Goal: Task Accomplishment & Management: Complete application form

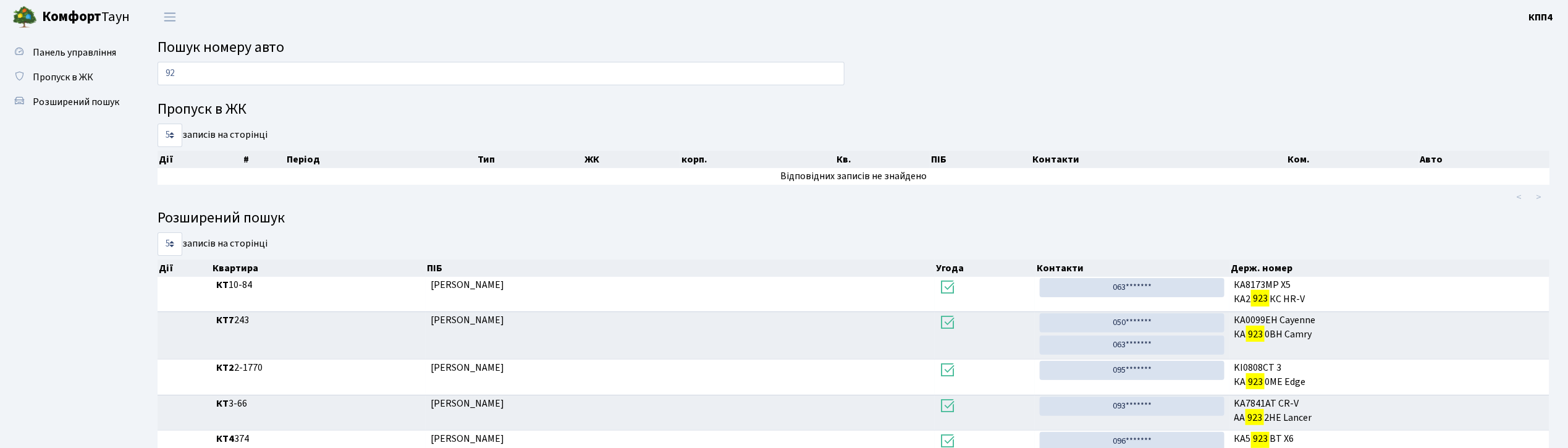
type input "9"
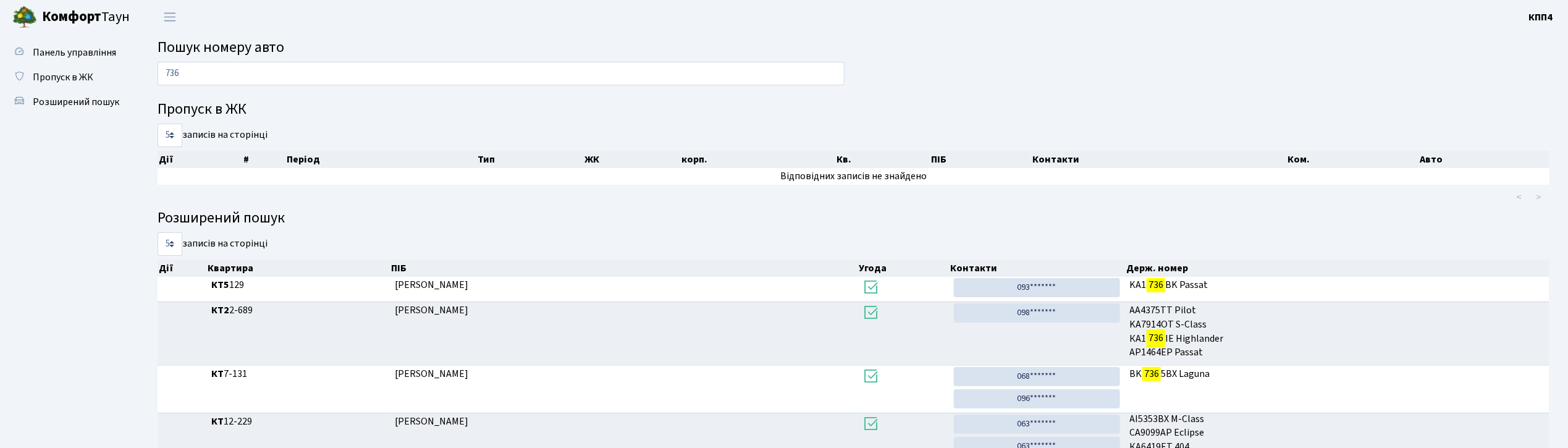
click at [223, 80] on input "736" at bounding box center [501, 73] width 687 height 24
type input "7"
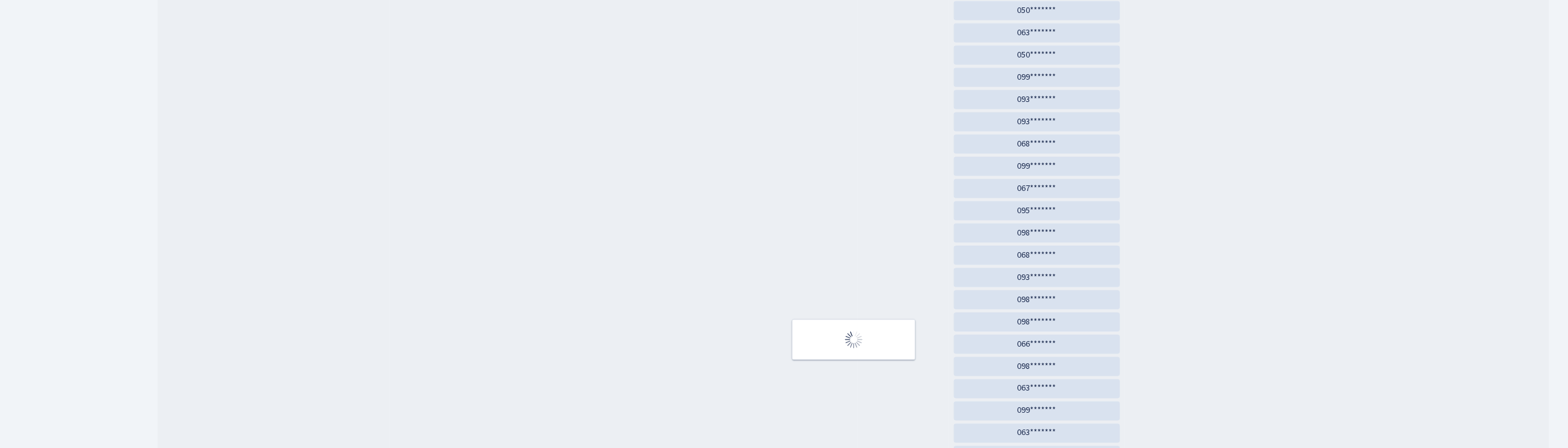
drag, startPoint x: 260, startPoint y: 90, endPoint x: 822, endPoint y: 817, distance: 918.9
click at [822, 447] on html "Комфорт Таун КПП4 Мій обліковий запис Вийти Панель управління Пропуск в ЖК Розш…" at bounding box center [784, 98] width 1568 height 1927
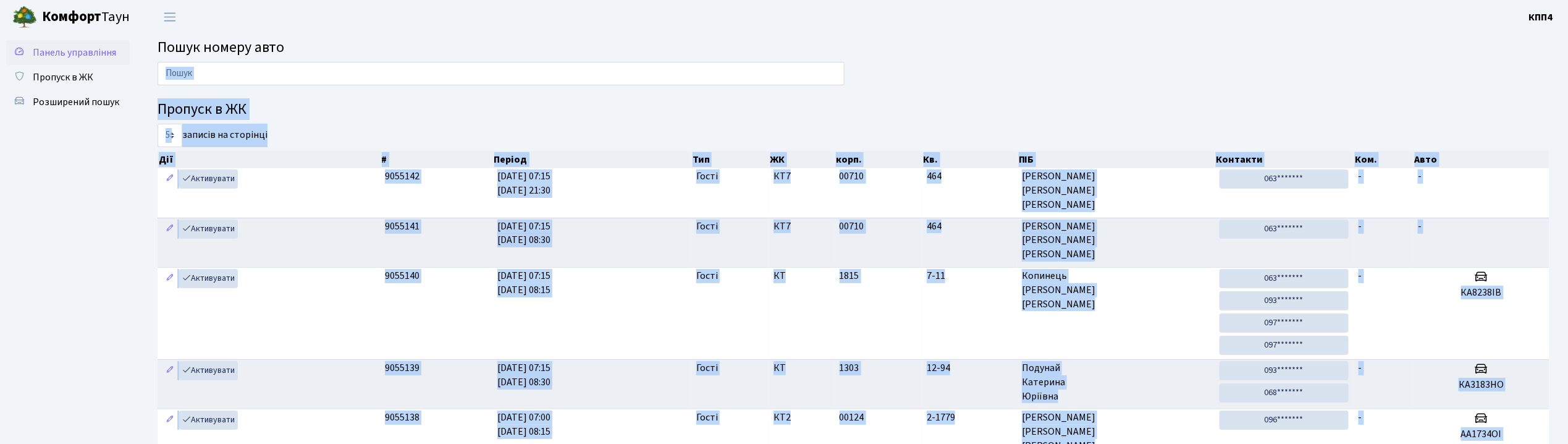
click at [105, 57] on span "Панель управління" at bounding box center [74, 52] width 83 height 14
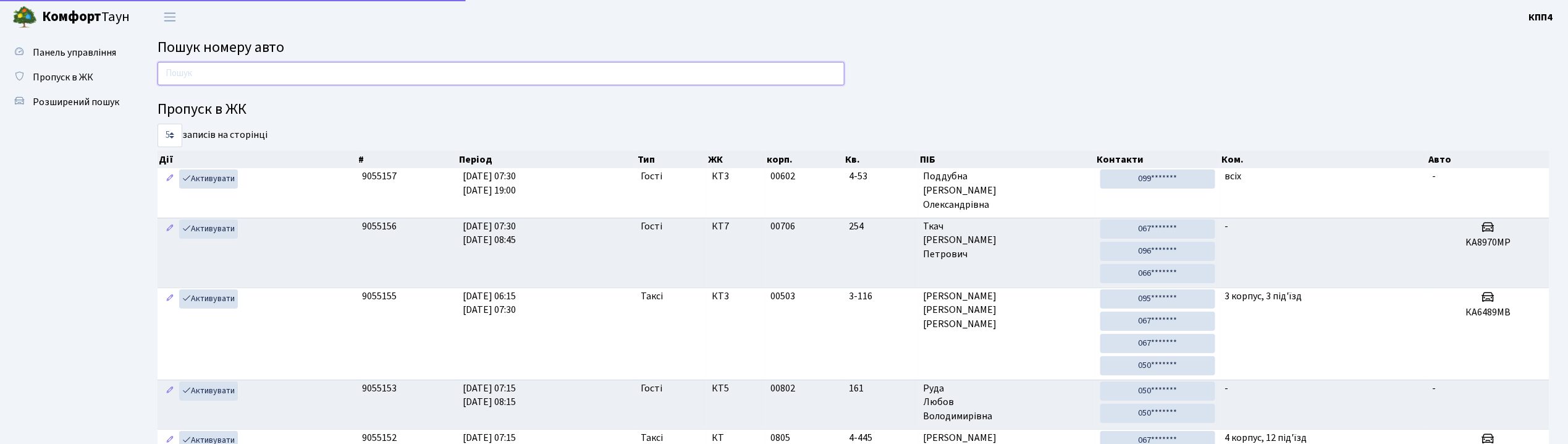
drag, startPoint x: 0, startPoint y: 0, endPoint x: 190, endPoint y: 76, distance: 204.6
click at [190, 76] on input "text" at bounding box center [501, 73] width 687 height 24
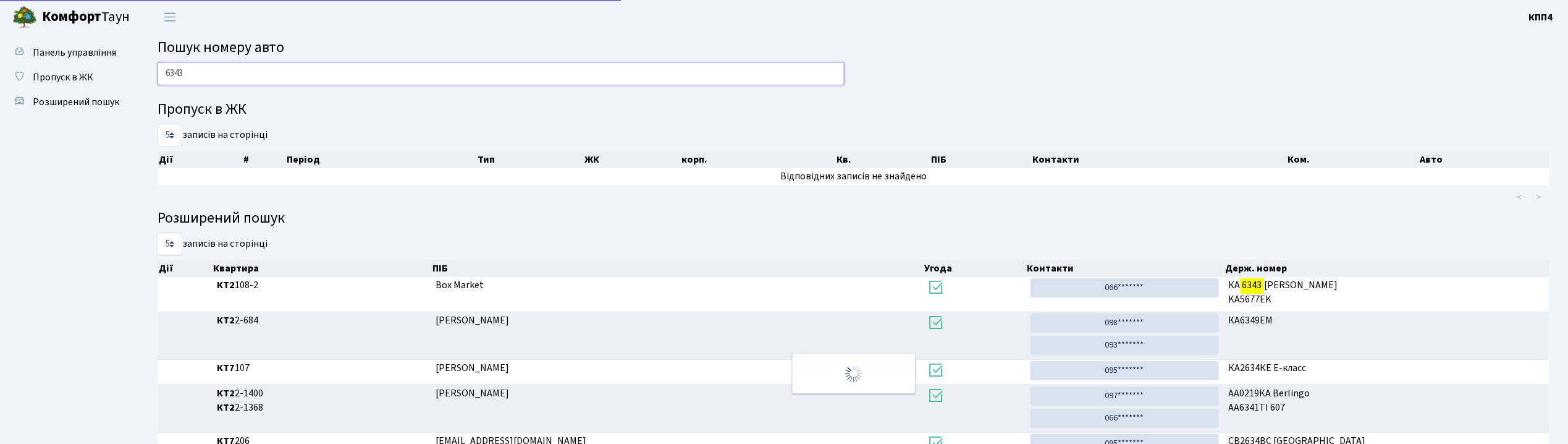
type input "6343"
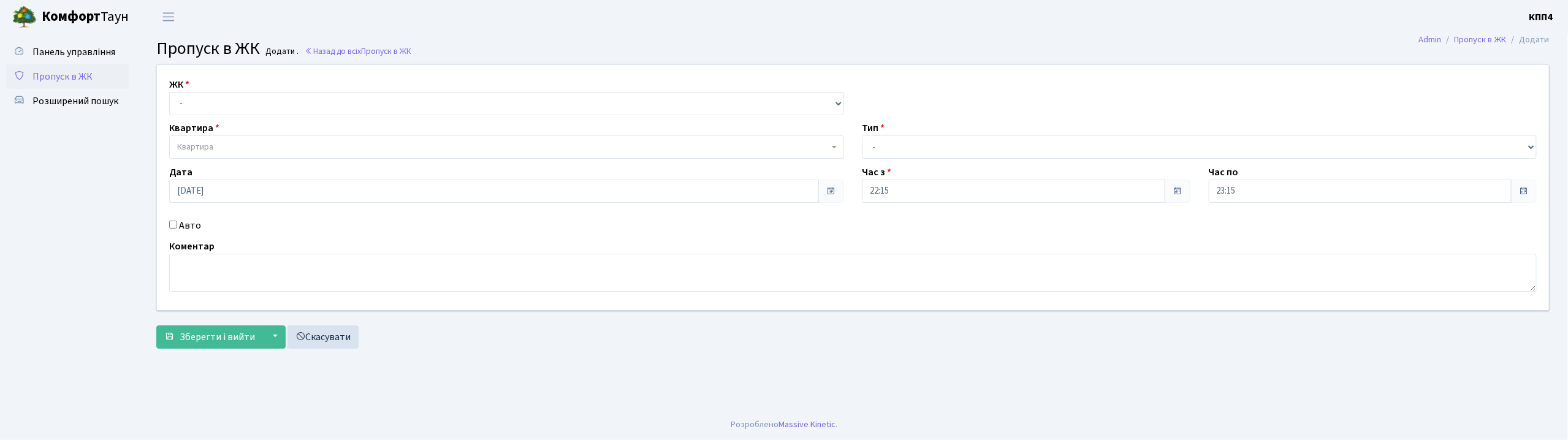
click at [172, 226] on input "Авто" at bounding box center [172, 224] width 8 height 8
checkbox input "true"
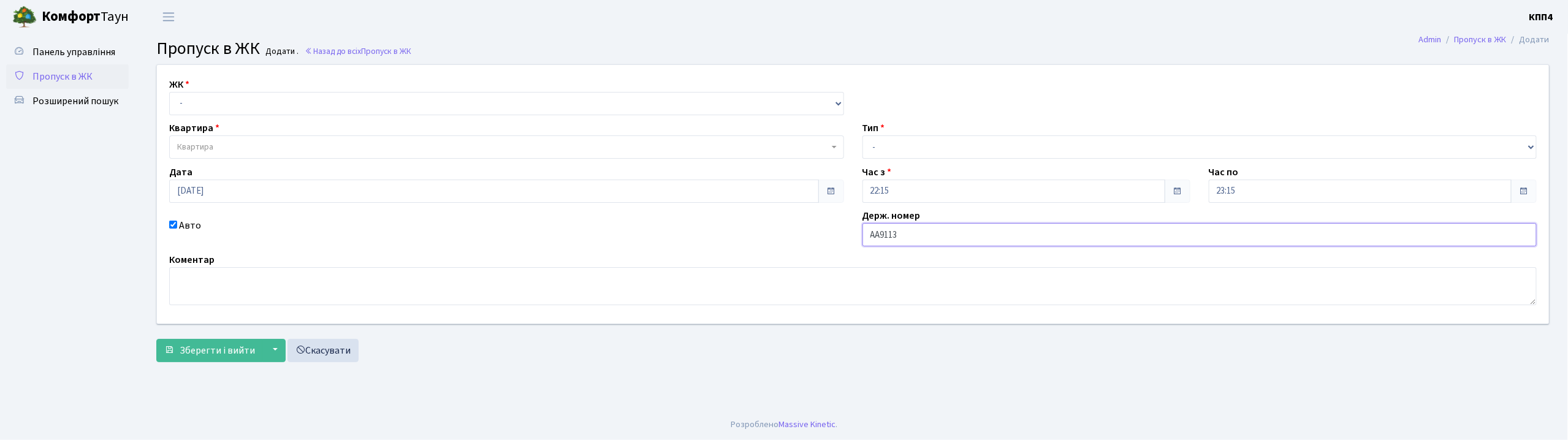
type input "АА9113ВС"
click at [252, 186] on input "[DATE]" at bounding box center [493, 191] width 649 height 23
click at [235, 86] on td "9" at bounding box center [237, 92] width 18 height 18
type input "[DATE]"
click at [216, 108] on select "- КТ, вул. Регенераторна, 4 КТ2, просп. Соборності, 17 КТ3, вул. Березнева, 16 …" at bounding box center [506, 103] width 675 height 23
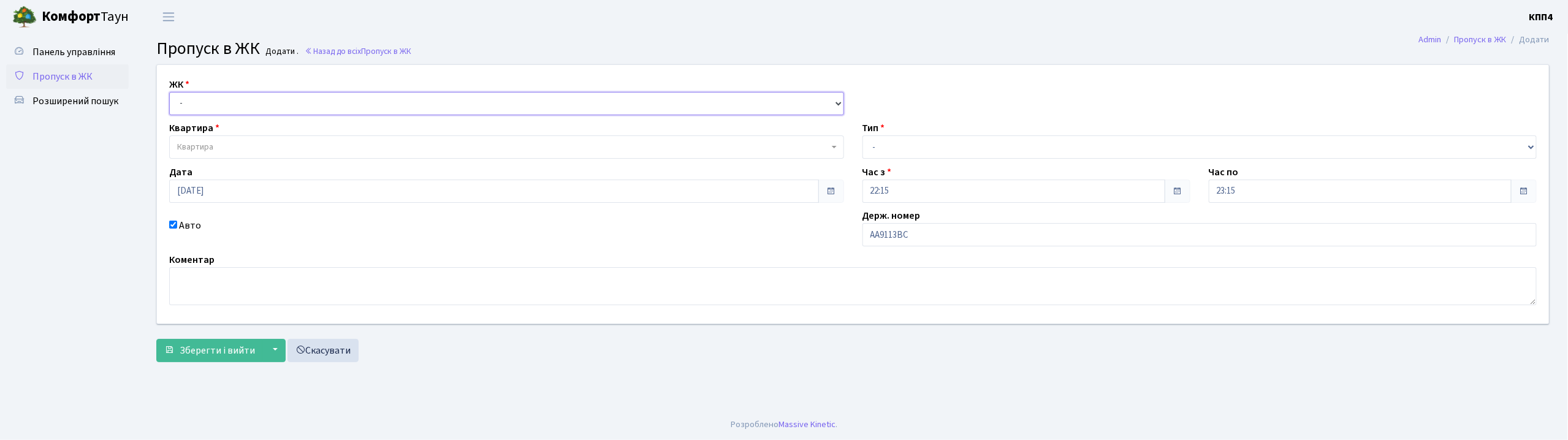
select select "271"
click at [169, 92] on select "- КТ, вул. Регенераторна, 4 КТ2, просп. Соборності, 17 КТ3, вул. Березнева, 16 …" at bounding box center [506, 103] width 675 height 23
select select
click at [207, 145] on span "Квартира" at bounding box center [195, 146] width 36 height 12
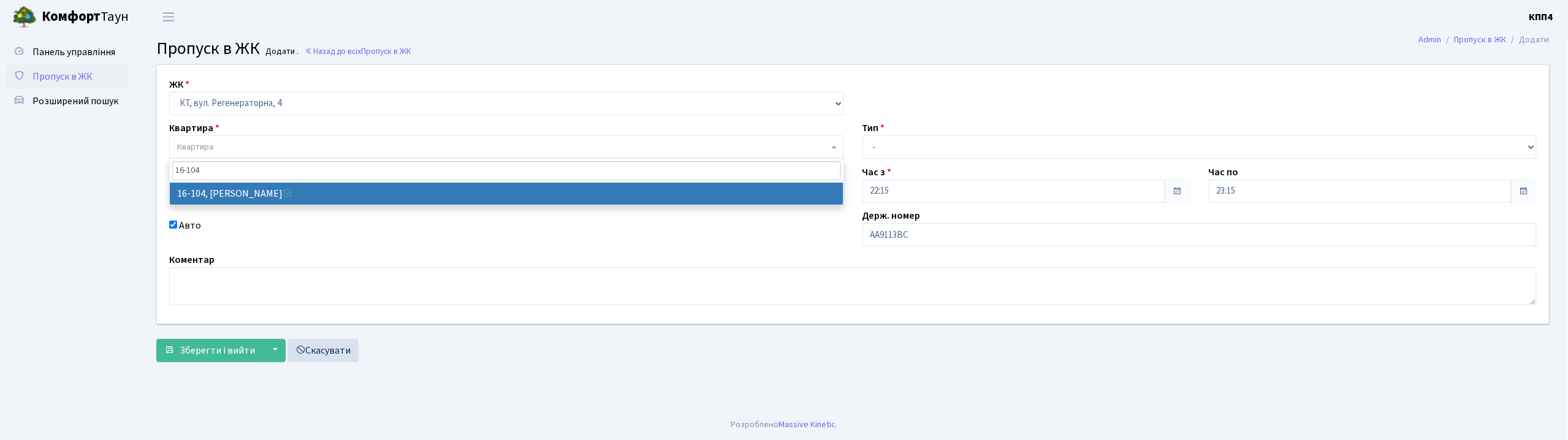
type input "16-104"
select select "8665"
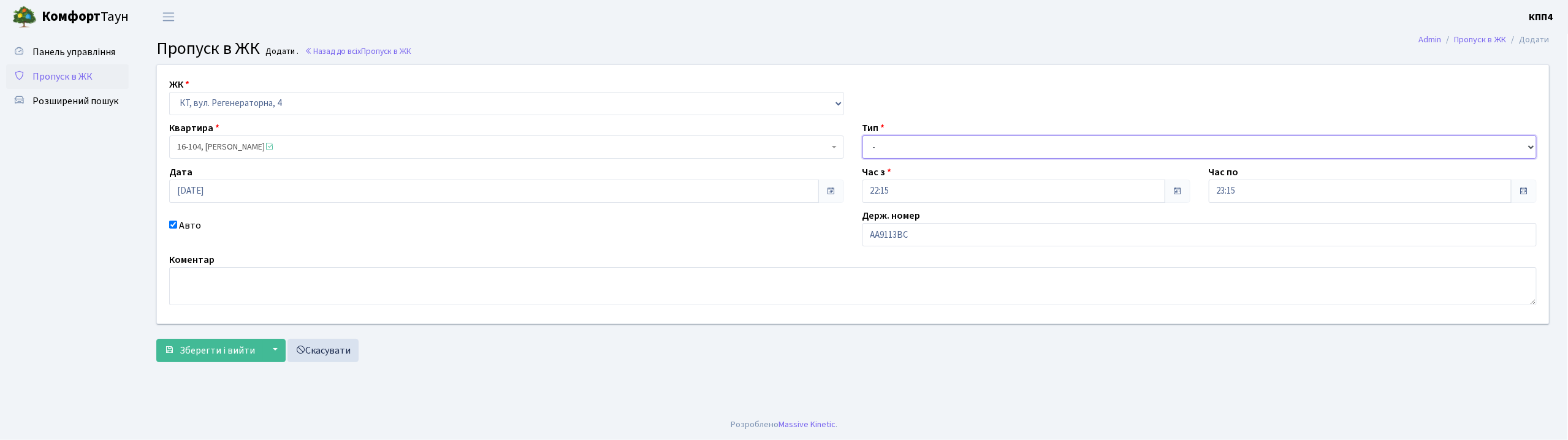
click at [907, 153] on select "- Доставка Таксі Гості Сервіс" at bounding box center [1199, 147] width 675 height 23
select select "3"
click at [862, 136] on select "- Доставка Таксі Гості Сервіс" at bounding box center [1199, 147] width 675 height 23
click at [192, 353] on span "Зберегти і вийти" at bounding box center [217, 350] width 76 height 13
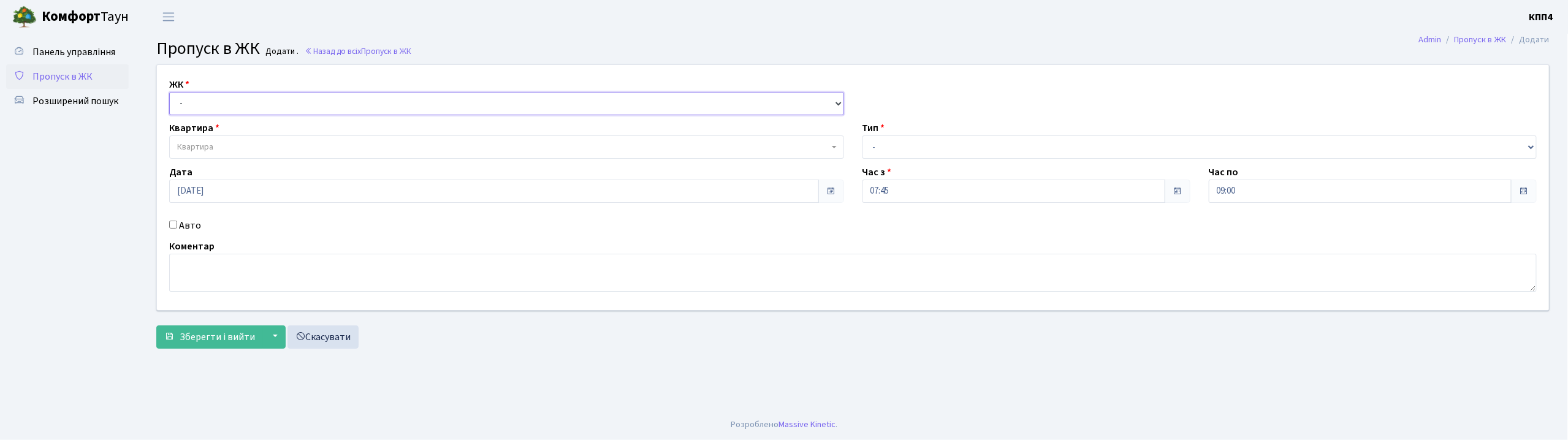
click at [278, 101] on select "- КТ, вул. Регенераторна, 4 КТ2, просп. [STREET_ADDRESS] [STREET_ADDRESS] [PERS…" at bounding box center [506, 103] width 675 height 23
select select "271"
click at [169, 92] on select "- КТ, вул. Регенераторна, 4 КТ2, просп. [STREET_ADDRESS] [STREET_ADDRESS] [PERS…" at bounding box center [506, 103] width 675 height 23
select select
click at [268, 150] on span "Квартира" at bounding box center [503, 146] width 652 height 12
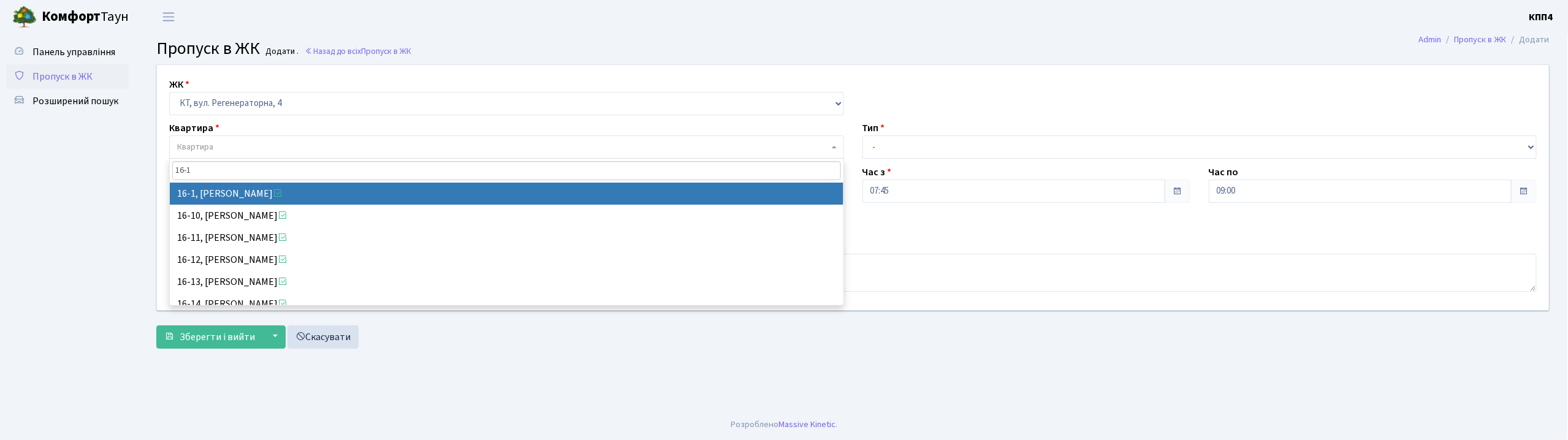
type input "16-1"
select select "8562"
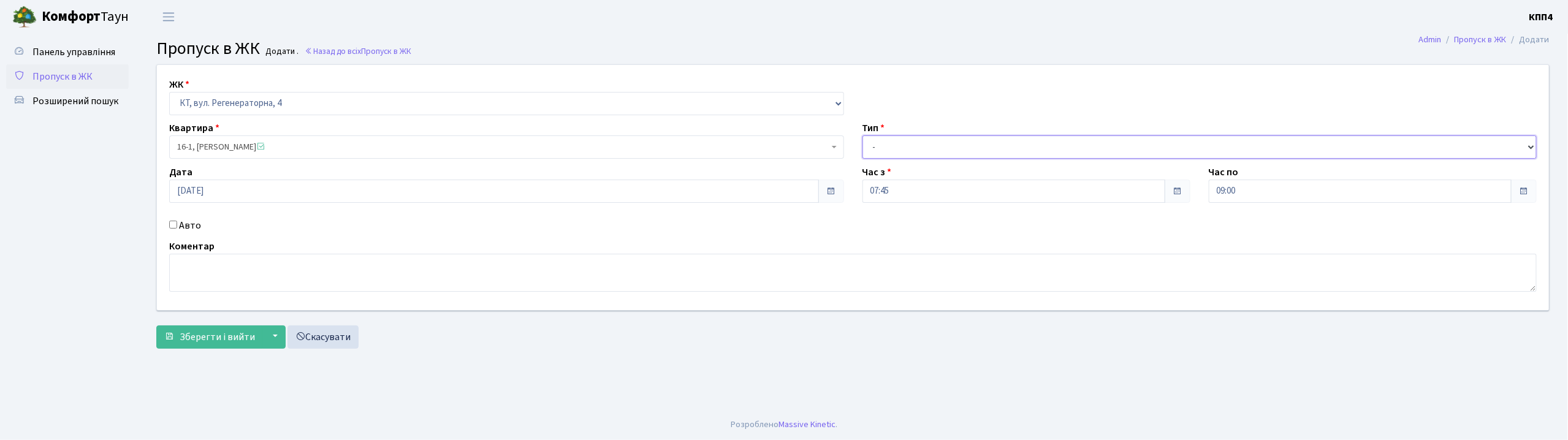
click at [889, 153] on select "- Доставка Таксі Гості Сервіс" at bounding box center [1199, 147] width 675 height 23
select select "3"
click at [862, 136] on select "- Доставка Таксі Гості Сервіс" at bounding box center [1199, 147] width 675 height 23
click at [460, 275] on textarea at bounding box center [852, 273] width 1367 height 38
type textarea "ВСІХ"
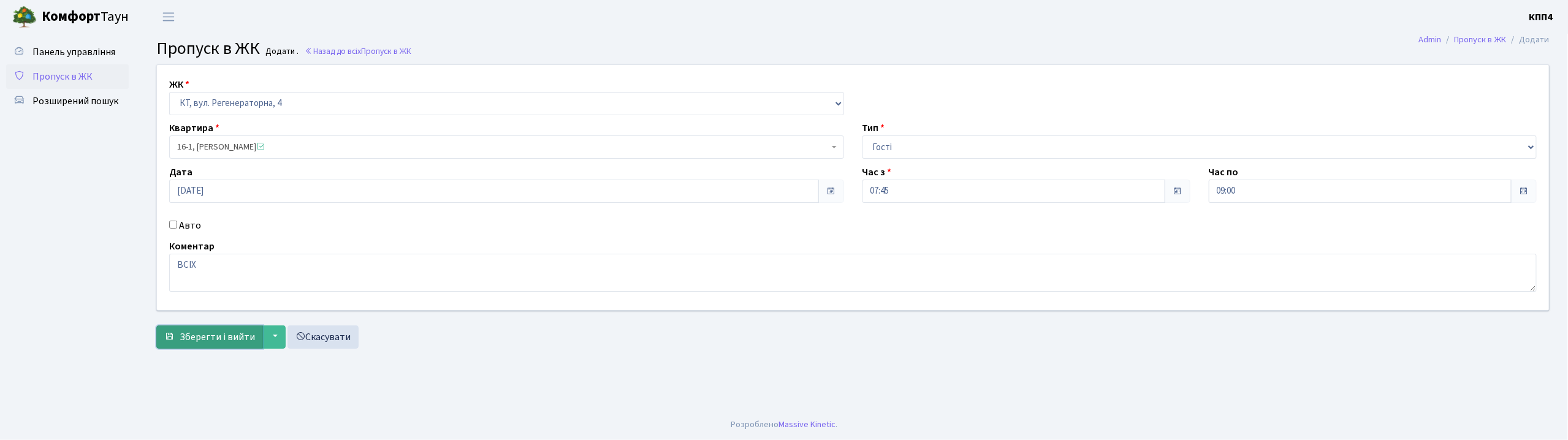
click at [229, 342] on span "Зберегти і вийти" at bounding box center [217, 337] width 76 height 13
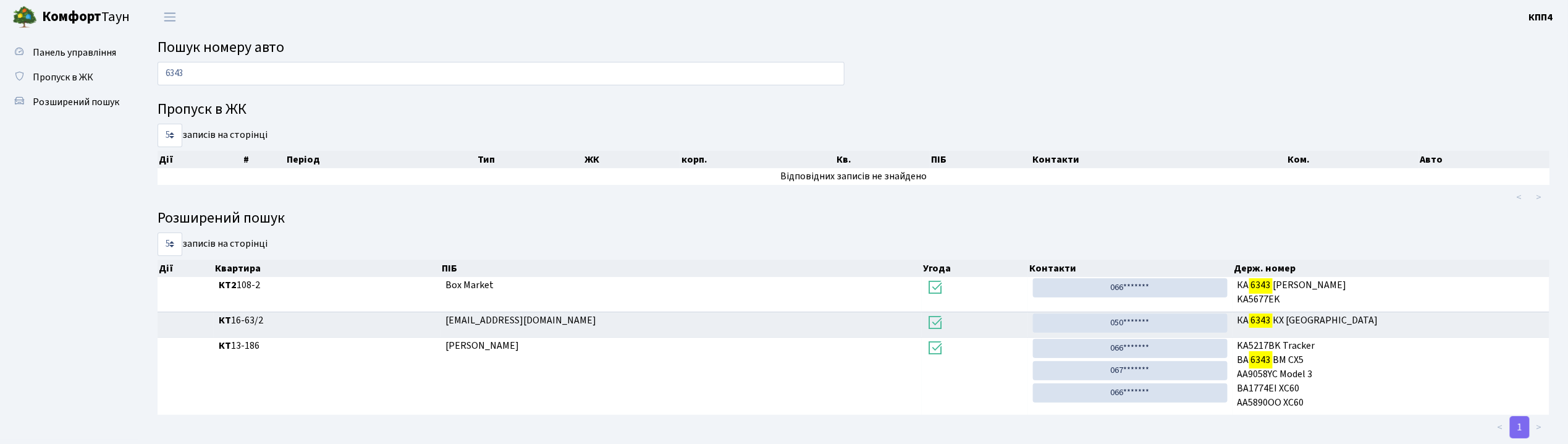
click at [292, 80] on input "6343" at bounding box center [501, 73] width 687 height 24
type input "6"
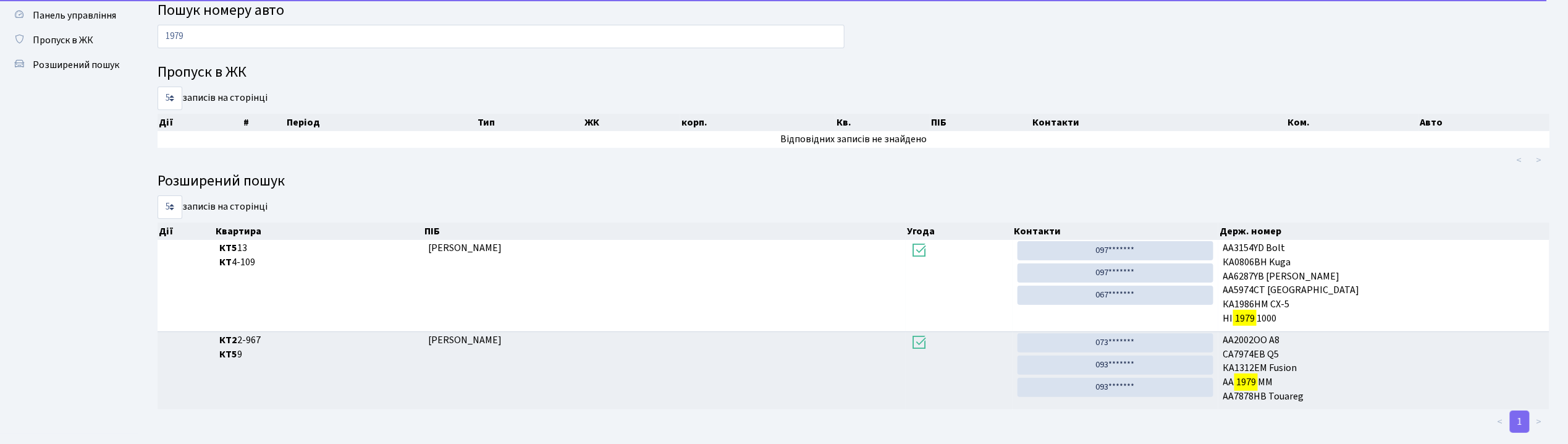
scroll to position [58, 0]
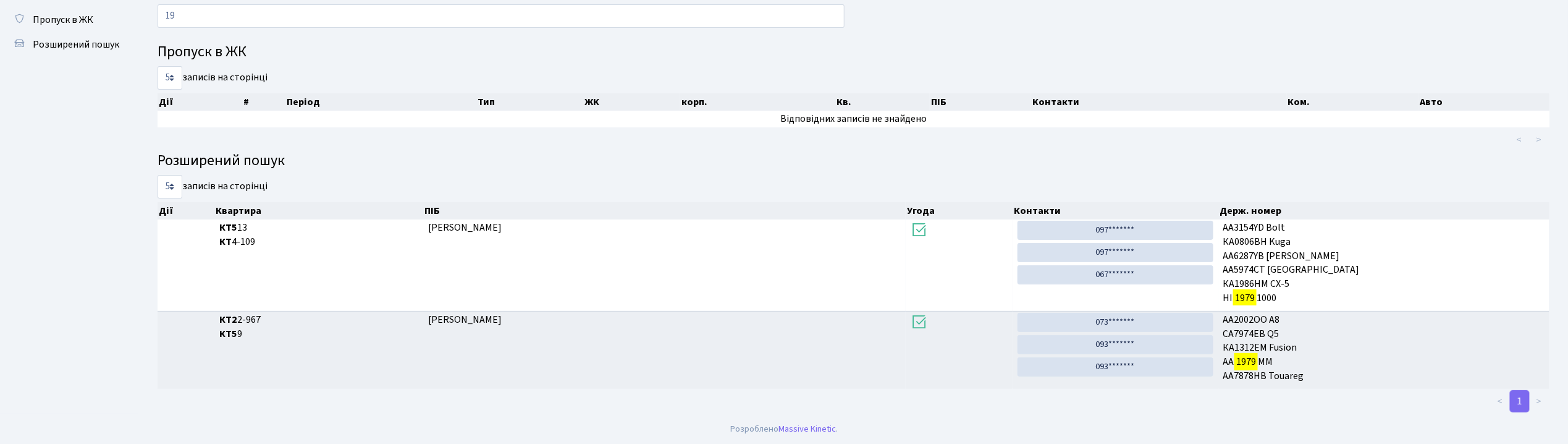
type input "1"
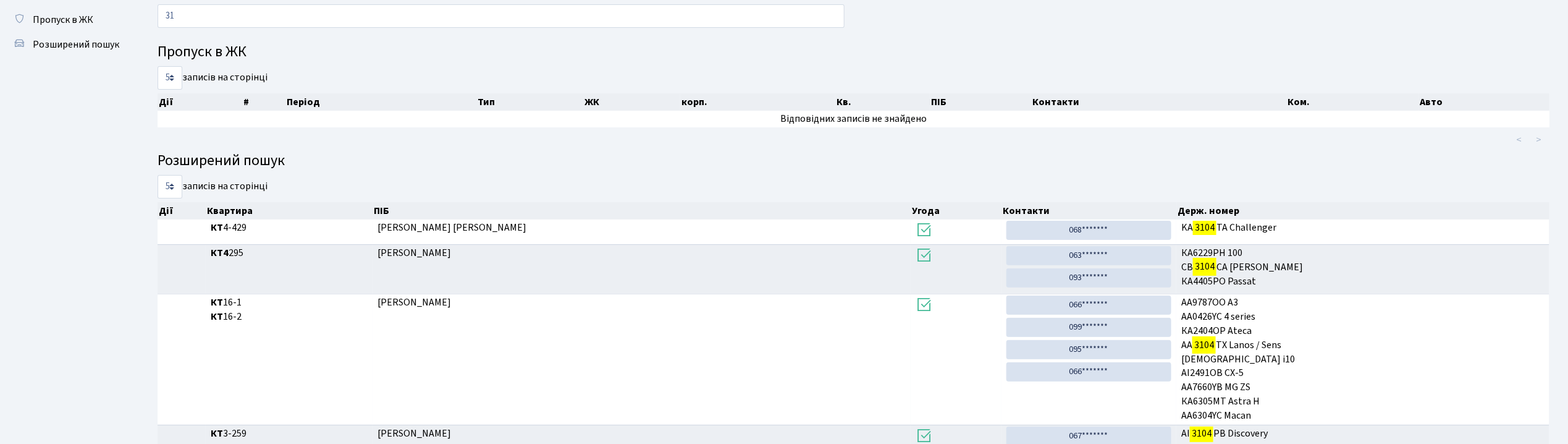
type input "3"
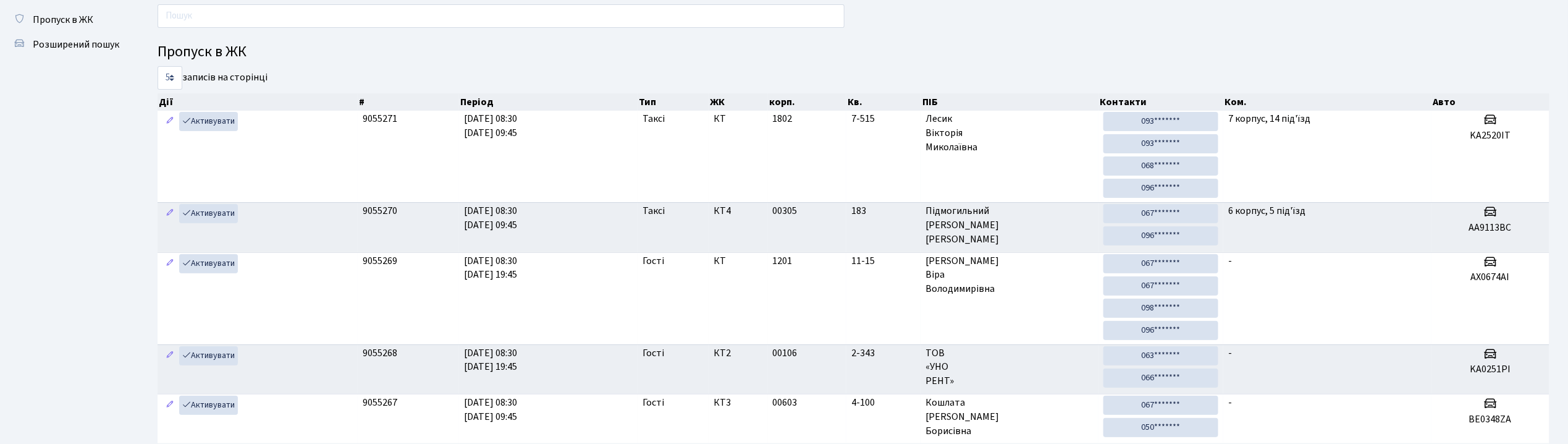
click at [603, 27] on input "text" at bounding box center [501, 16] width 687 height 24
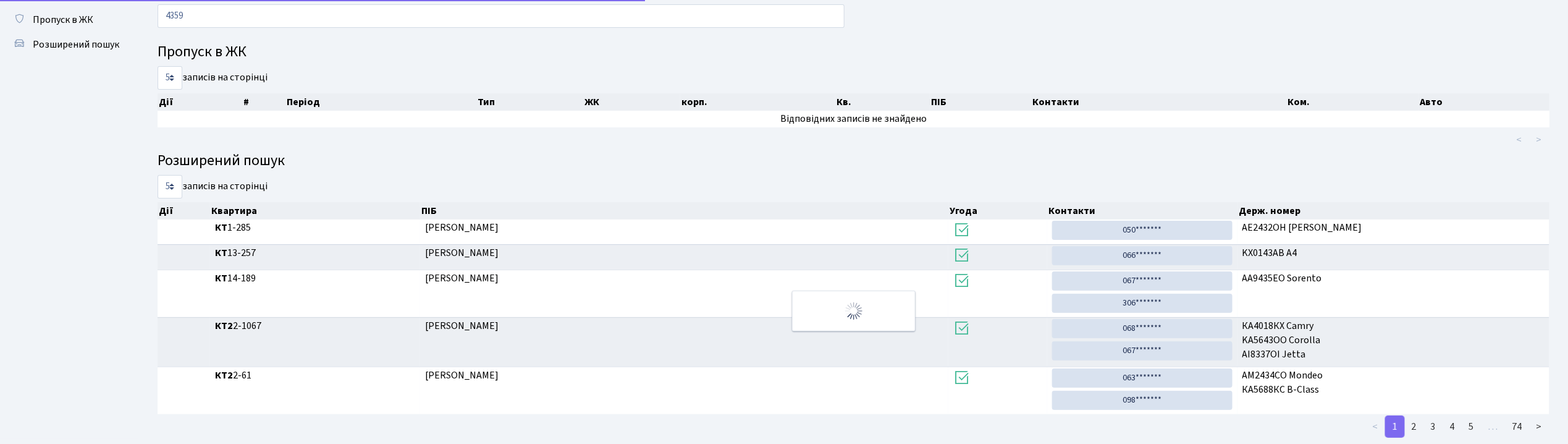
scroll to position [0, 0]
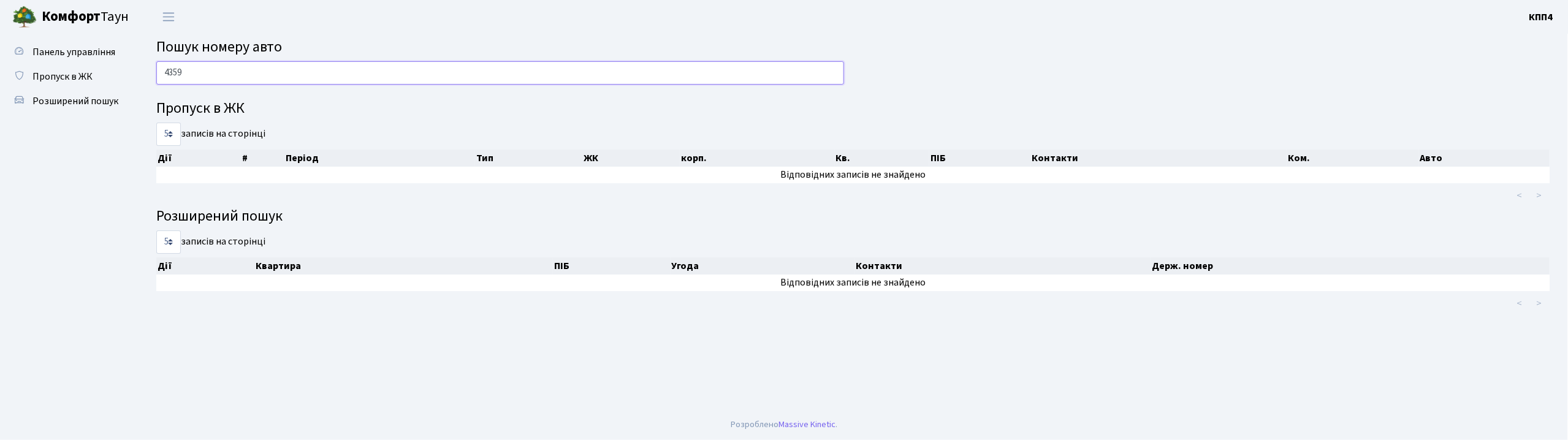
click at [233, 61] on input "4359" at bounding box center [500, 73] width 688 height 23
click at [233, 76] on input "4359" at bounding box center [500, 73] width 688 height 23
type input "4"
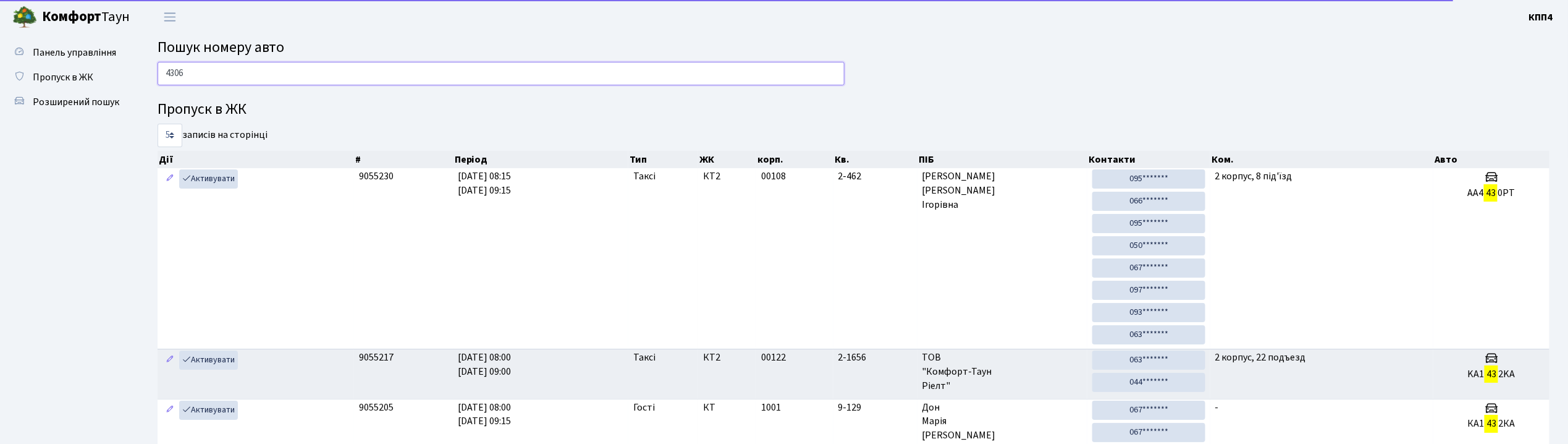
type input "4306"
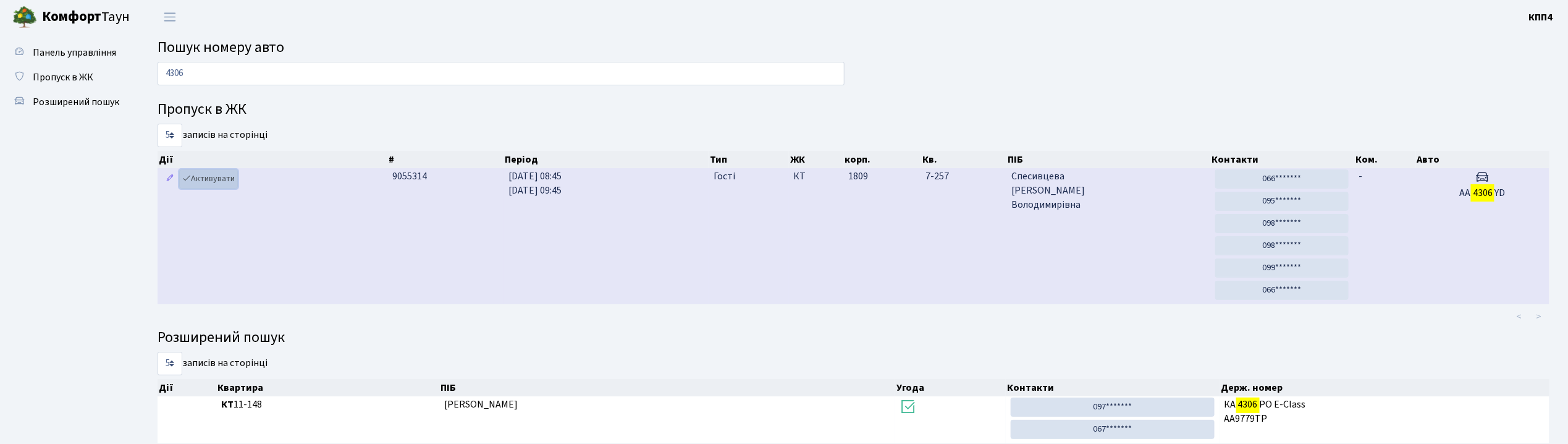
click at [217, 177] on link "Активувати" at bounding box center [209, 179] width 58 height 19
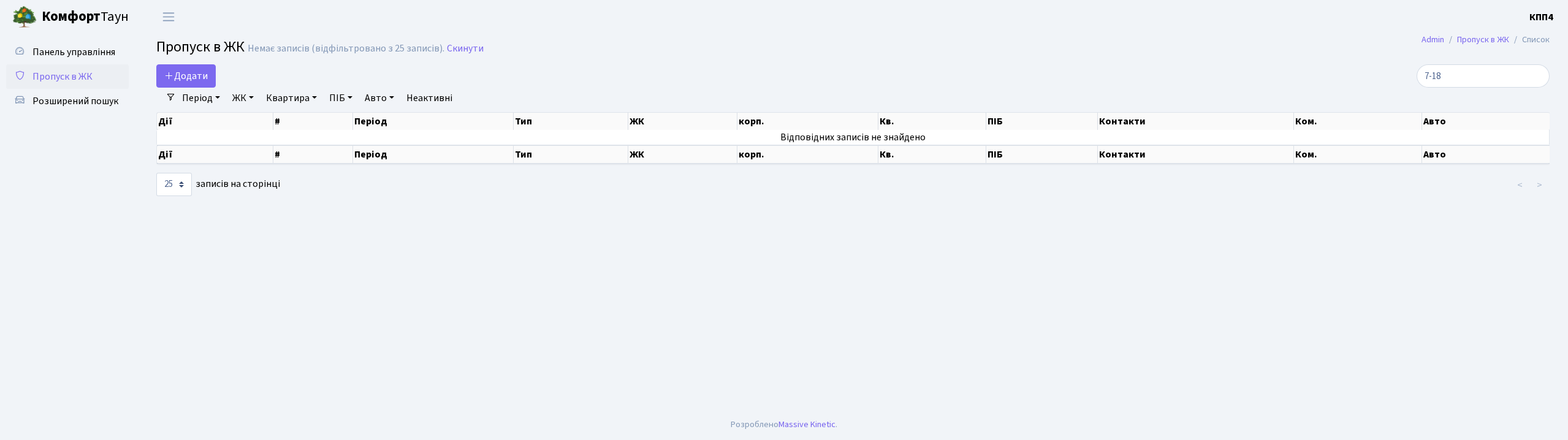
select select "25"
click at [1495, 71] on input "7-18" at bounding box center [1482, 76] width 133 height 23
type input "7"
click at [1463, 73] on input "4359" at bounding box center [1482, 76] width 133 height 23
type input "4"
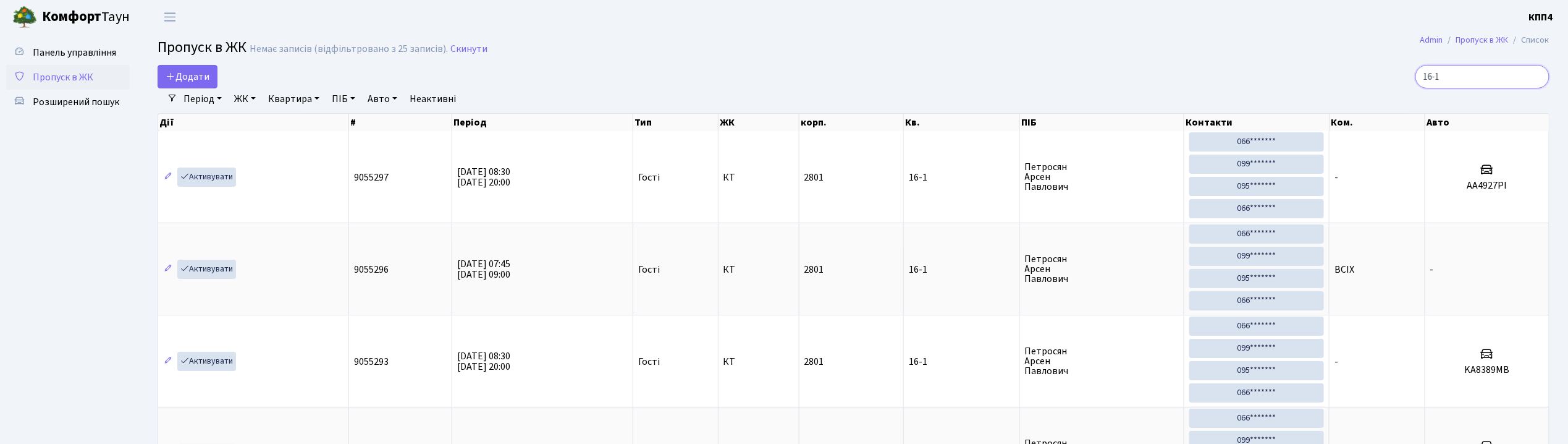
click at [1475, 84] on input "16-1" at bounding box center [1483, 76] width 134 height 24
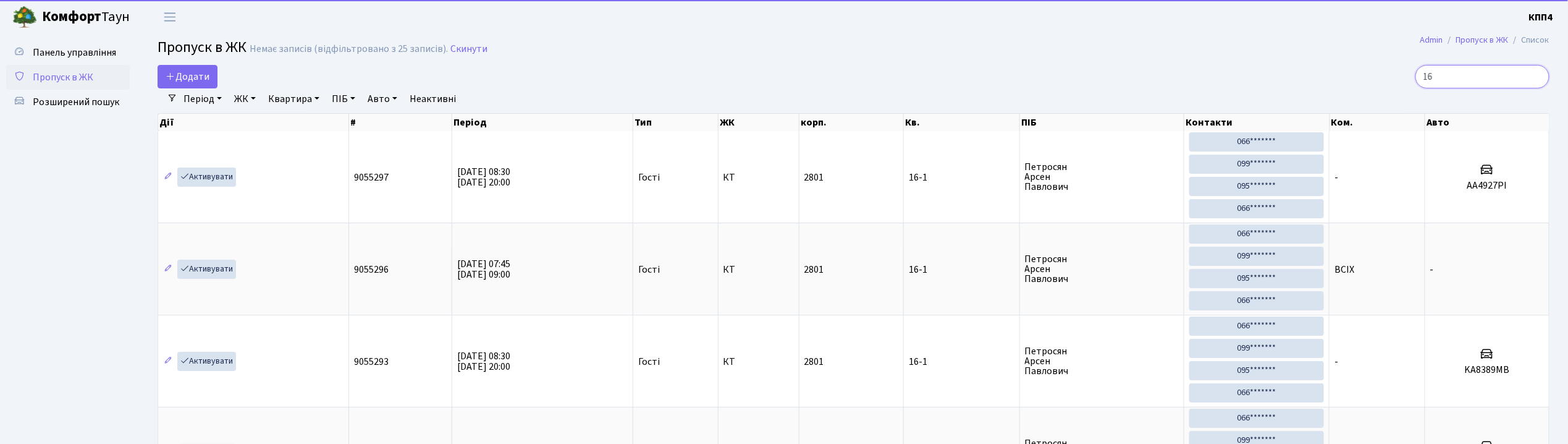
type input "1"
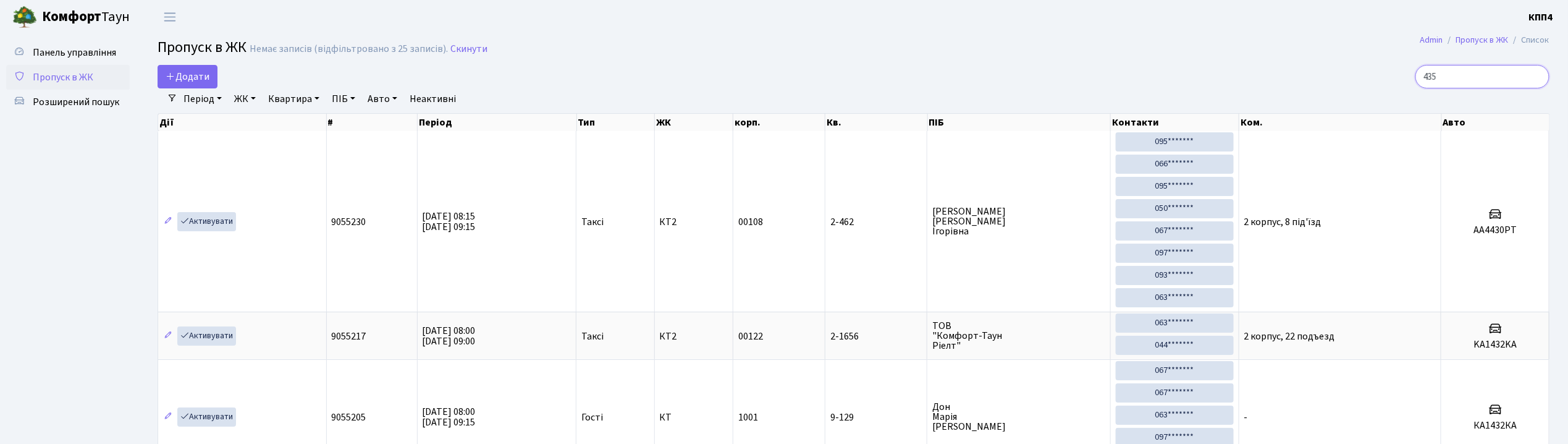
type input "4359"
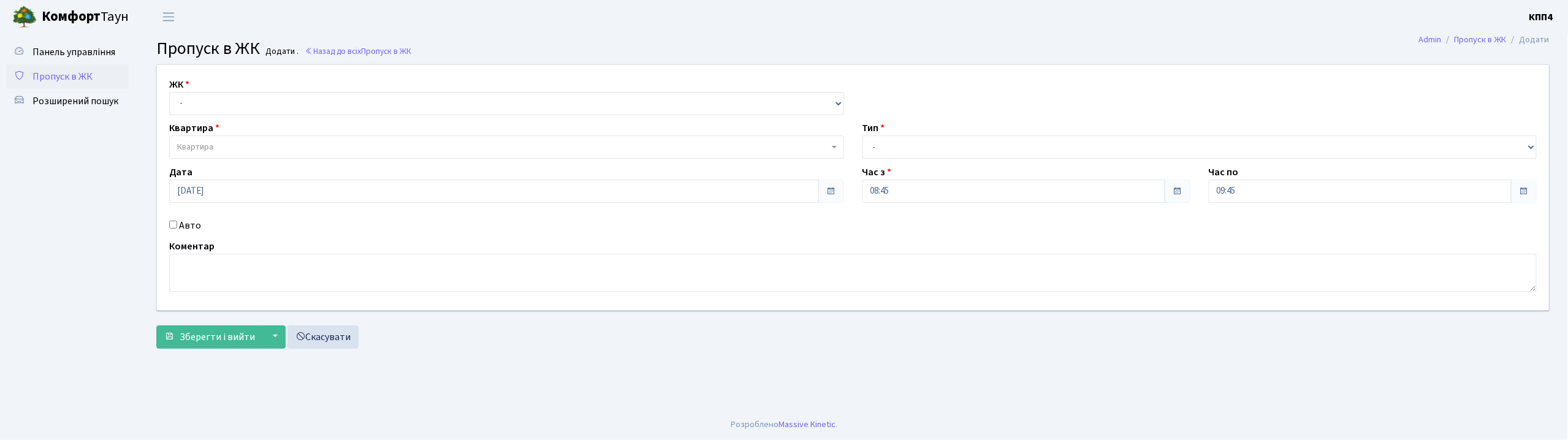
click at [174, 225] on input "Авто" at bounding box center [172, 224] width 8 height 8
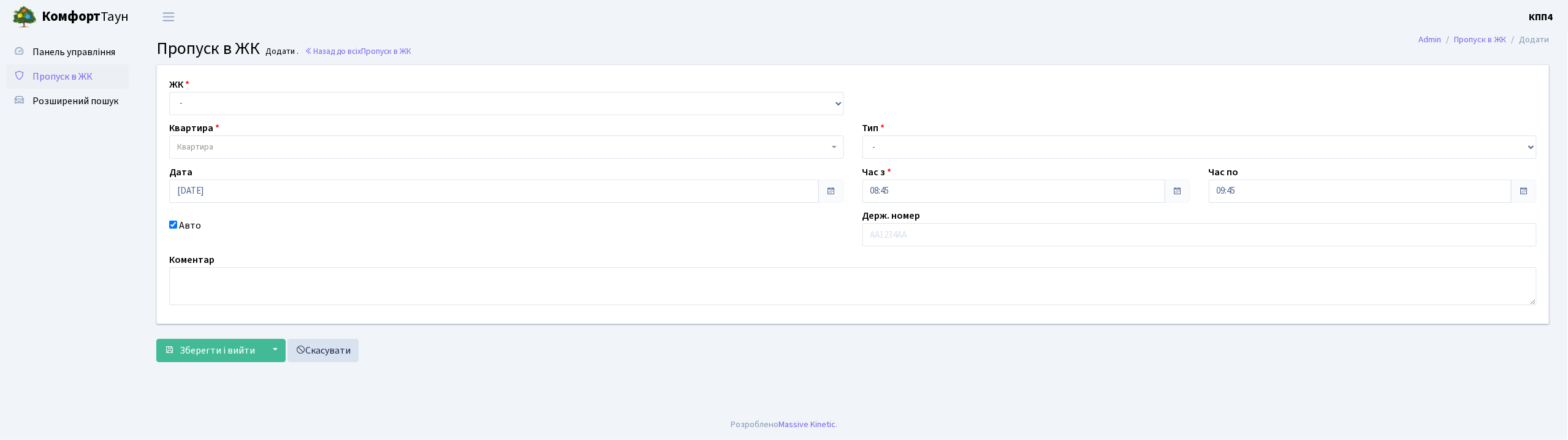
click at [172, 226] on input "Авто" at bounding box center [172, 224] width 8 height 8
checkbox input "false"
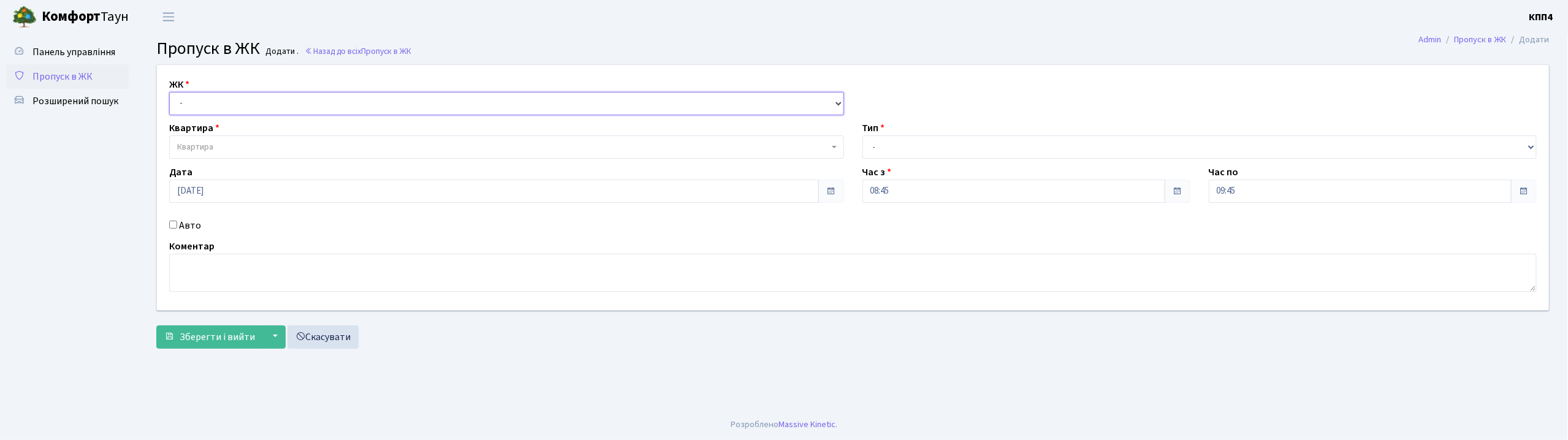
drag, startPoint x: 228, startPoint y: 107, endPoint x: 228, endPoint y: 113, distance: 6.0
click at [228, 107] on select "- КТ, вул. Регенераторна, 4 КТ2, просп. [STREET_ADDRESS] [STREET_ADDRESS] [PERS…" at bounding box center [506, 103] width 675 height 23
select select "271"
click at [169, 92] on select "- КТ, вул. Регенераторна, 4 КТ2, просп. [STREET_ADDRESS] [STREET_ADDRESS] [PERS…" at bounding box center [506, 103] width 675 height 23
select select
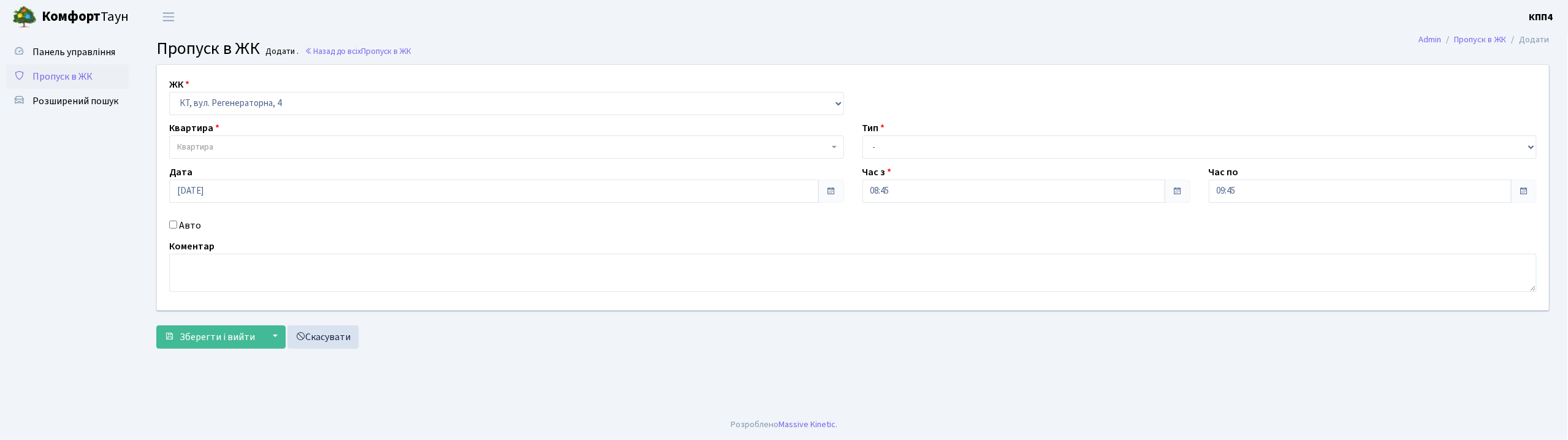
click at [232, 145] on span "Квартира" at bounding box center [503, 146] width 652 height 12
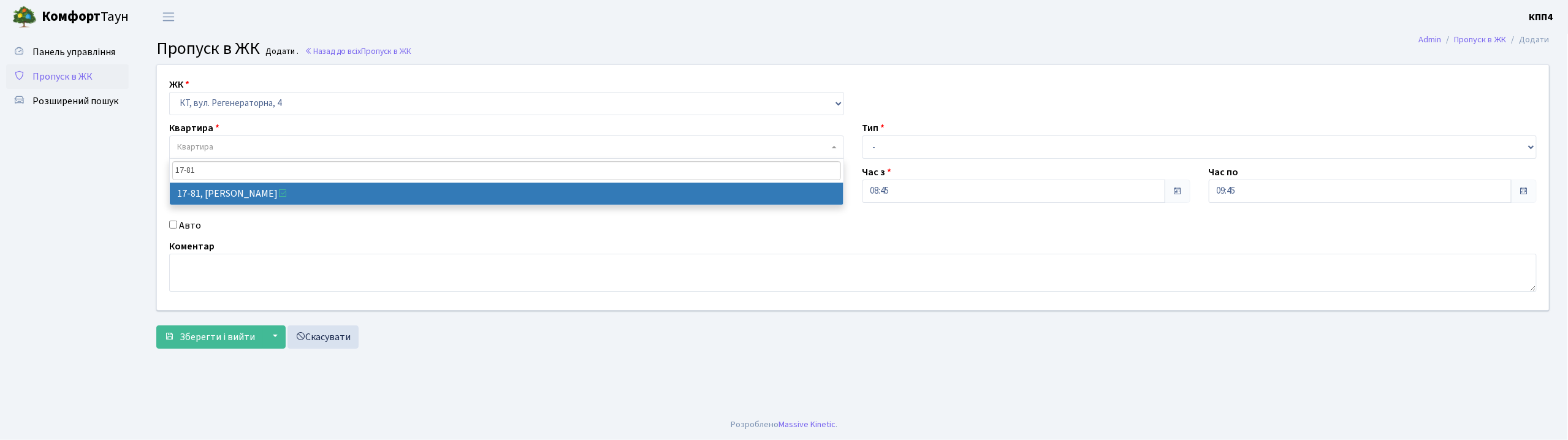
type input "17-81"
select select "9035"
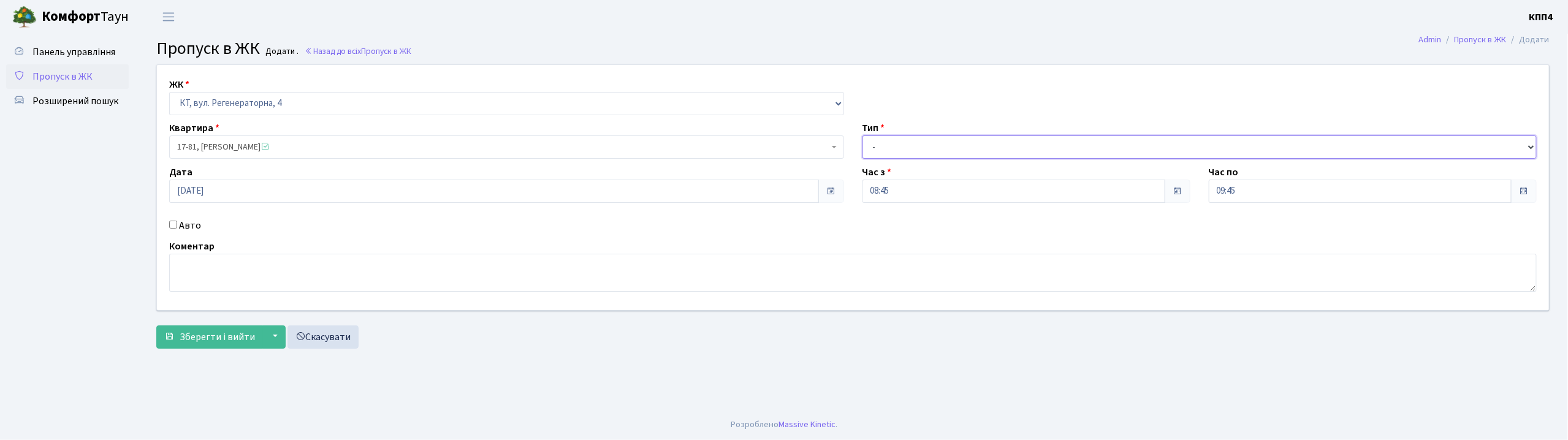
click at [908, 150] on select "- Доставка Таксі Гості Сервіс" at bounding box center [1199, 147] width 675 height 23
select select "3"
click at [862, 136] on select "- Доставка Таксі Гості Сервіс" at bounding box center [1199, 147] width 675 height 23
click at [358, 278] on textarea at bounding box center [852, 273] width 1367 height 38
type textarea "ВСІХ"
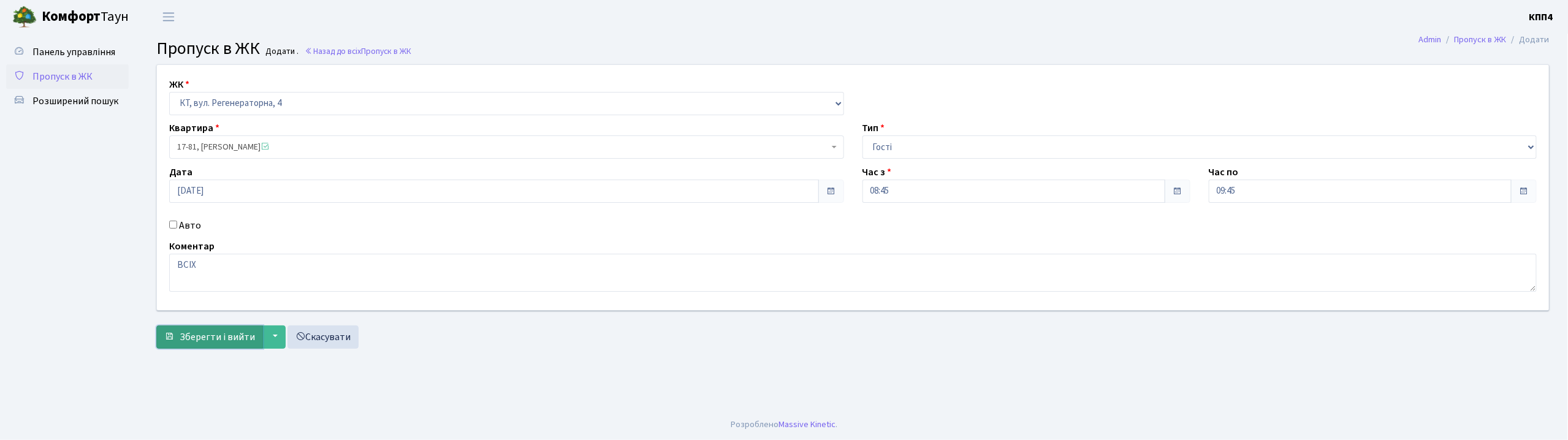
click at [207, 335] on span "Зберегти і вийти" at bounding box center [217, 337] width 76 height 13
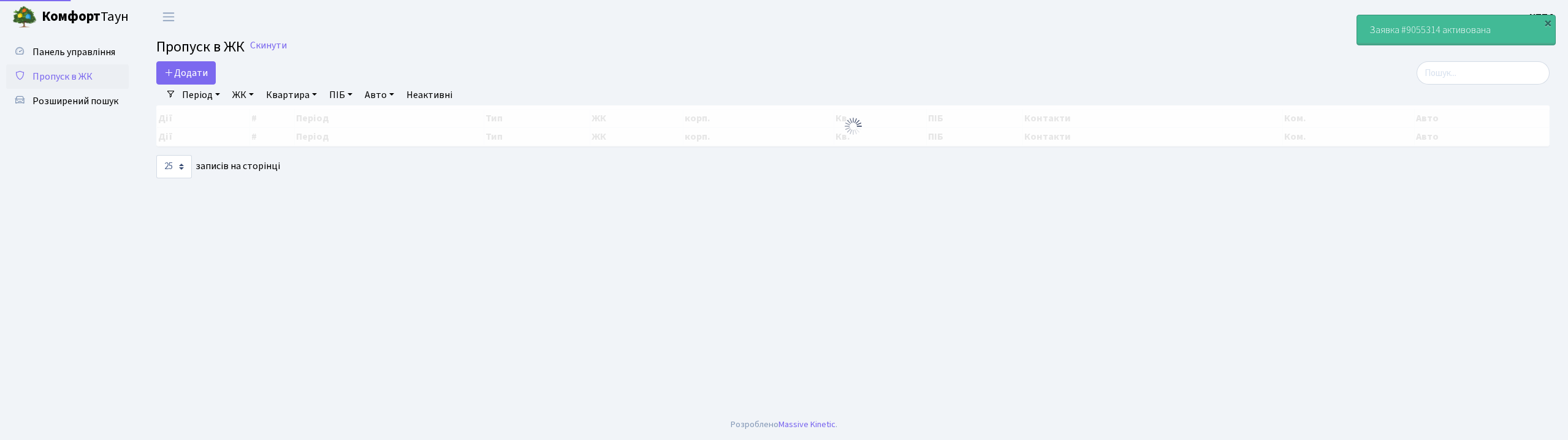
select select "25"
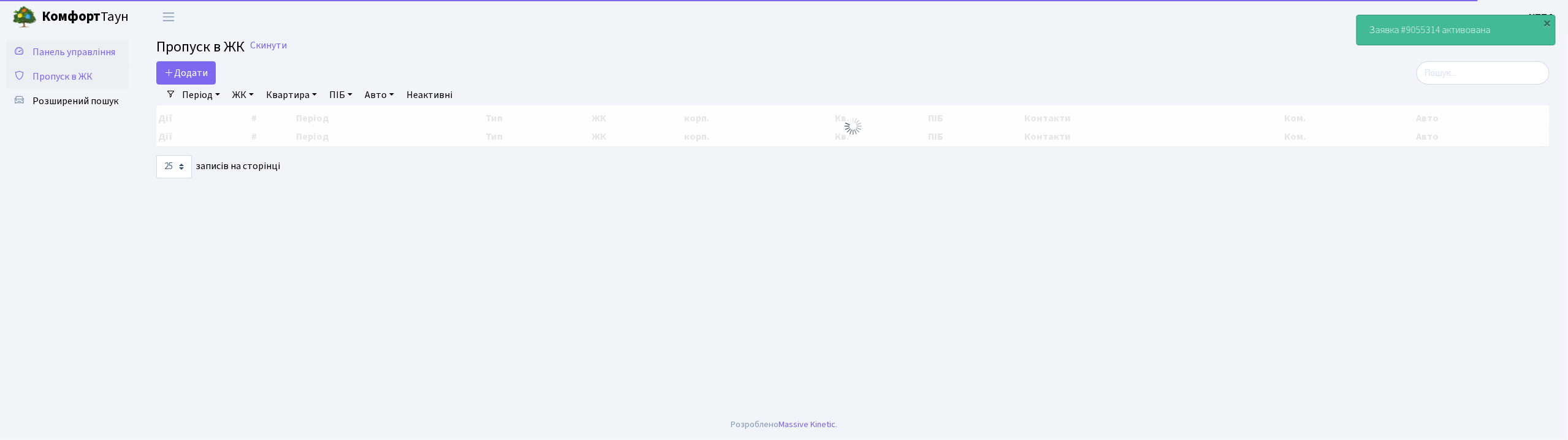
click at [73, 52] on span "Панель управління" at bounding box center [73, 52] width 83 height 13
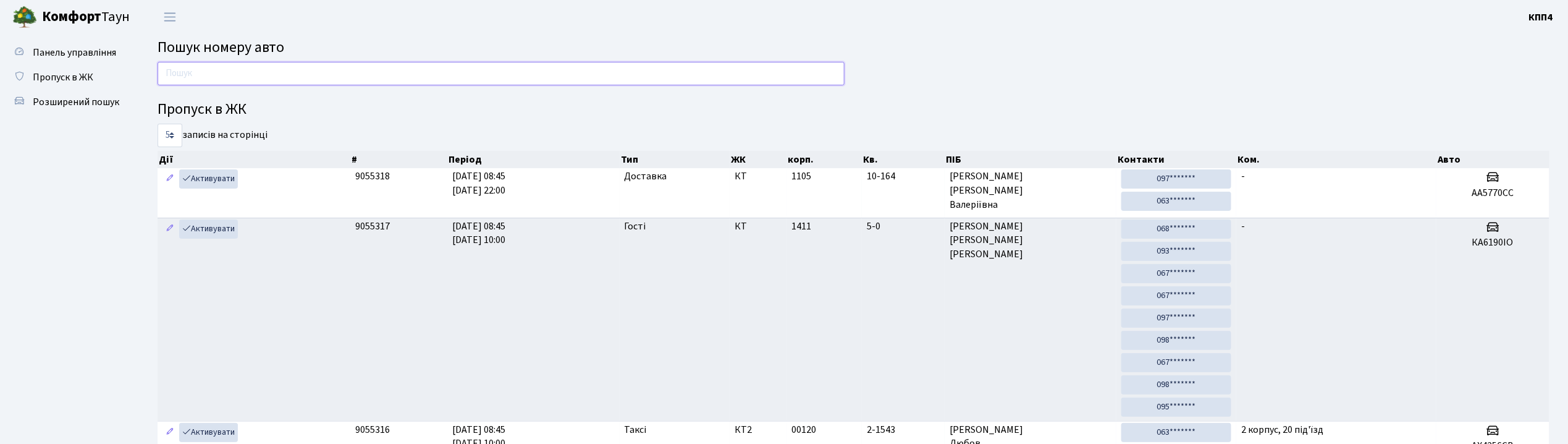
click at [752, 69] on input "text" at bounding box center [501, 73] width 687 height 24
click at [668, 68] on input "text" at bounding box center [501, 73] width 687 height 24
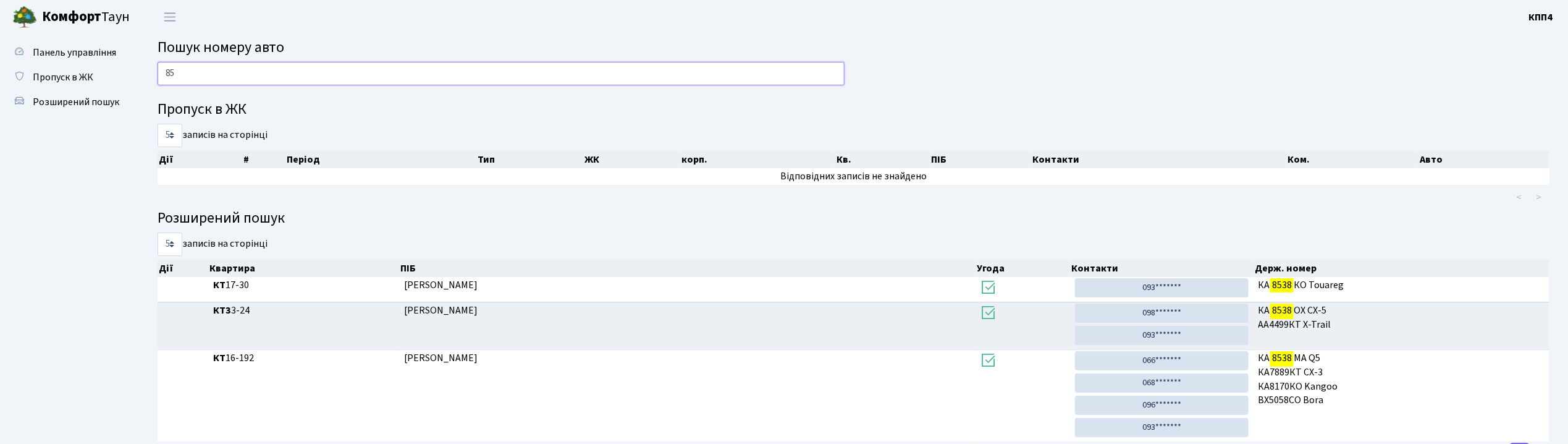
type input "8"
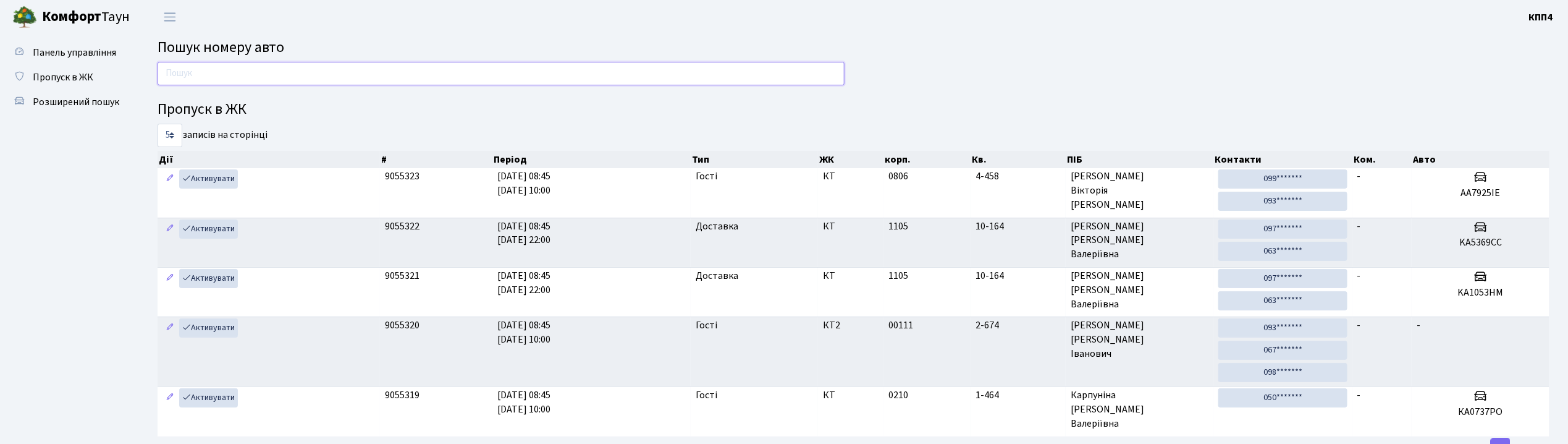
click at [277, 71] on input "text" at bounding box center [501, 73] width 687 height 24
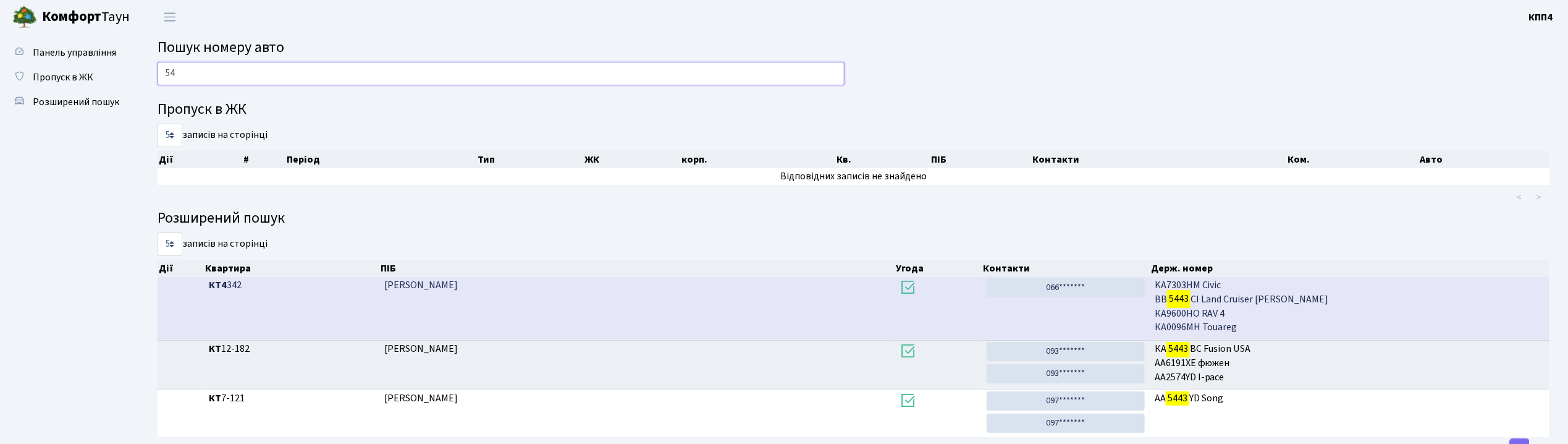
type input "5"
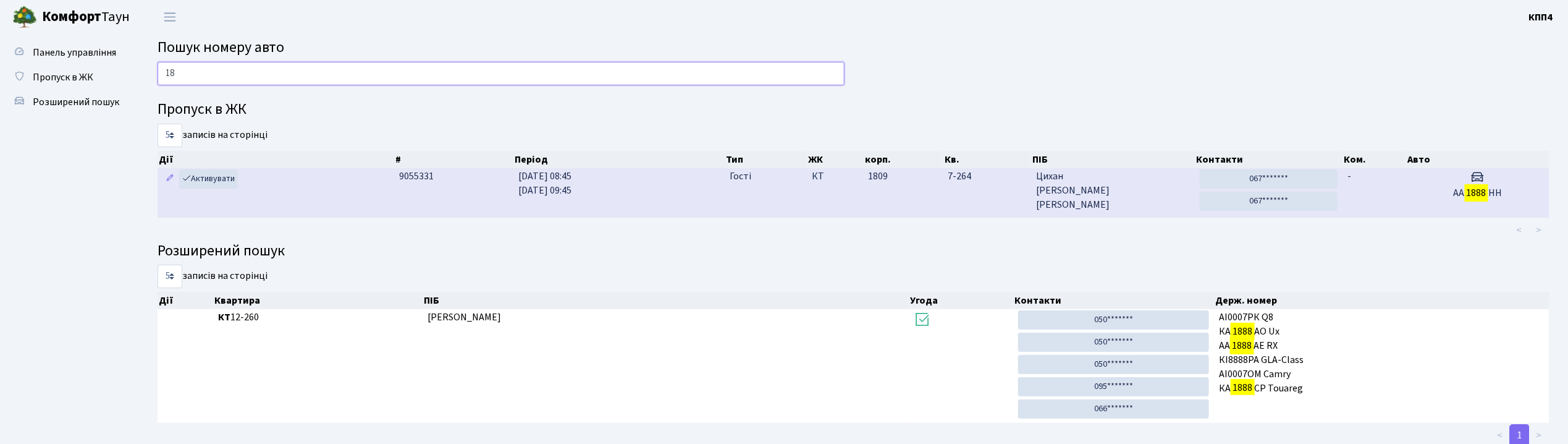
type input "1"
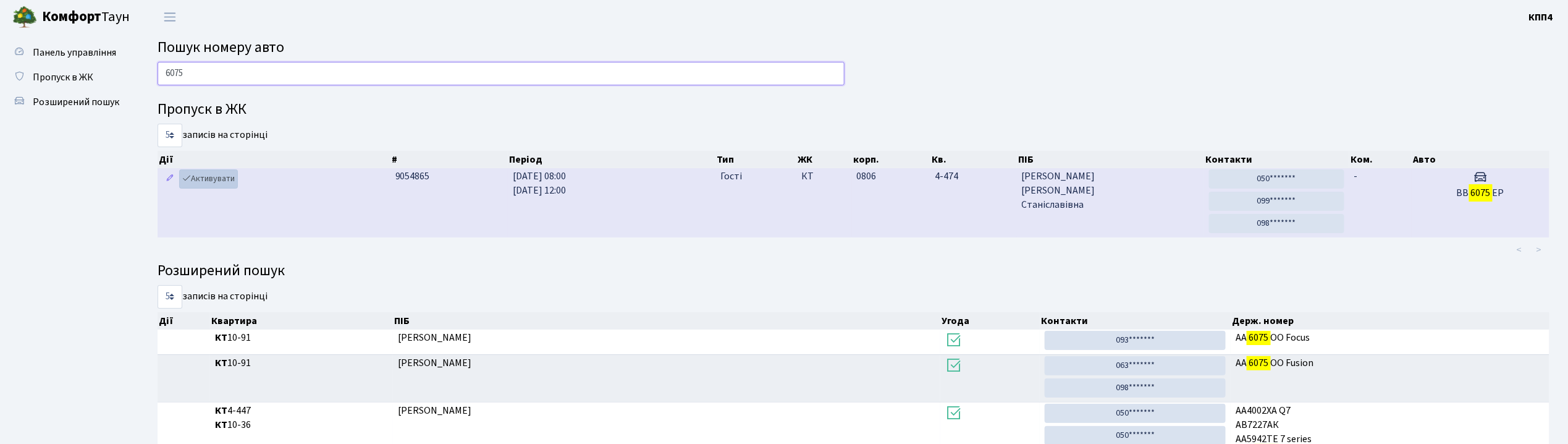
type input "6075"
click at [207, 180] on link "Активувати" at bounding box center [209, 179] width 58 height 19
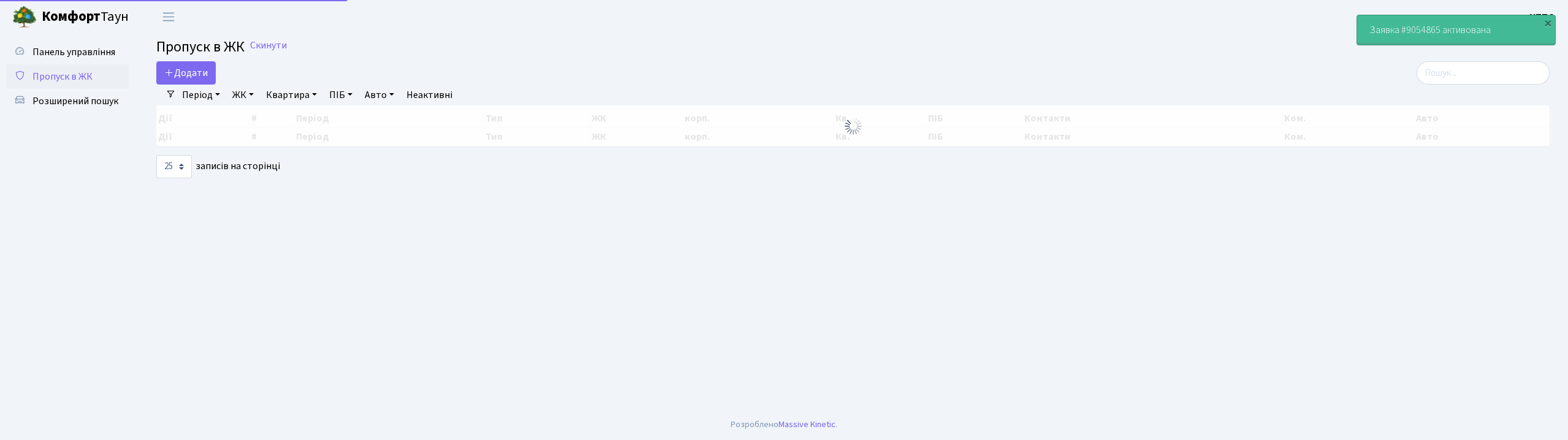
select select "25"
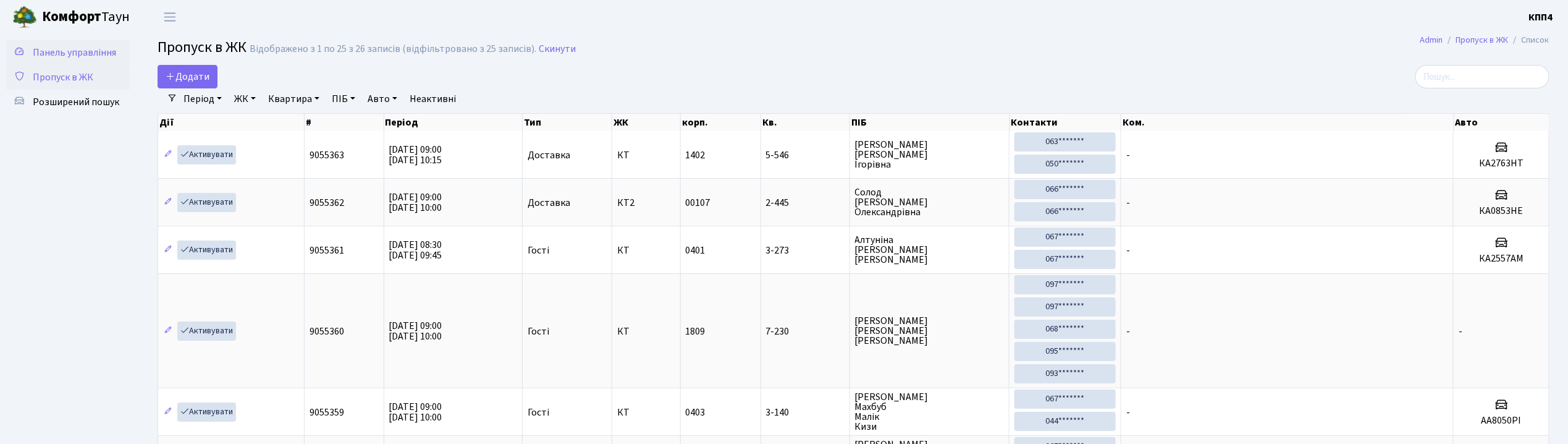
click at [68, 56] on span "Панель управління" at bounding box center [74, 52] width 83 height 14
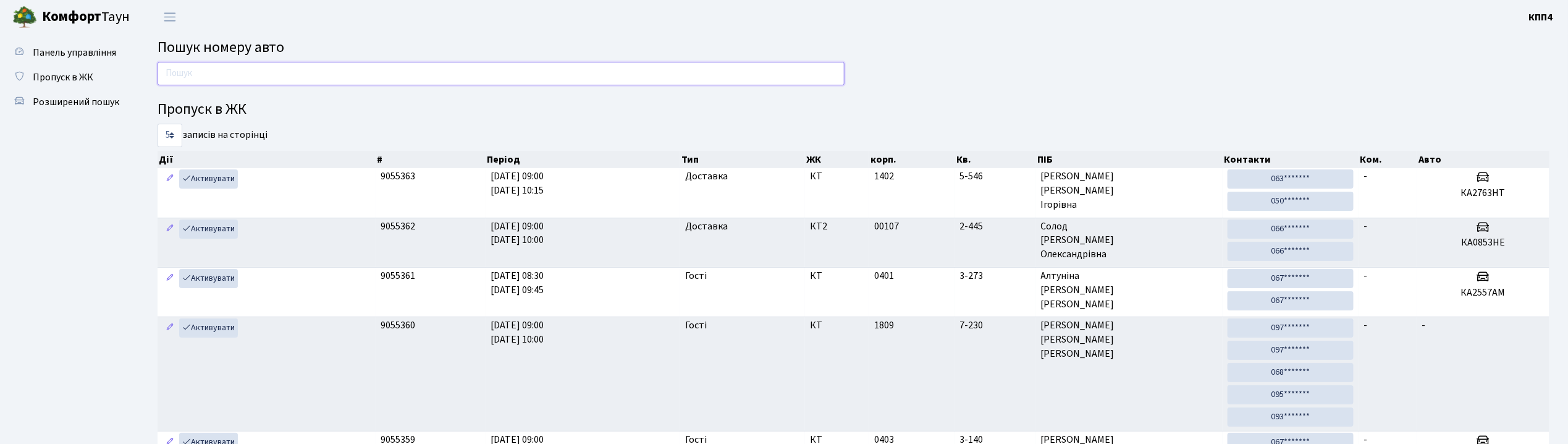
click at [493, 77] on input "text" at bounding box center [501, 73] width 687 height 24
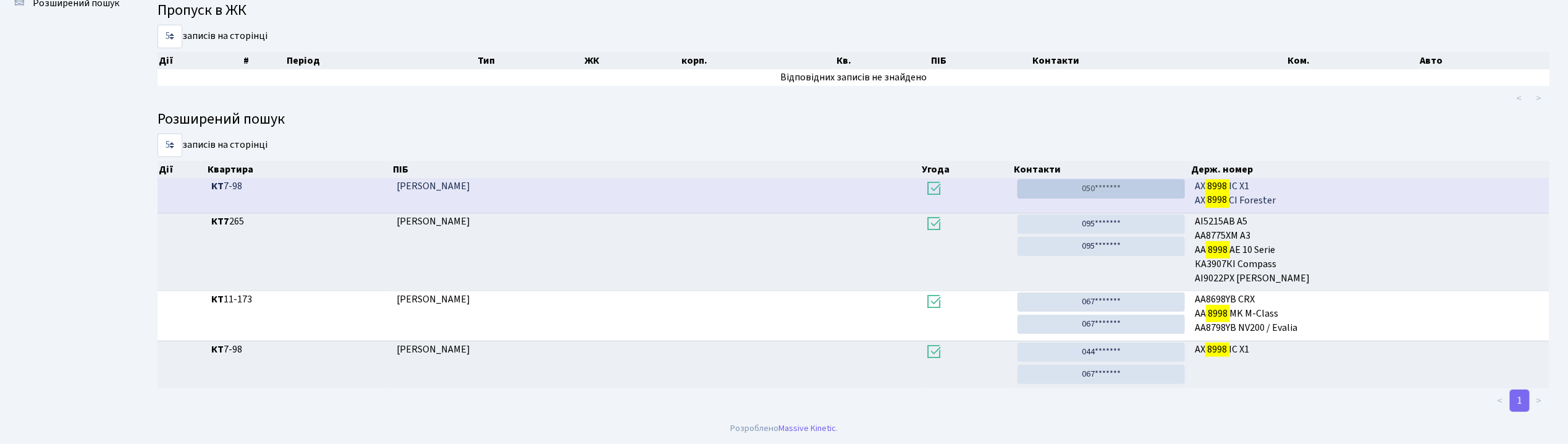
scroll to position [67, 0]
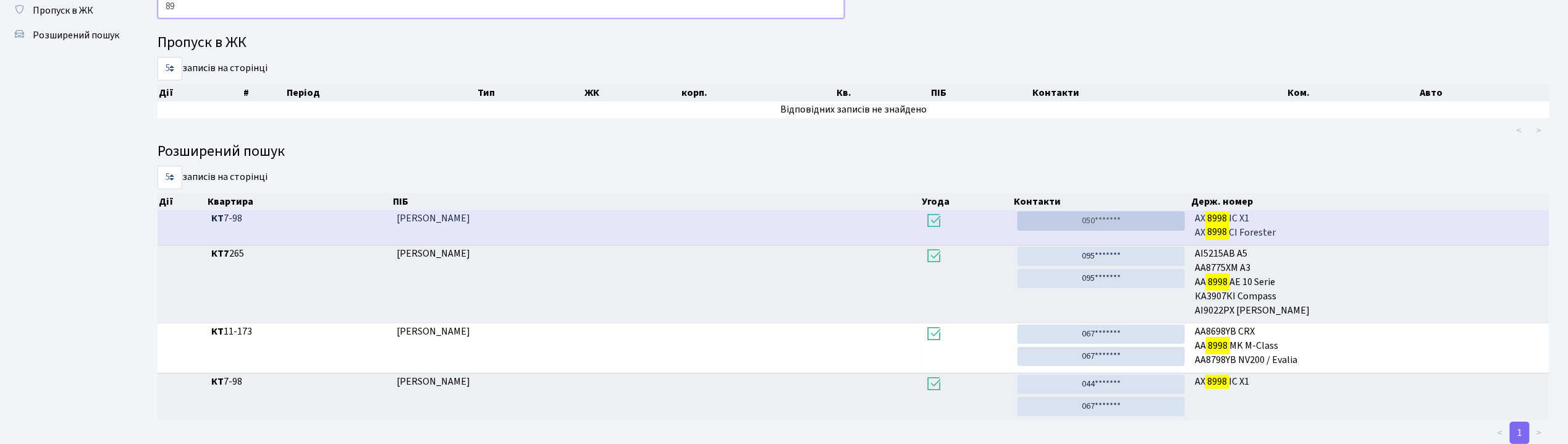
type input "8"
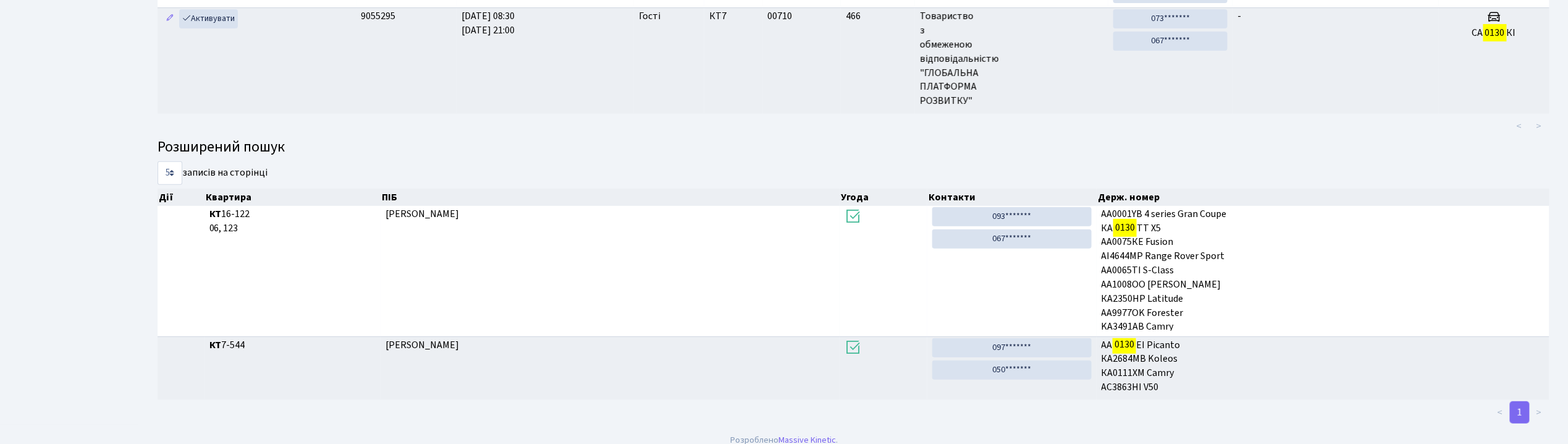
scroll to position [265, 0]
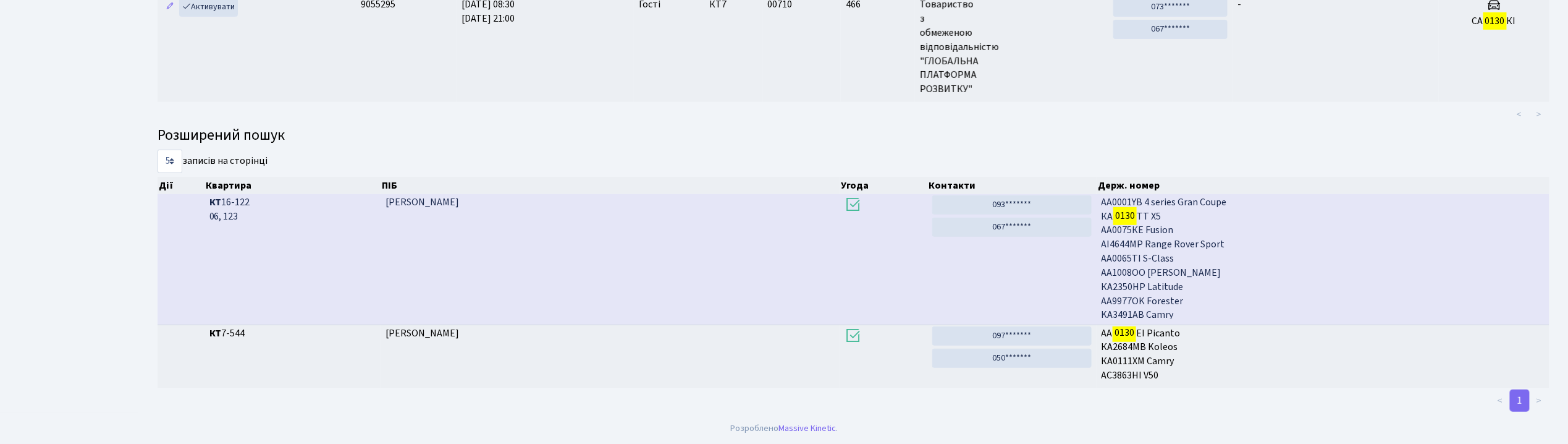
drag, startPoint x: 1545, startPoint y: 273, endPoint x: 1540, endPoint y: 301, distance: 28.4
click at [1540, 301] on td "AA0001YB 4 series Gran Coupe КА 0130 ТТ X5 АА0075КЕ Fusion AI4644MP Range Rover…" at bounding box center [1324, 259] width 453 height 130
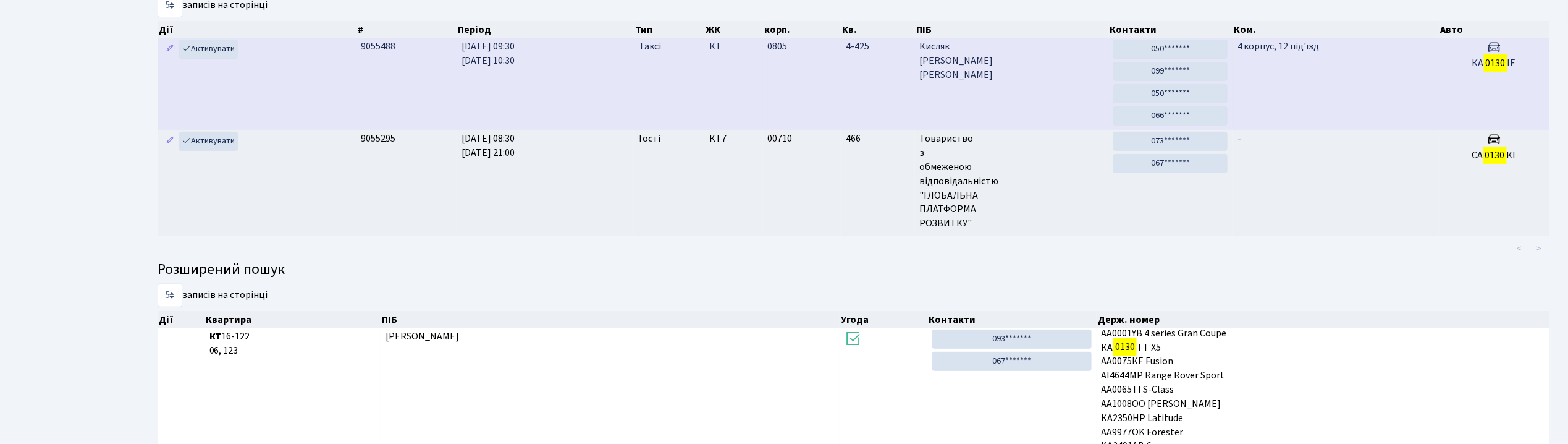
scroll to position [0, 0]
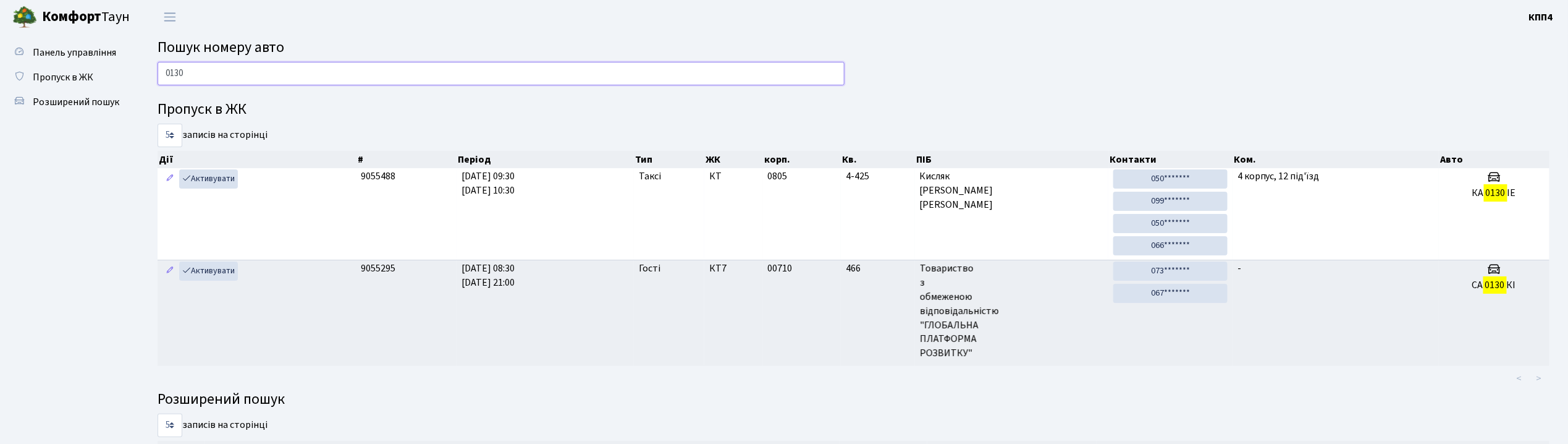
click at [280, 72] on input "0130" at bounding box center [501, 73] width 687 height 24
type input "0"
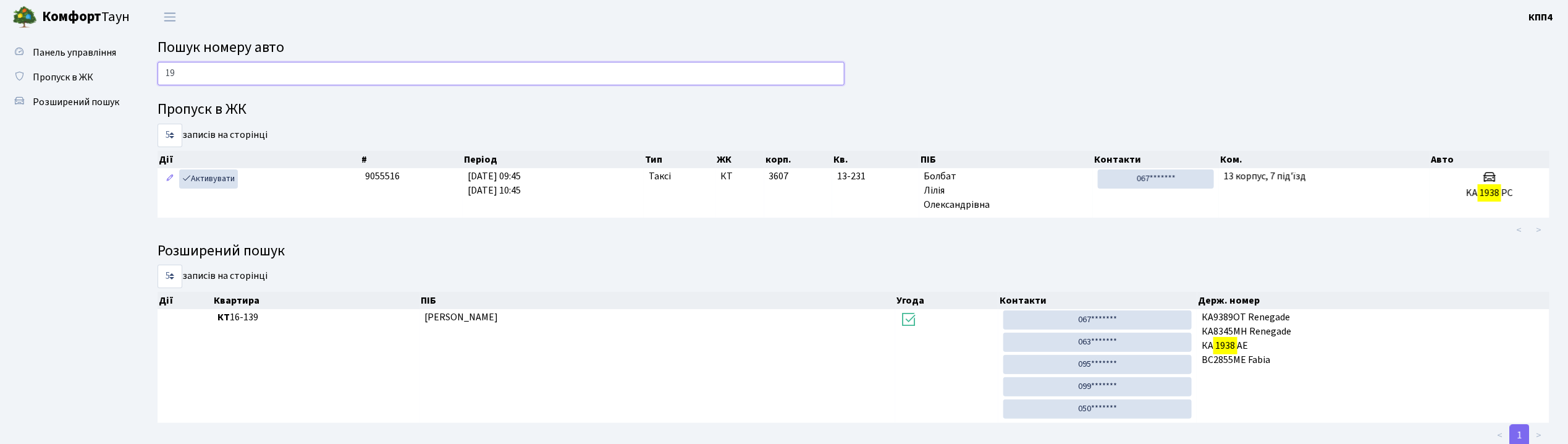
type input "1"
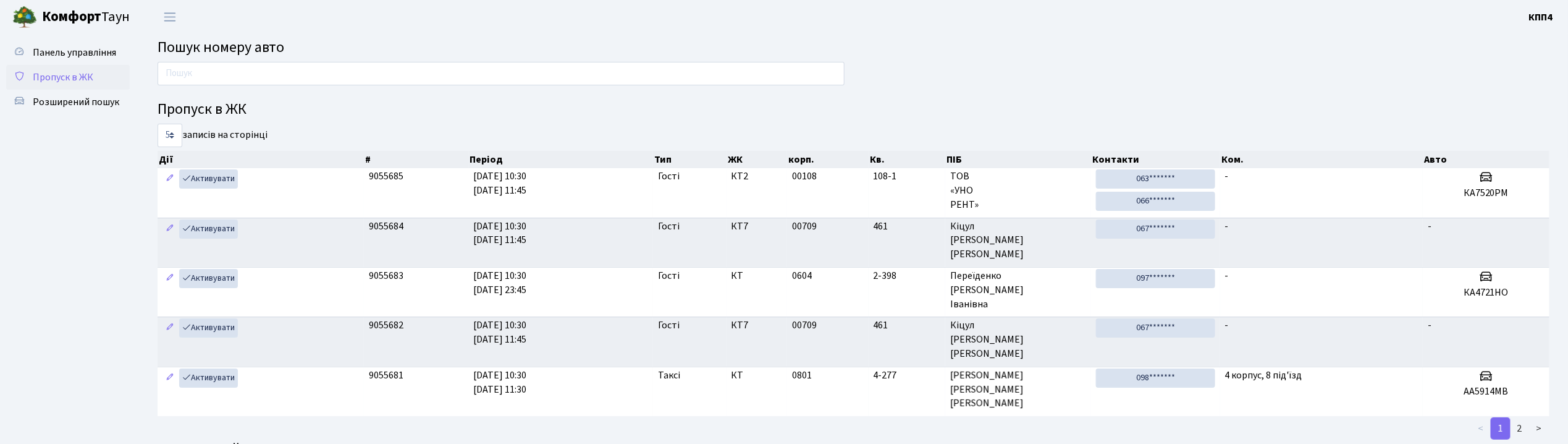
click at [57, 81] on span "Пропуск в ЖК" at bounding box center [63, 77] width 61 height 14
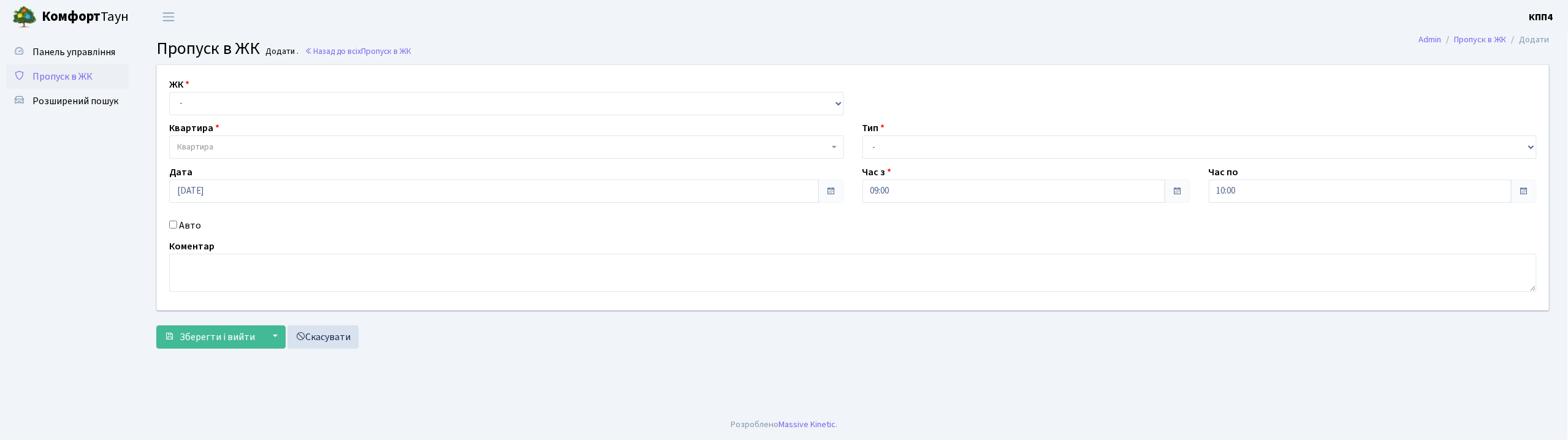
click at [174, 225] on input "Авто" at bounding box center [172, 224] width 8 height 8
checkbox input "true"
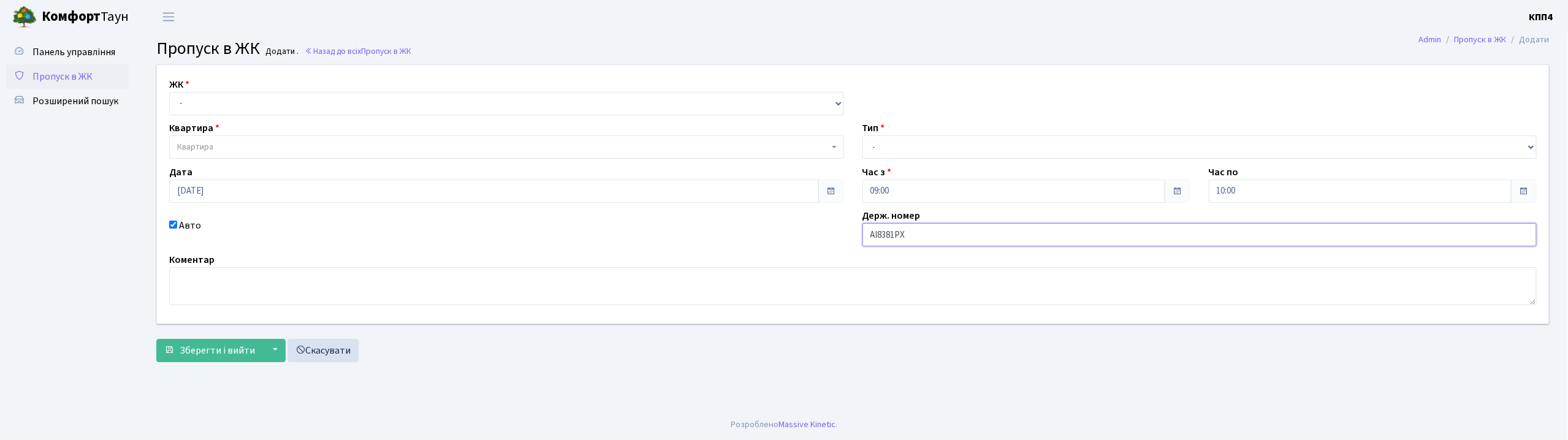
type input "АІ8381РХ"
click at [895, 148] on select "- Доставка Таксі Гості Сервіс" at bounding box center [1199, 147] width 675 height 23
click at [862, 136] on select "- Доставка Таксі Гості Сервіс" at bounding box center [1199, 147] width 675 height 23
drag, startPoint x: 890, startPoint y: 150, endPoint x: 890, endPoint y: 157, distance: 7.0
click at [890, 150] on select "- Доставка Таксі Гості Сервіс" at bounding box center [1199, 147] width 675 height 23
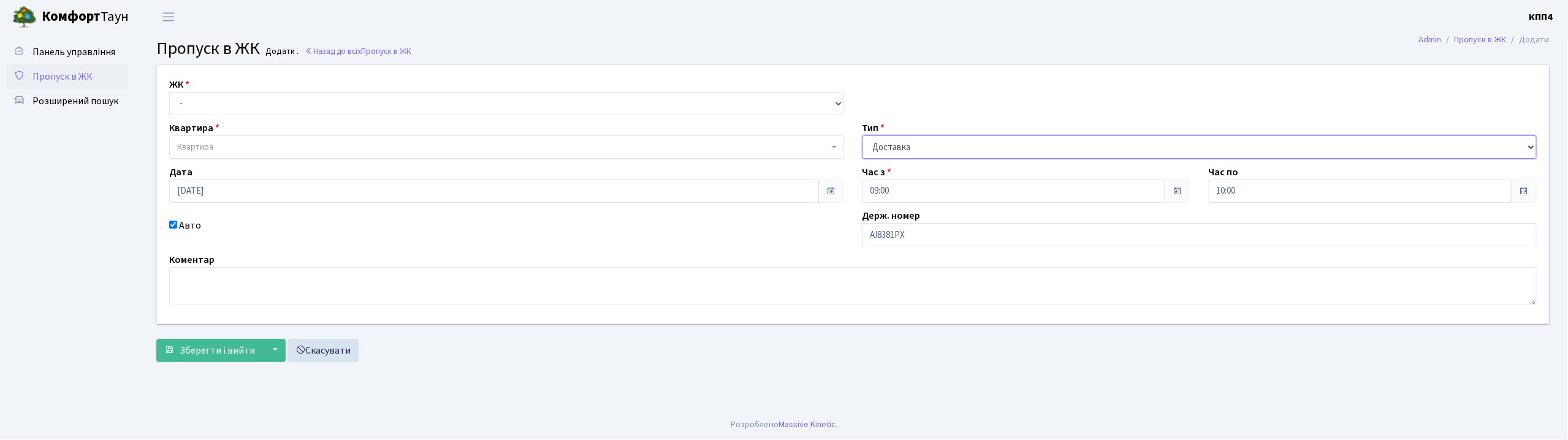
select select "3"
click at [862, 136] on select "- Доставка Таксі Гості Сервіс" at bounding box center [1199, 147] width 675 height 23
click at [307, 101] on select "- КТ, вул. Регенераторна, 4 КТ2, просп. Соборності, 17 КТ3, вул. Березнева, 16 …" at bounding box center [506, 103] width 675 height 23
select select "271"
click at [169, 92] on select "- КТ, вул. Регенераторна, 4 КТ2, просп. Соборності, 17 КТ3, вул. Березнева, 16 …" at bounding box center [506, 103] width 675 height 23
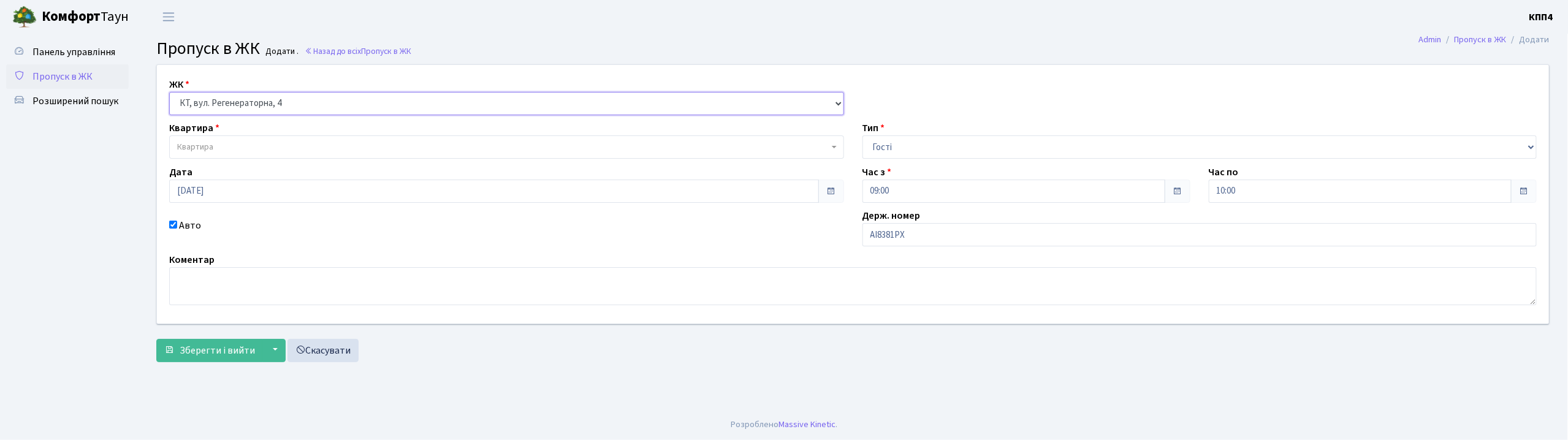
select select
click at [302, 152] on span "Квартира" at bounding box center [503, 146] width 652 height 12
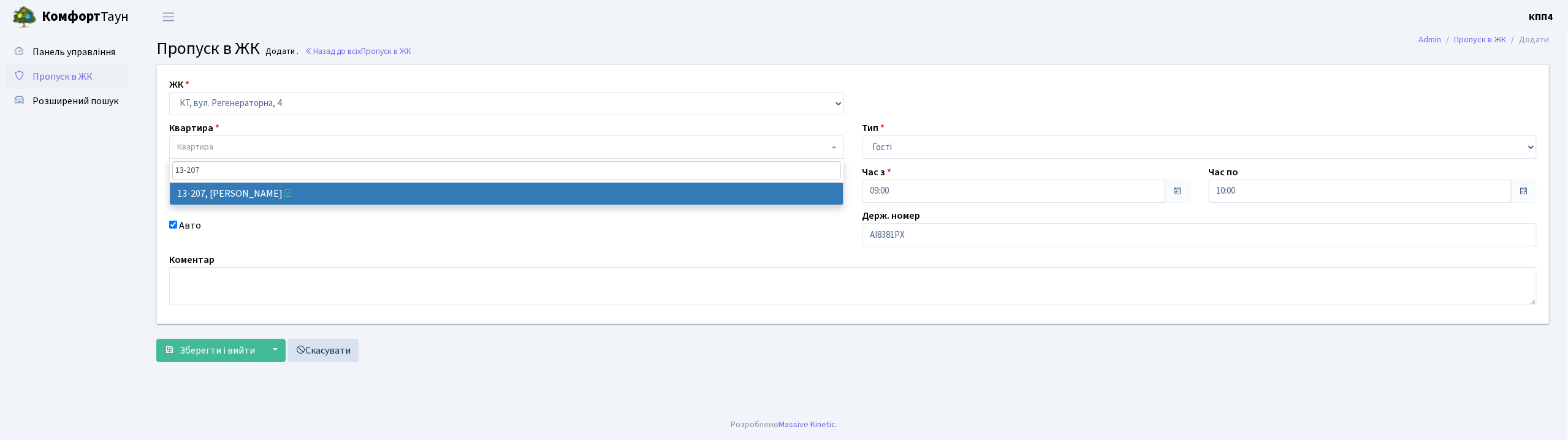
type input "13-207"
select select "7853"
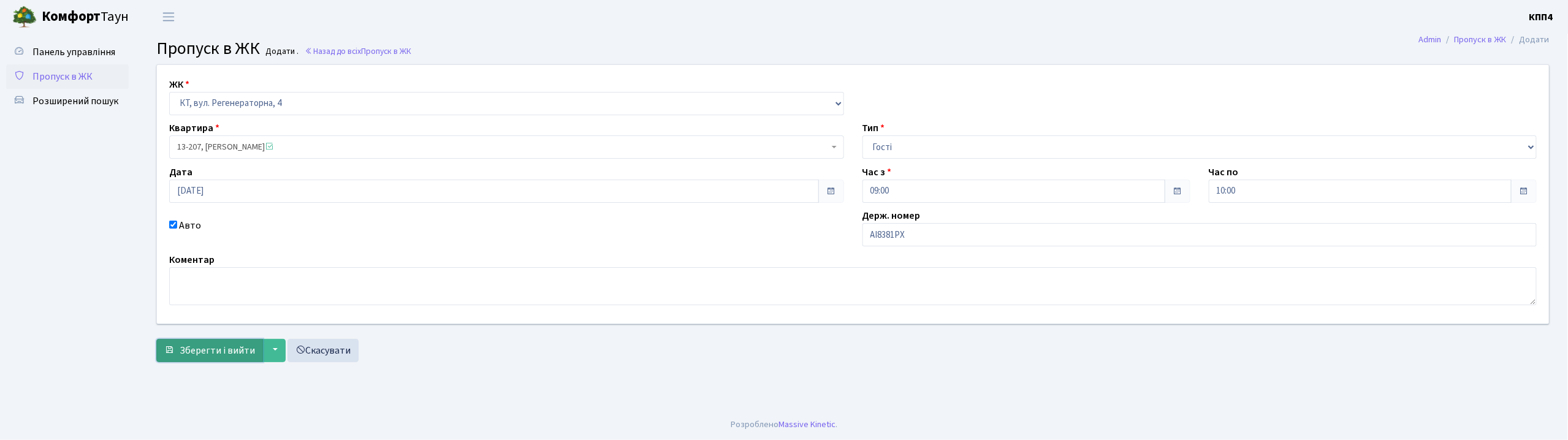
click at [208, 354] on span "Зберегти і вийти" at bounding box center [217, 350] width 76 height 13
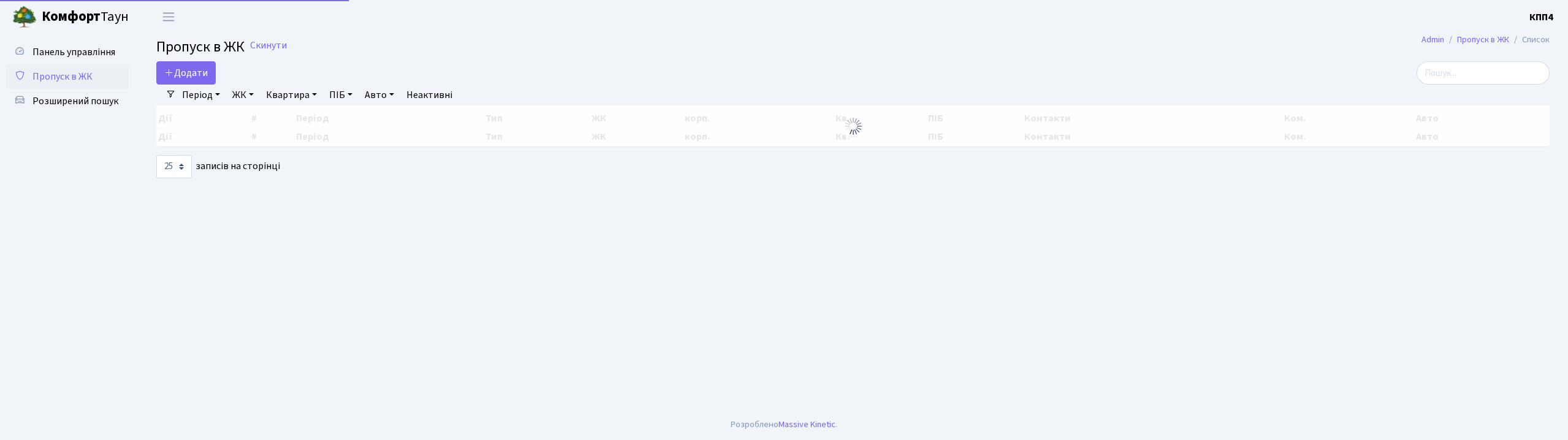
select select "25"
click at [191, 80] on link "Додати" at bounding box center [186, 73] width 59 height 23
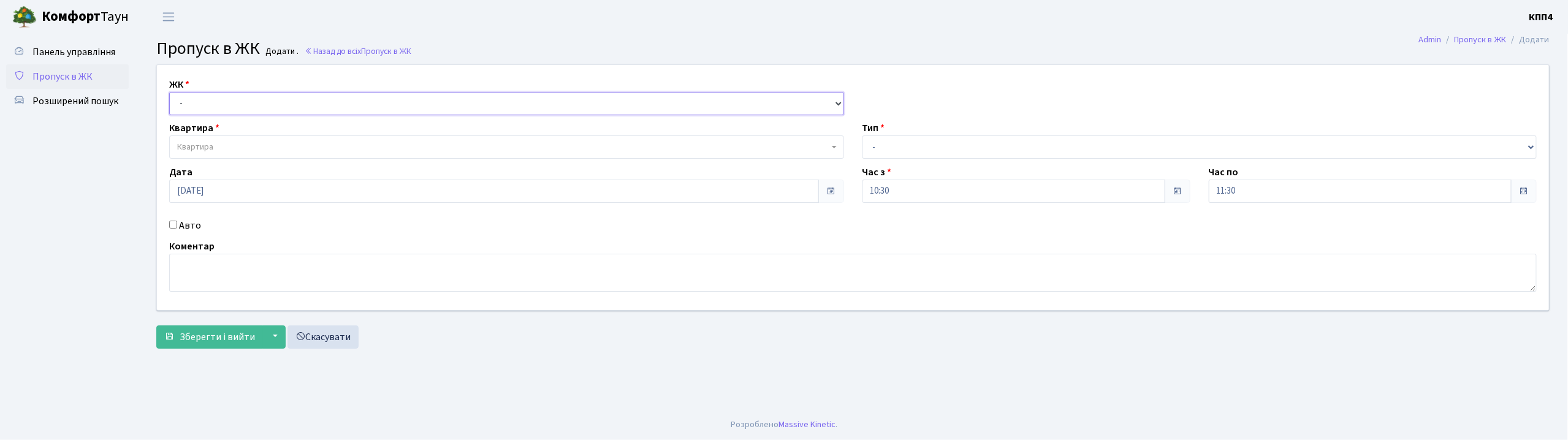
click at [184, 102] on select "- КТ, вул. Регенераторна, 4 КТ2, просп. [STREET_ADDRESS] [STREET_ADDRESS] [PERS…" at bounding box center [506, 103] width 675 height 23
select select "271"
click at [169, 92] on select "- КТ, вул. Регенераторна, 4 КТ2, просп. Соборності, 17 КТ3, вул. Березнева, 16 …" at bounding box center [506, 103] width 675 height 23
select select
click at [191, 145] on span "Квартира" at bounding box center [195, 146] width 36 height 12
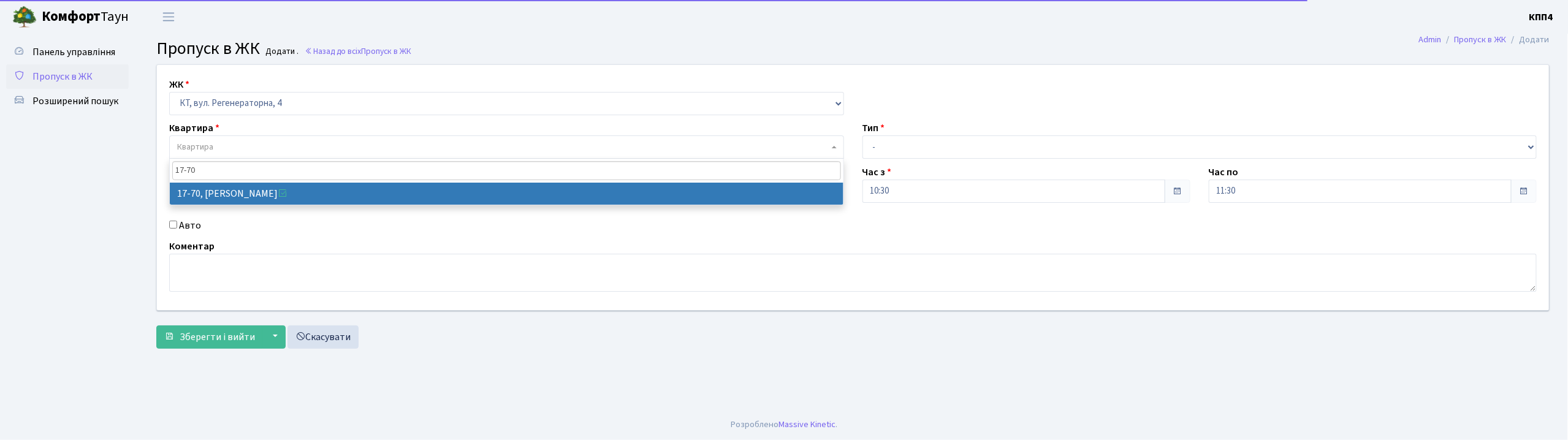
type input "17-70"
select select "9024"
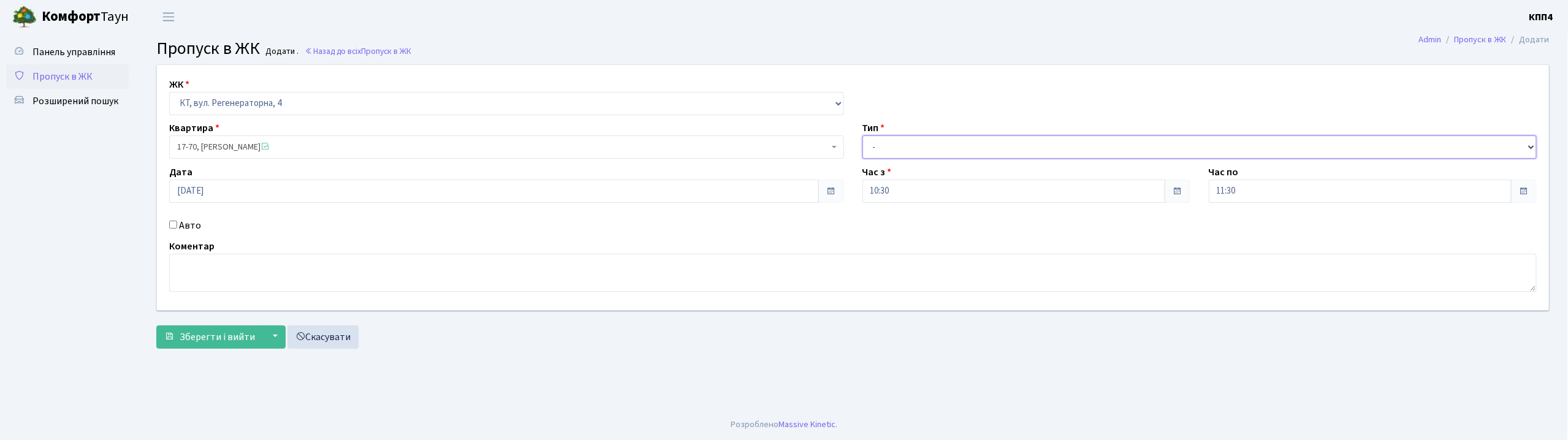
click at [907, 145] on select "- Доставка Таксі Гості Сервіс" at bounding box center [1199, 147] width 675 height 23
select select "1"
click at [862, 136] on select "- Доставка Таксі Гості Сервіс" at bounding box center [1199, 147] width 675 height 23
click at [197, 340] on span "Зберегти і вийти" at bounding box center [217, 337] width 76 height 13
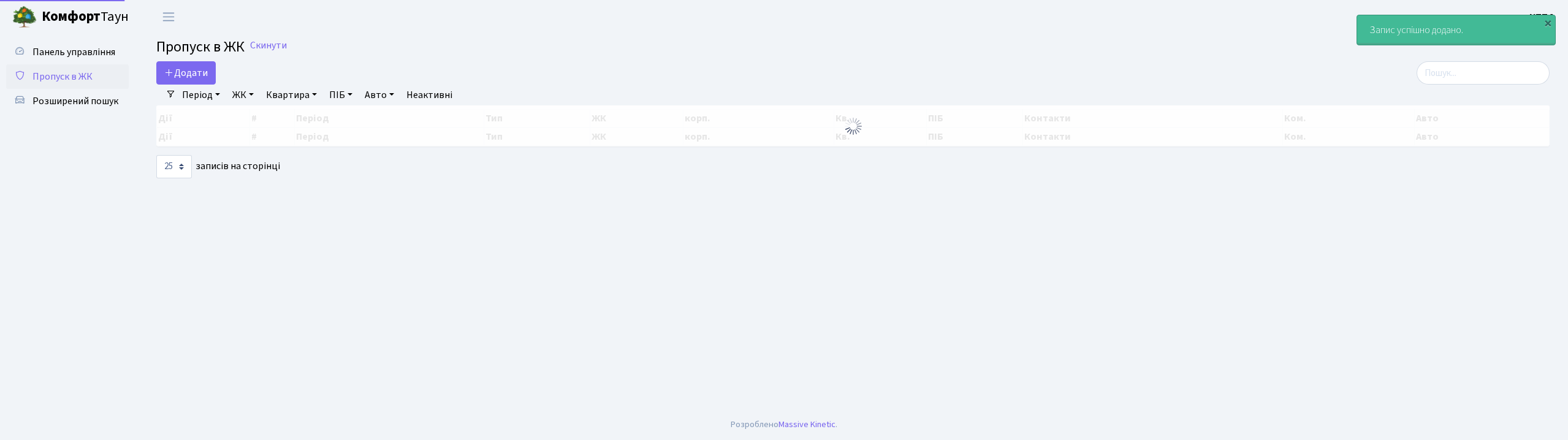
select select "25"
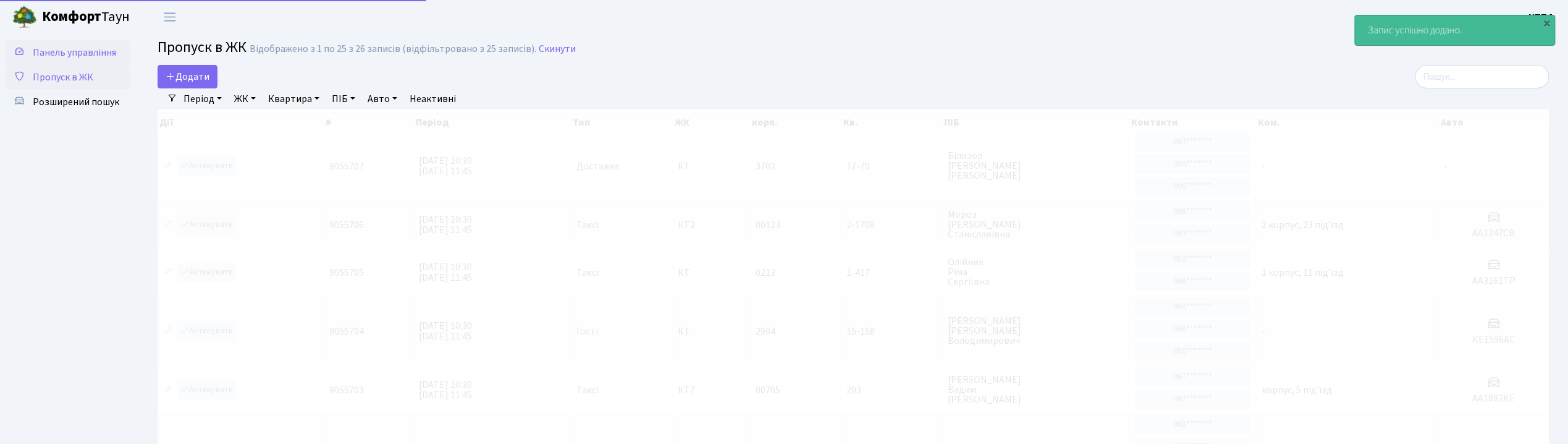
click at [98, 58] on span "Панель управління" at bounding box center [74, 52] width 83 height 14
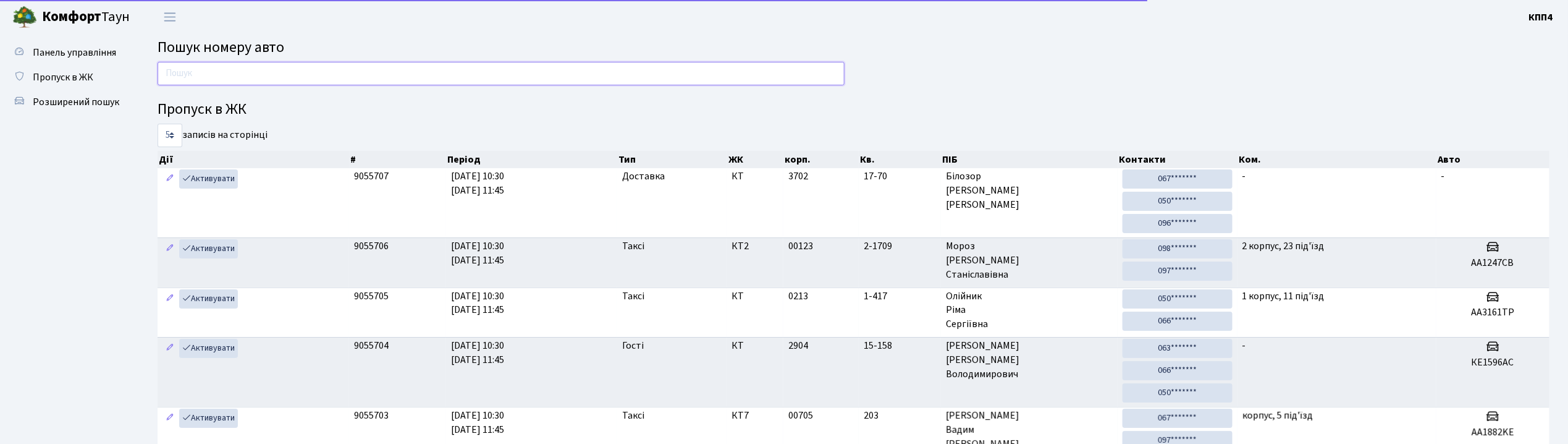
click at [301, 79] on input "text" at bounding box center [501, 73] width 687 height 24
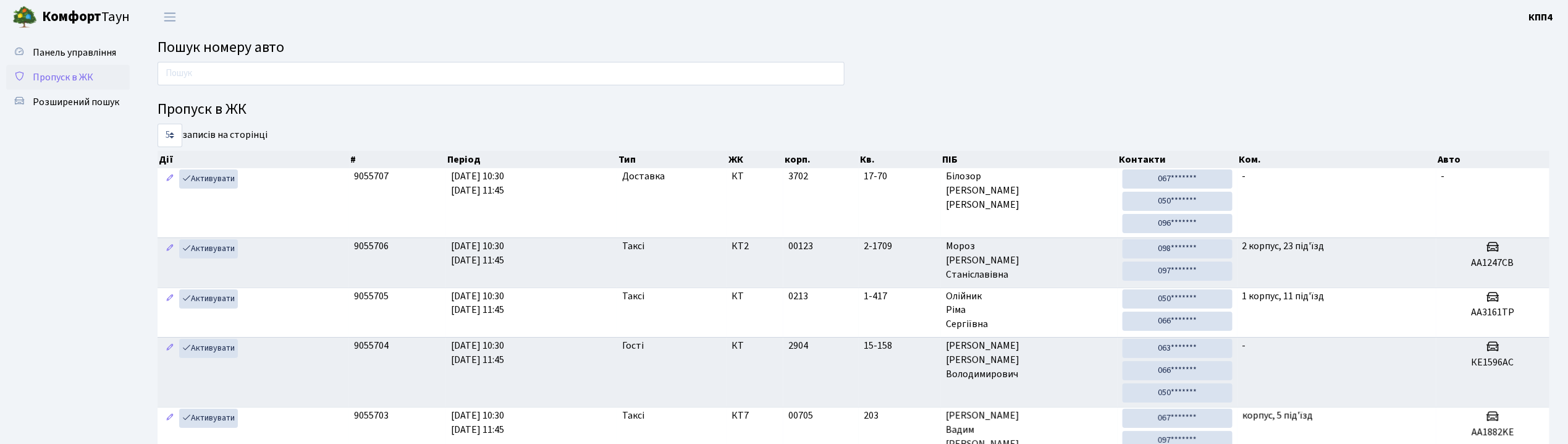
click at [80, 85] on link "Пропуск в ЖК" at bounding box center [68, 77] width 123 height 25
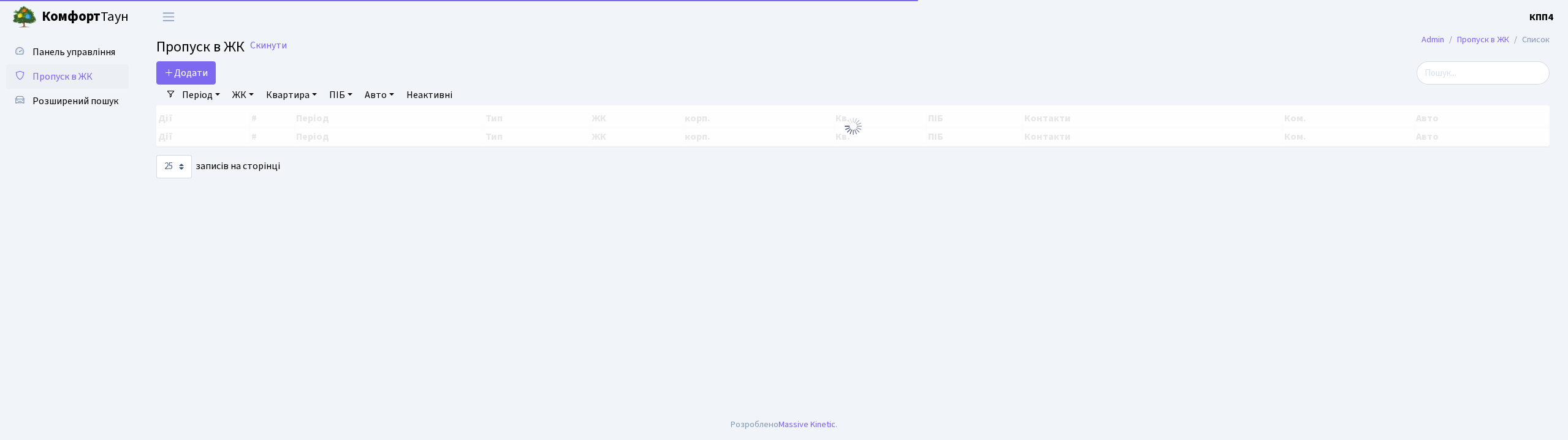
select select "25"
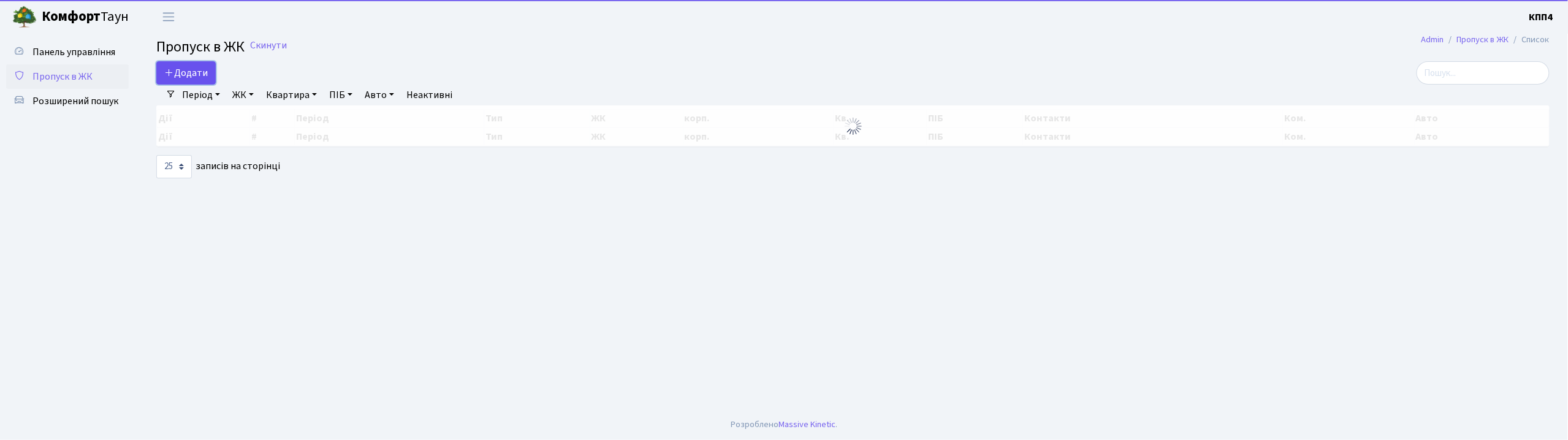
click at [213, 67] on link "Додати" at bounding box center [186, 73] width 59 height 23
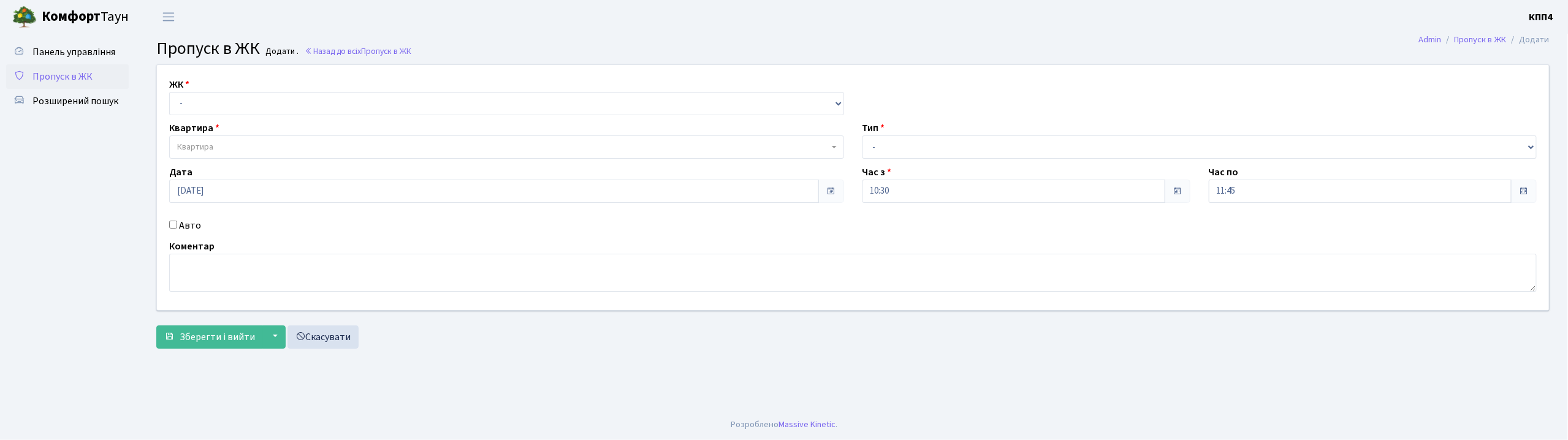
click at [172, 228] on input "Авто" at bounding box center [172, 224] width 8 height 8
checkbox input "true"
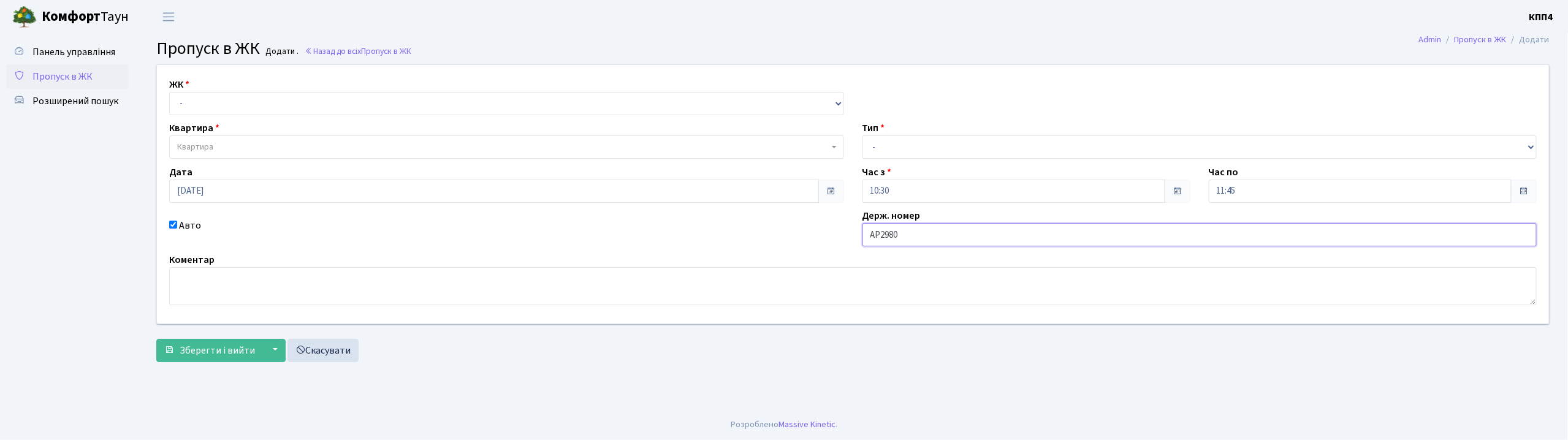
type input "АР2980СО"
click at [233, 108] on select "- КТ, вул. Регенераторна, 4 КТ2, просп. Соборності, 17 КТ3, вул. Березнева, 16 …" at bounding box center [506, 103] width 675 height 23
select select "271"
click at [169, 92] on select "- КТ, вул. Регенераторна, 4 КТ2, просп. Соборності, 17 КТ3, вул. Березнева, 16 …" at bounding box center [506, 103] width 675 height 23
select select
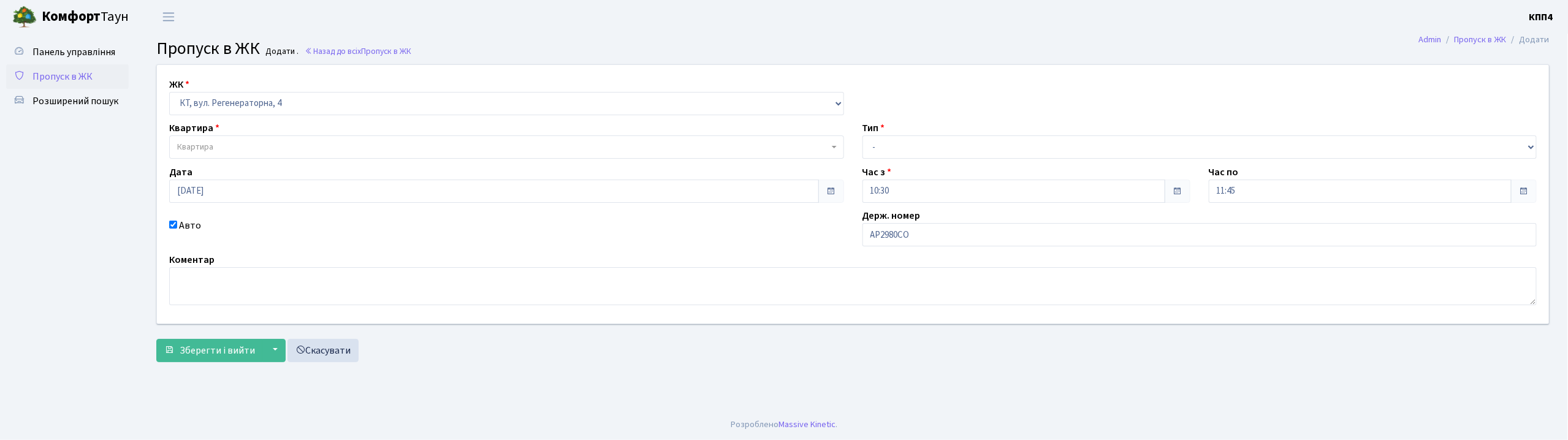
click at [233, 145] on span "Квартира" at bounding box center [503, 146] width 652 height 12
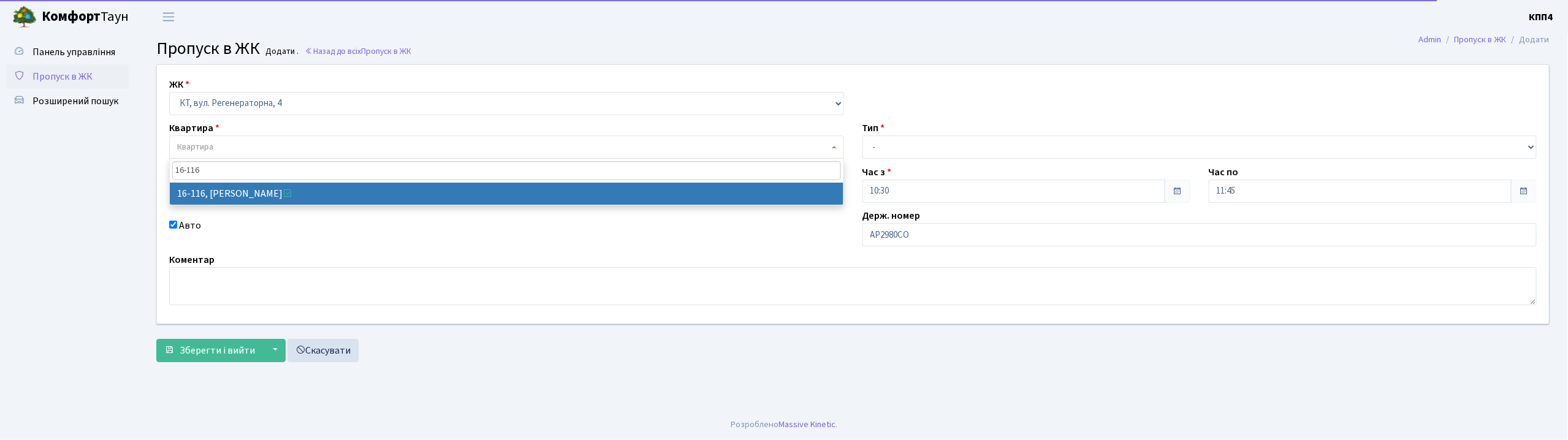
type input "16-116"
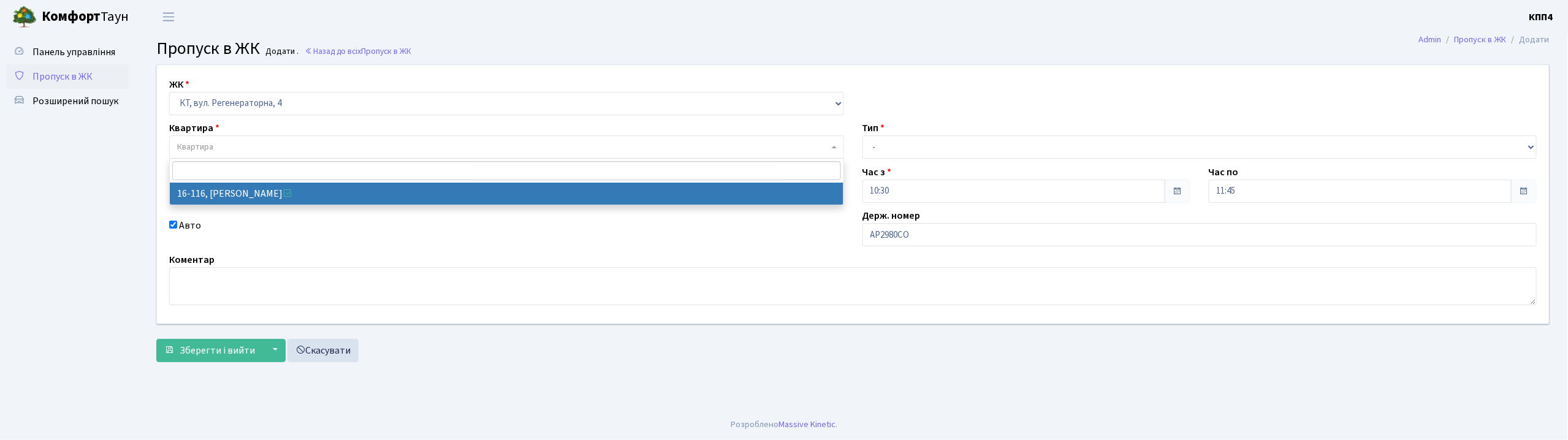
select select "8677"
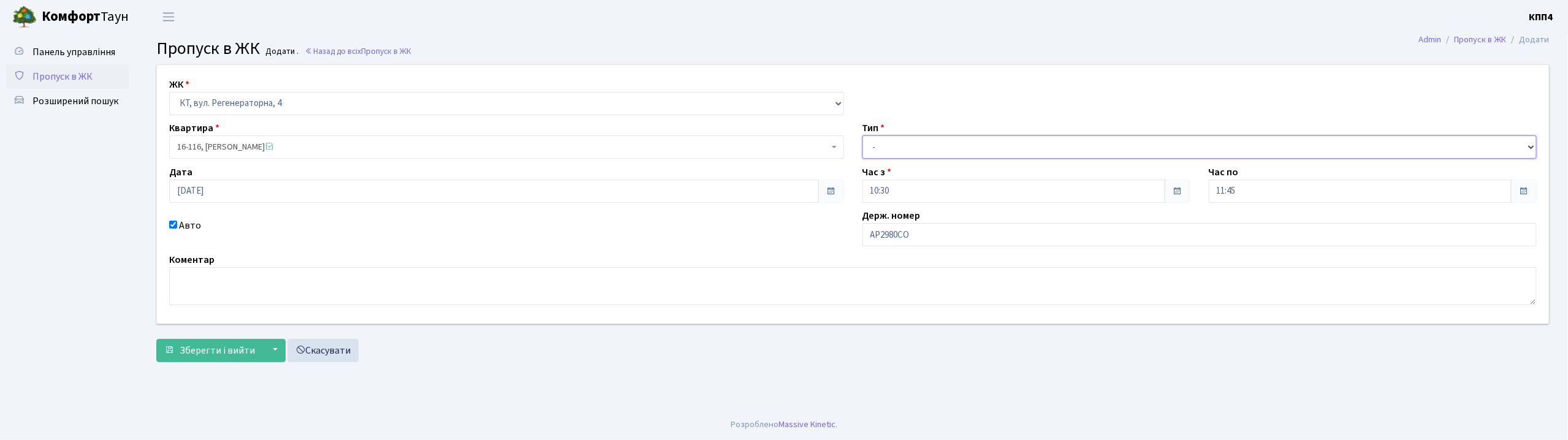
drag, startPoint x: 908, startPoint y: 141, endPoint x: 905, endPoint y: 148, distance: 7.6
click at [907, 143] on select "- Доставка Таксі Гості Сервіс" at bounding box center [1199, 147] width 675 height 23
select select "2"
click at [862, 136] on select "- Доставка Таксі Гості Сервіс" at bounding box center [1199, 147] width 675 height 23
click at [217, 349] on span "Зберегти і вийти" at bounding box center [217, 350] width 76 height 13
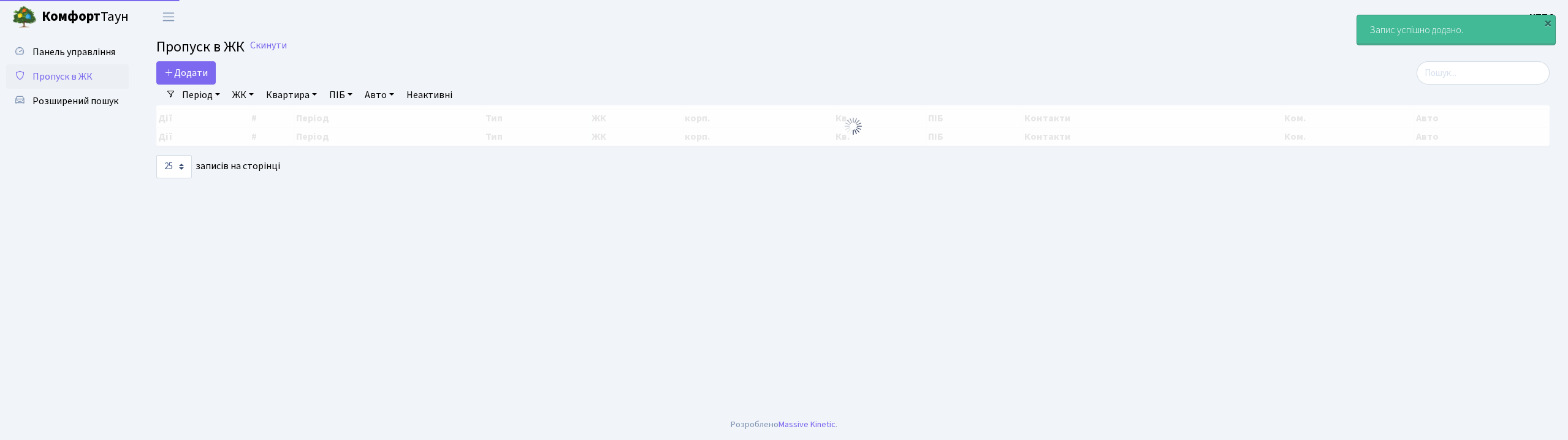
select select "25"
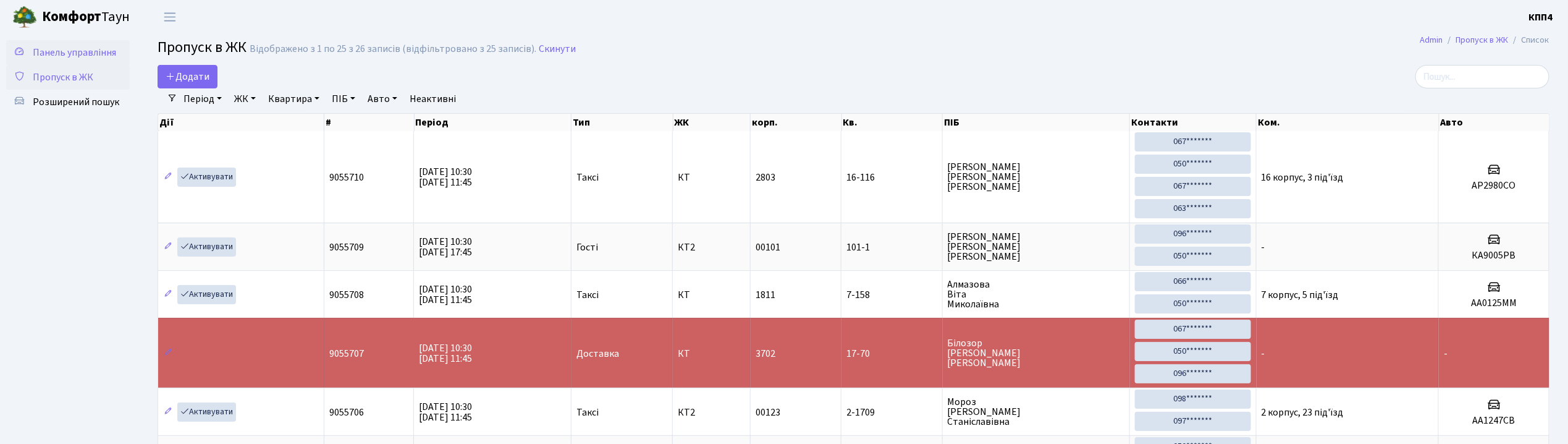
click at [73, 47] on span "Панель управління" at bounding box center [74, 52] width 83 height 14
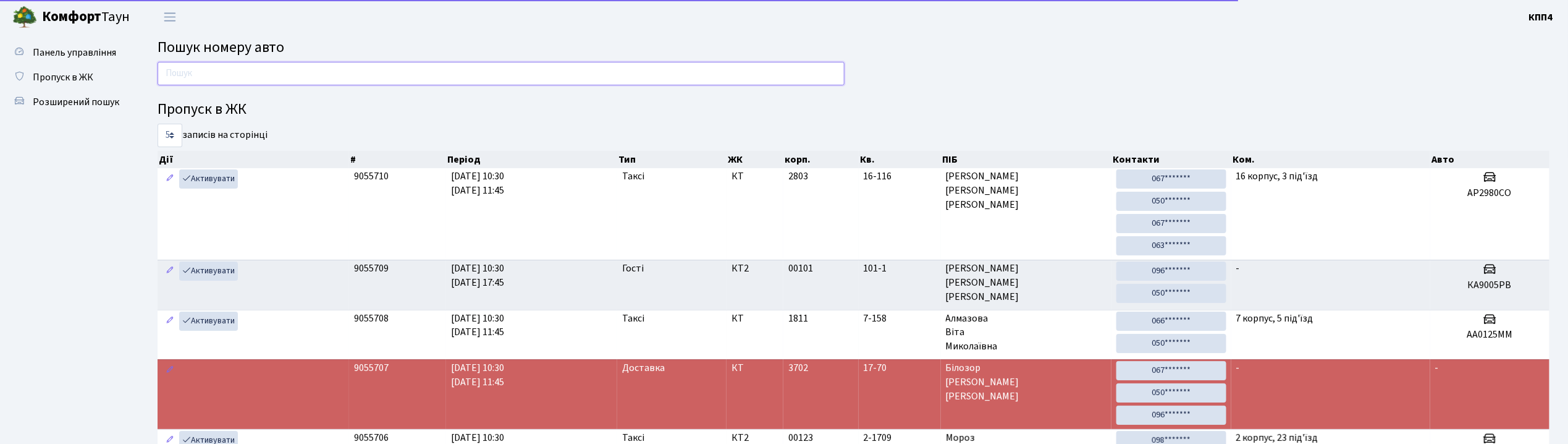
click at [198, 71] on input "text" at bounding box center [501, 73] width 687 height 24
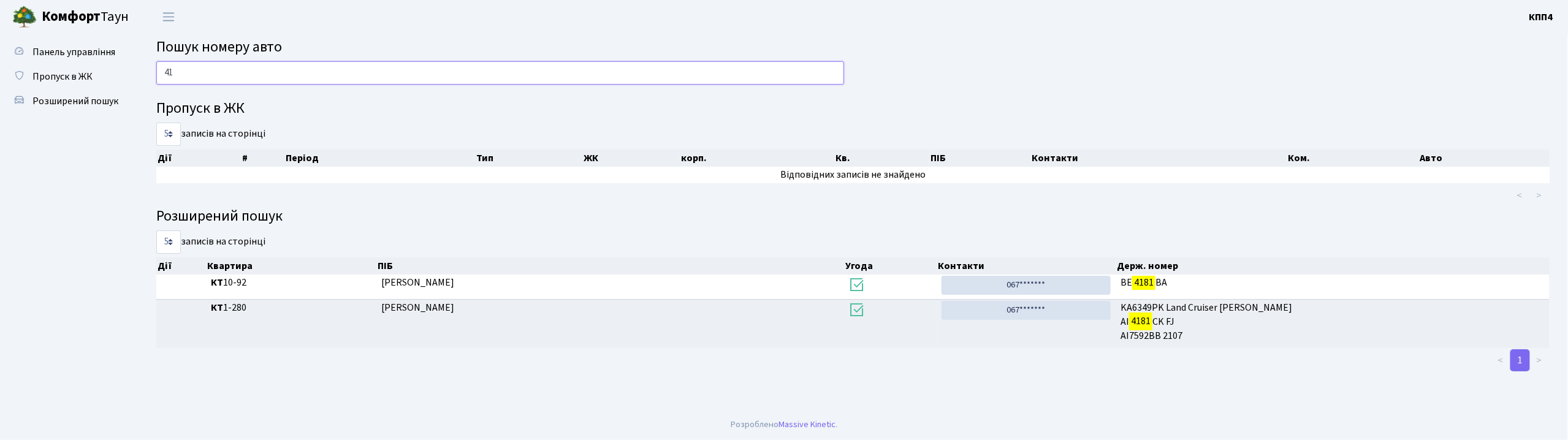
type input "4"
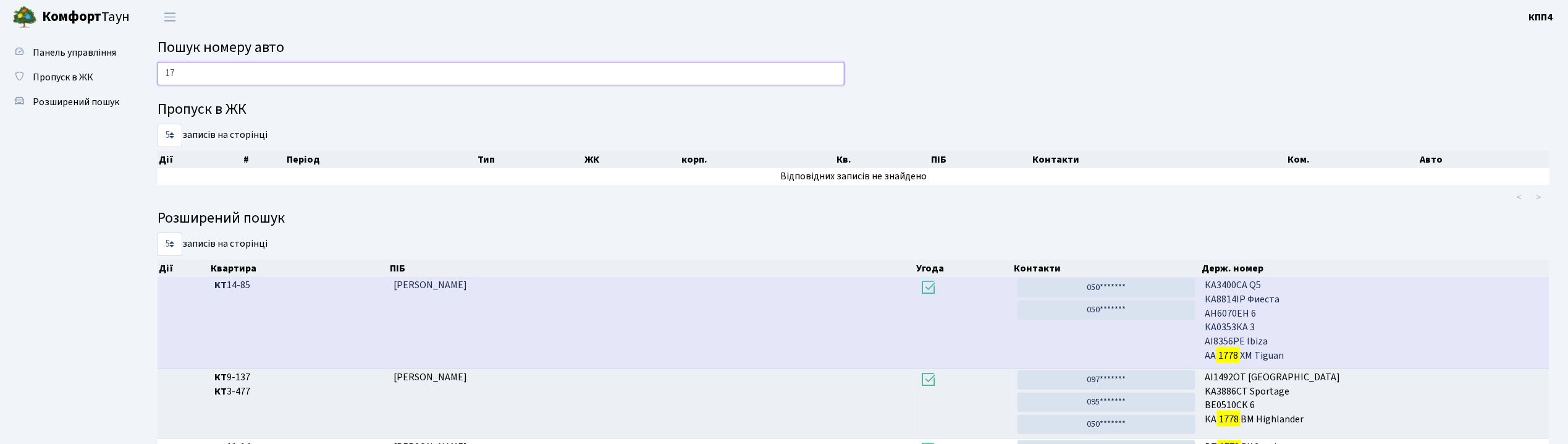
type input "1"
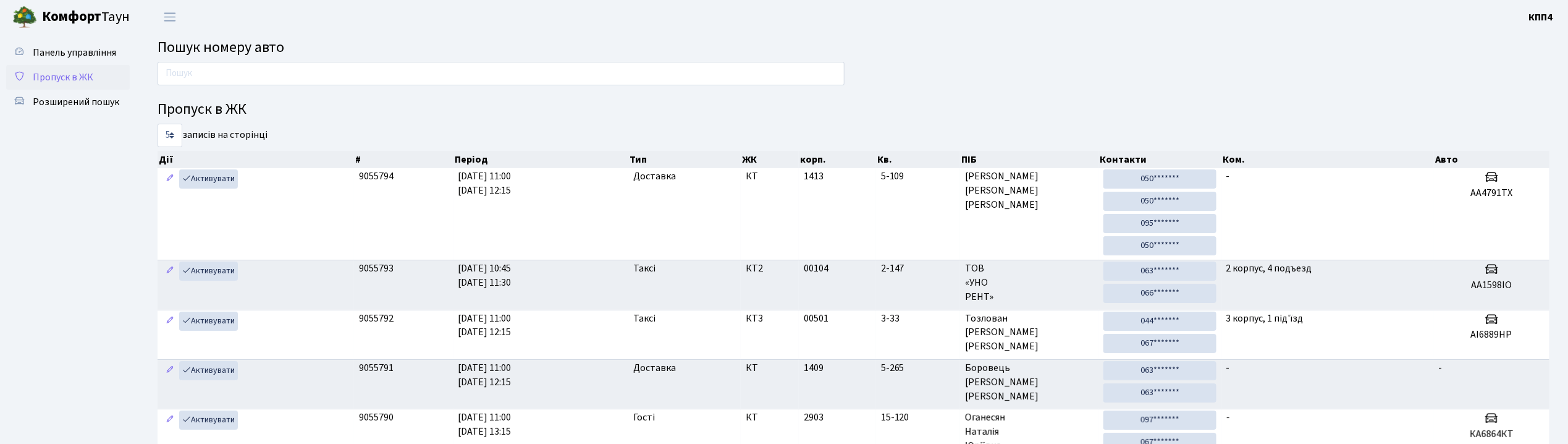
click at [56, 74] on span "Пропуск в ЖК" at bounding box center [63, 77] width 61 height 14
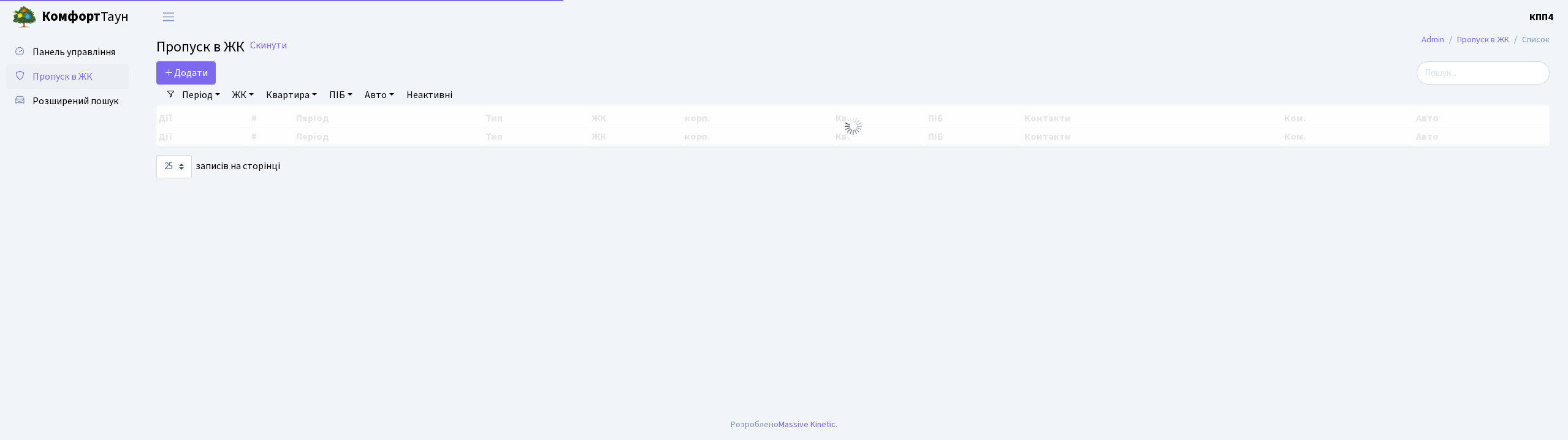
select select "25"
click at [194, 71] on span "Додати" at bounding box center [186, 73] width 44 height 13
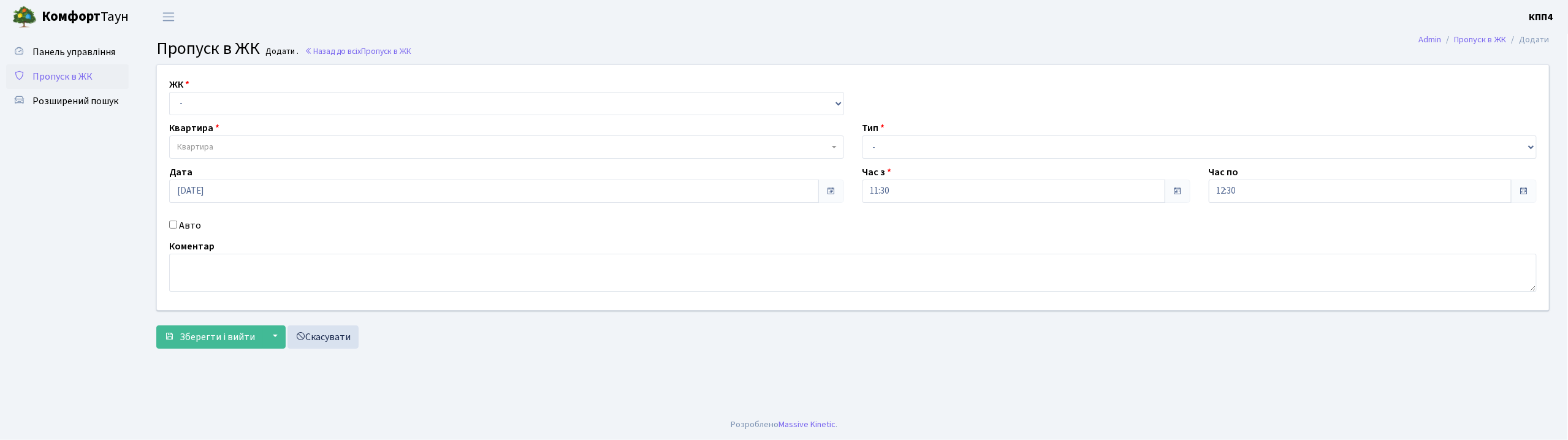
click at [173, 228] on input "Авто" at bounding box center [172, 224] width 8 height 8
checkbox input "true"
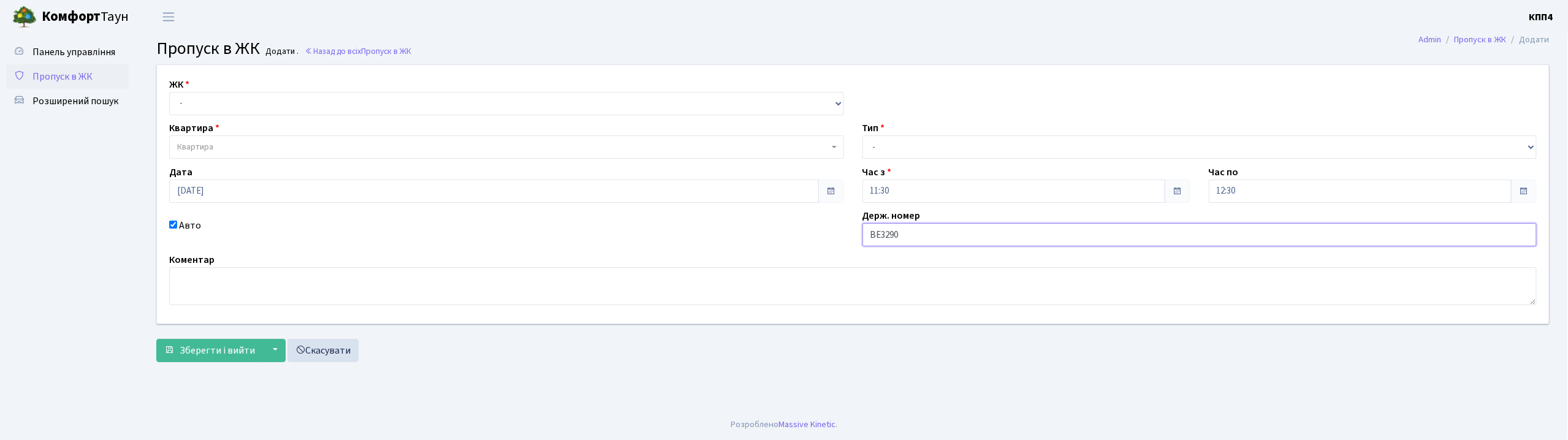
type input "ВЕ3290АО"
click at [215, 104] on select "- КТ, вул. Регенераторна, 4 КТ2, просп. [STREET_ADDRESS] [STREET_ADDRESS] [PERS…" at bounding box center [506, 103] width 675 height 23
select select "271"
click at [169, 92] on select "- КТ, вул. Регенераторна, 4 КТ2, просп. [STREET_ADDRESS] [STREET_ADDRESS] [PERS…" at bounding box center [506, 103] width 675 height 23
select select
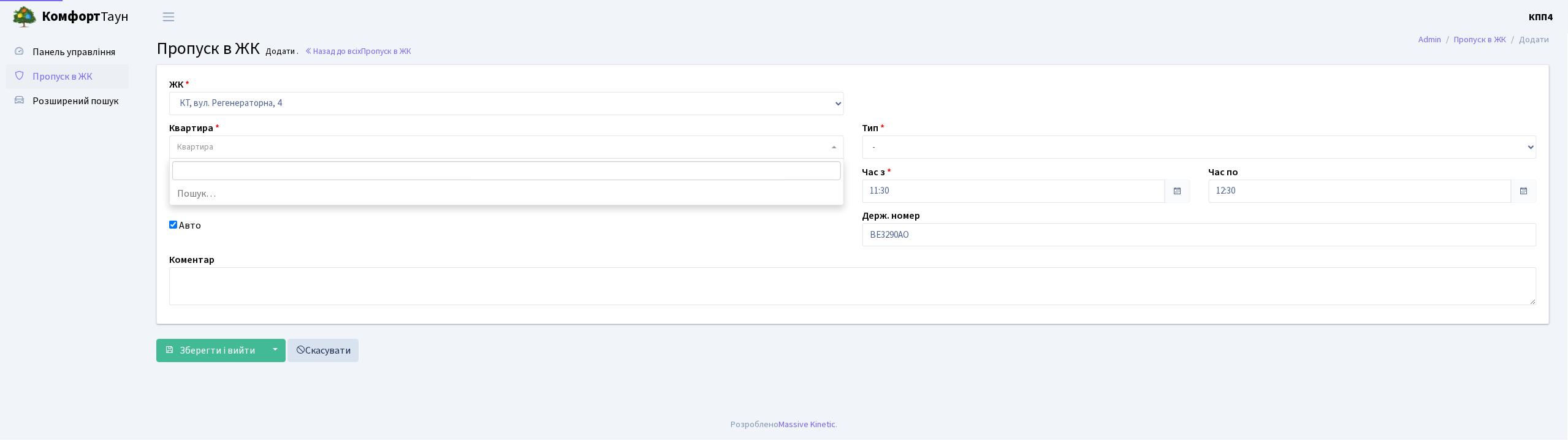
click at [215, 148] on span "Квартира" at bounding box center [503, 146] width 652 height 12
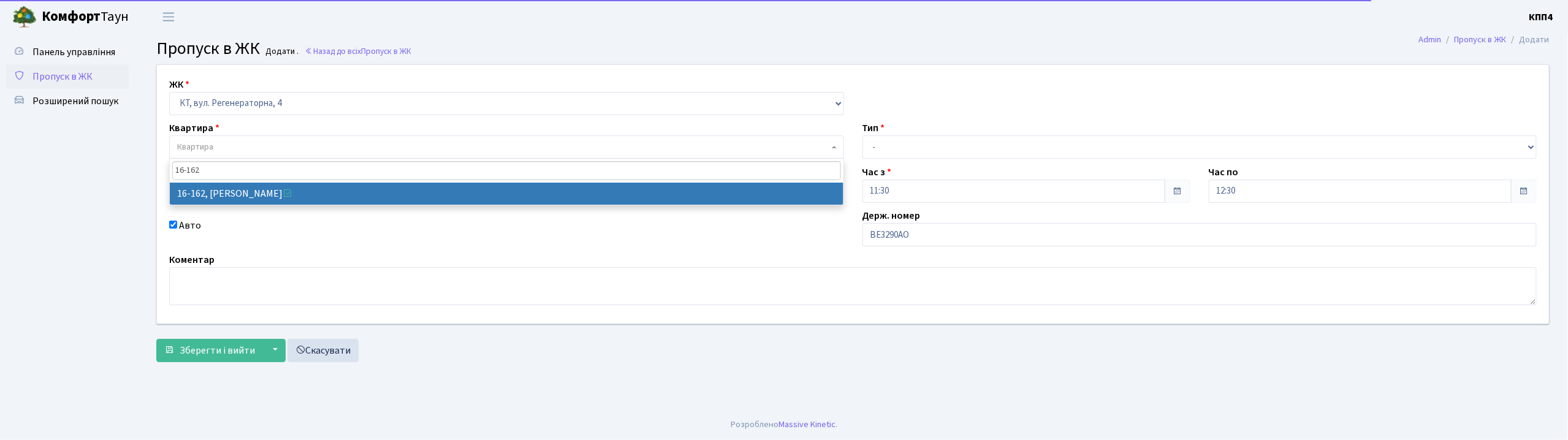
type input "16-162"
select select "8723"
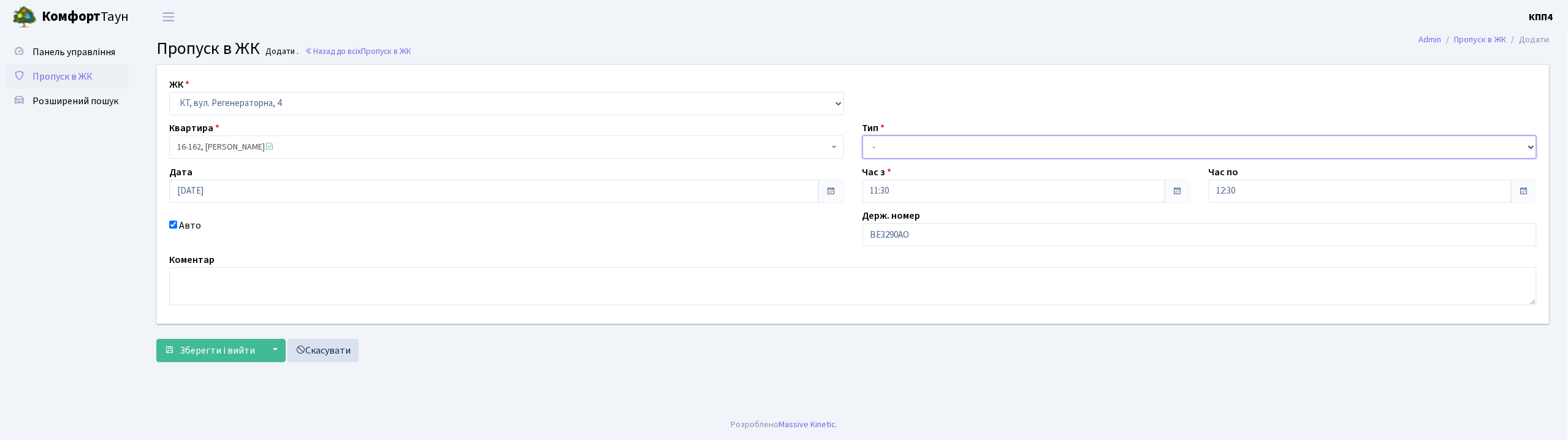
click at [908, 142] on select "- Доставка Таксі Гості Сервіс" at bounding box center [1199, 147] width 675 height 23
select select "2"
click at [862, 136] on select "- Доставка Таксі Гості Сервіс" at bounding box center [1199, 147] width 675 height 23
click at [211, 351] on span "Зберегти і вийти" at bounding box center [217, 350] width 76 height 13
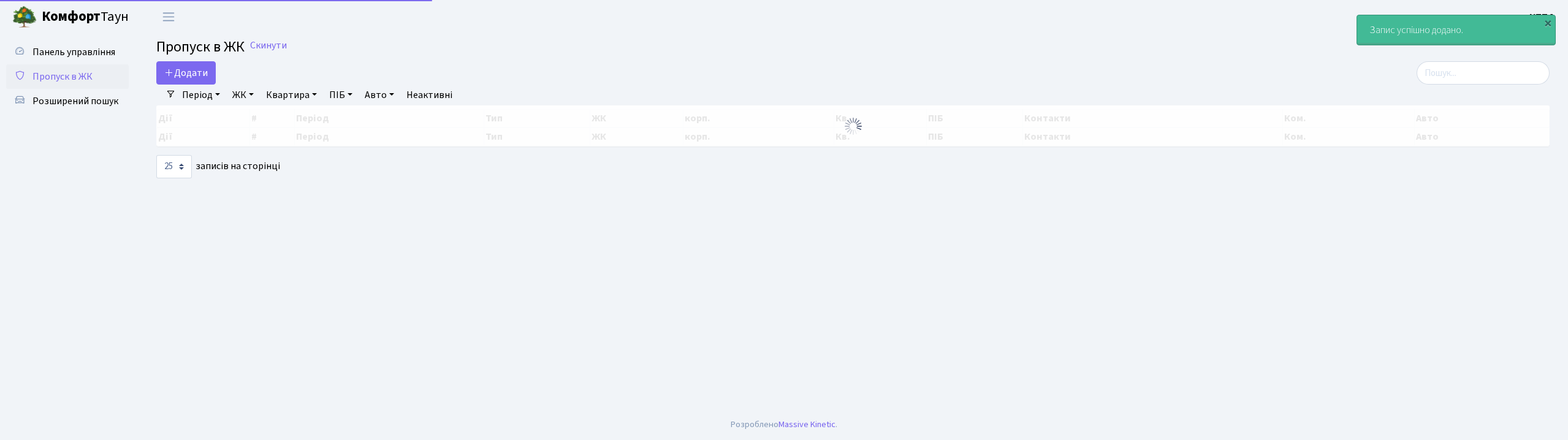
select select "25"
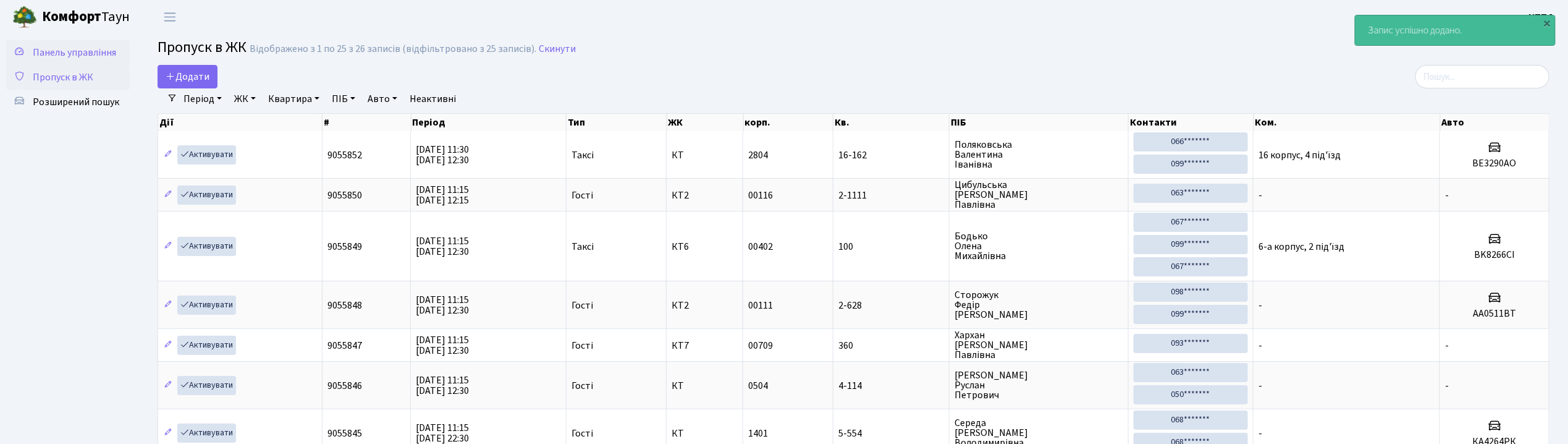
click at [79, 56] on span "Панель управління" at bounding box center [74, 52] width 83 height 14
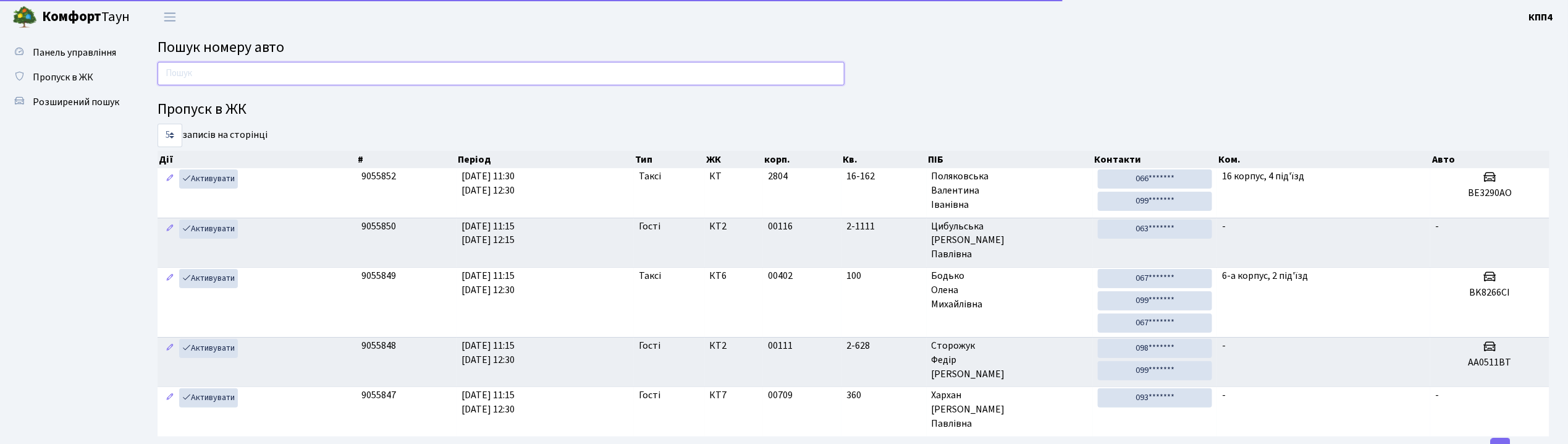
drag, startPoint x: 0, startPoint y: 0, endPoint x: 180, endPoint y: 69, distance: 192.8
click at [180, 69] on input "text" at bounding box center [501, 73] width 687 height 24
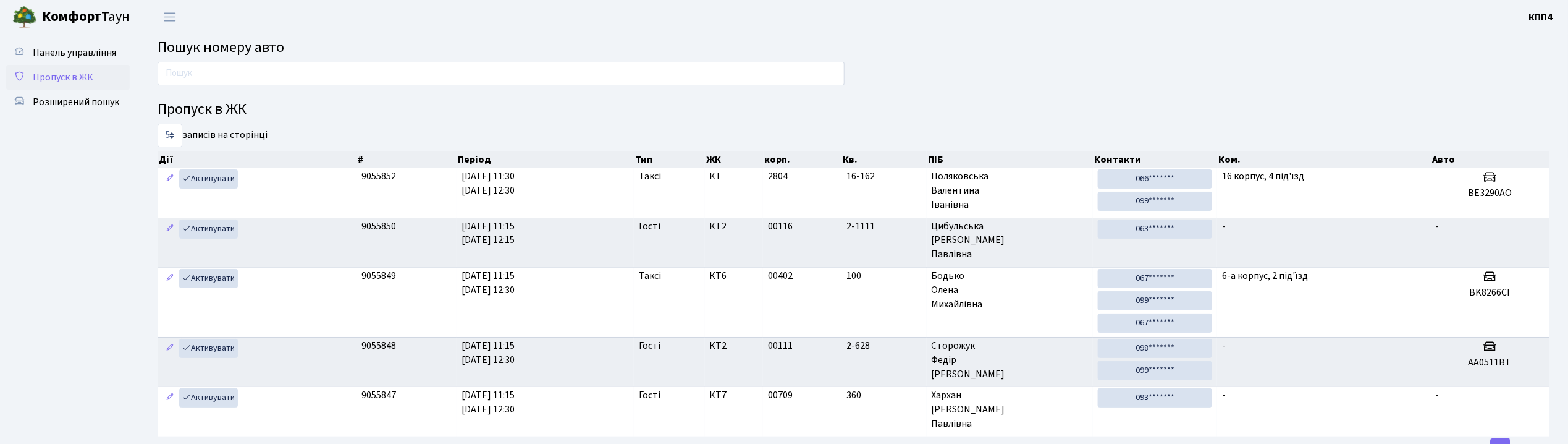
click at [74, 77] on span "Пропуск в ЖК" at bounding box center [63, 77] width 61 height 14
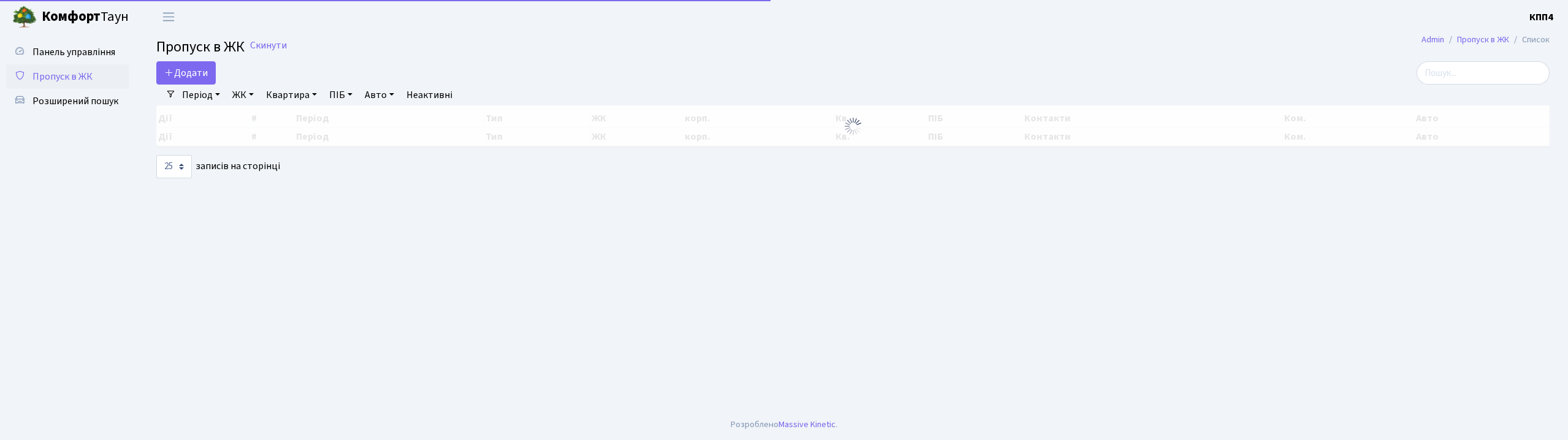
select select "25"
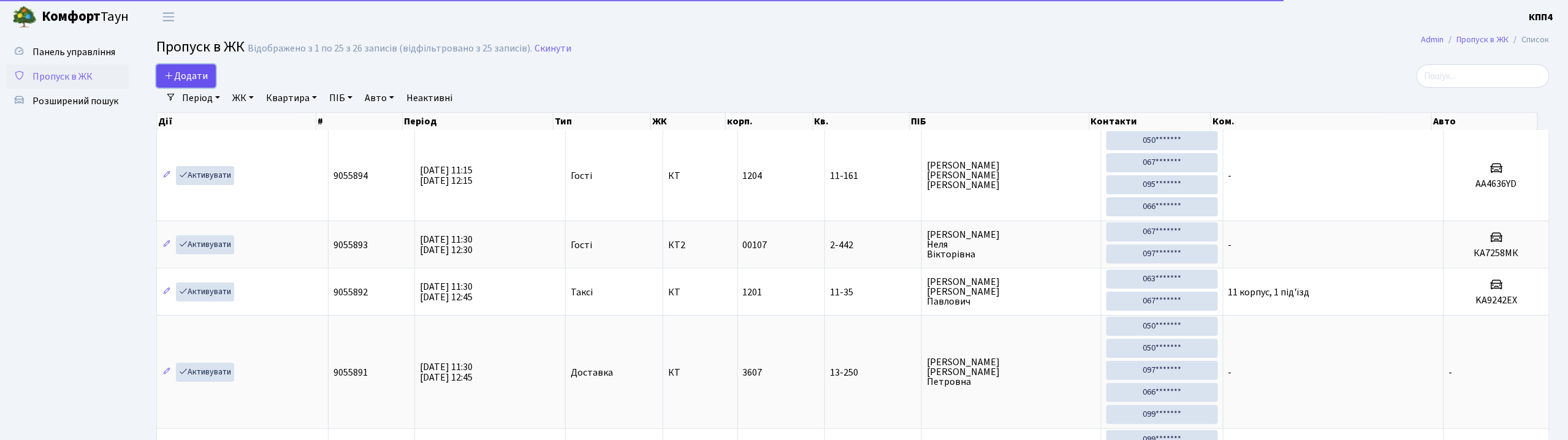
click at [191, 71] on span "Додати" at bounding box center [186, 76] width 44 height 13
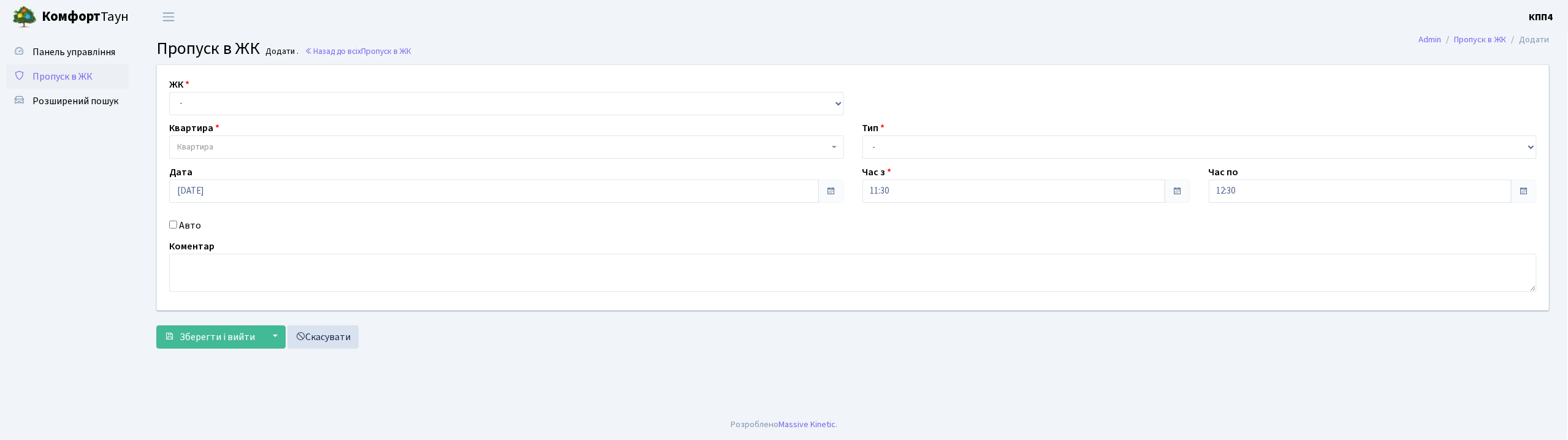
click at [172, 224] on input "Авто" at bounding box center [172, 224] width 8 height 8
checkbox input "true"
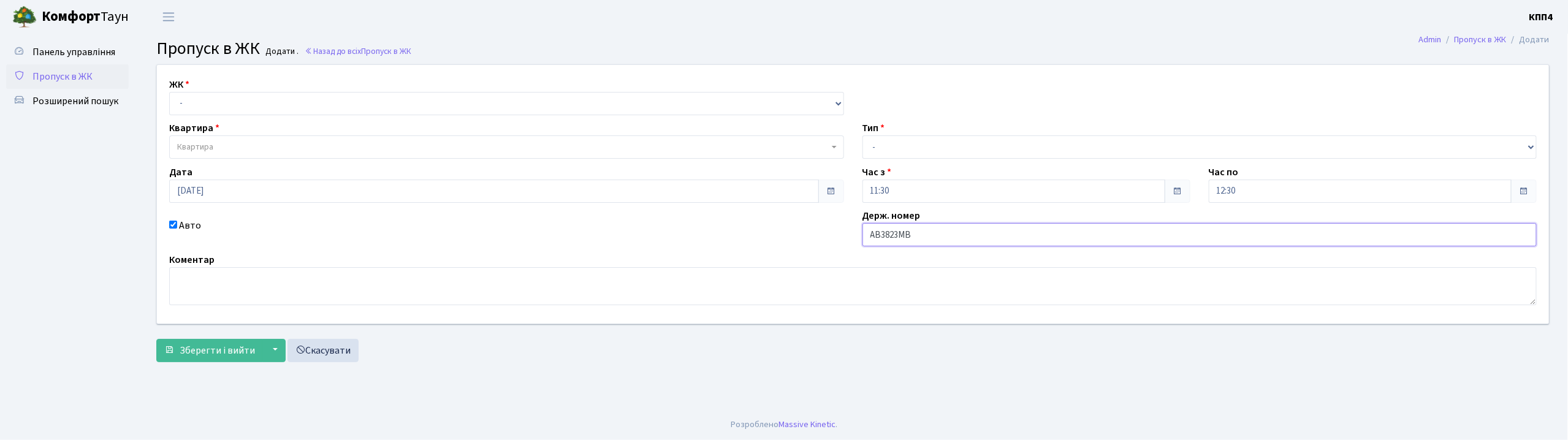
type input "АВ3823МВ"
click at [224, 106] on select "- КТ, вул. Регенераторна, 4 КТ2, просп. Соборності, 17 КТ3, вул. Березнева, 16 …" at bounding box center [506, 103] width 675 height 23
select select "271"
click at [169, 92] on select "- КТ, вул. Регенераторна, 4 КТ2, просп. Соборності, 17 КТ3, вул. Березнева, 16 …" at bounding box center [506, 103] width 675 height 23
select select
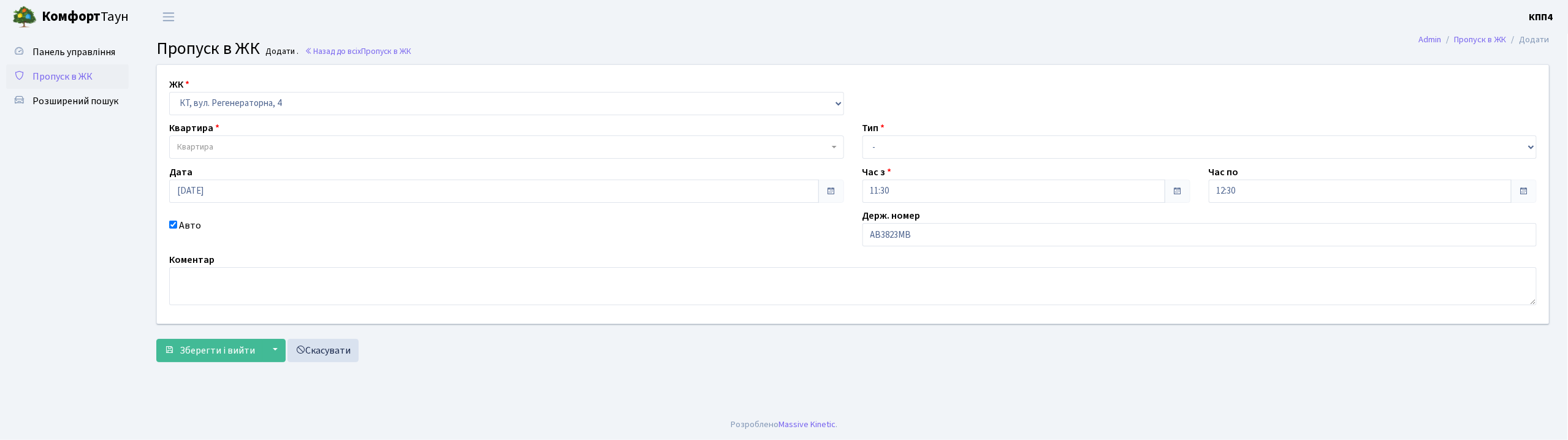
click at [200, 150] on span "Квартира" at bounding box center [195, 146] width 36 height 12
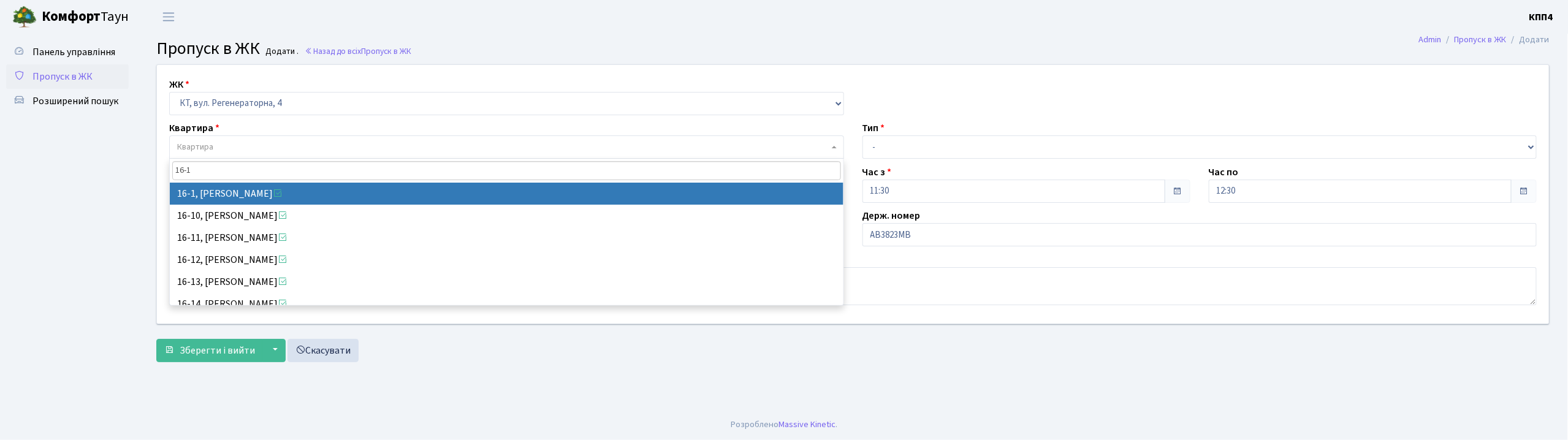
type input "16-1"
select select "8562"
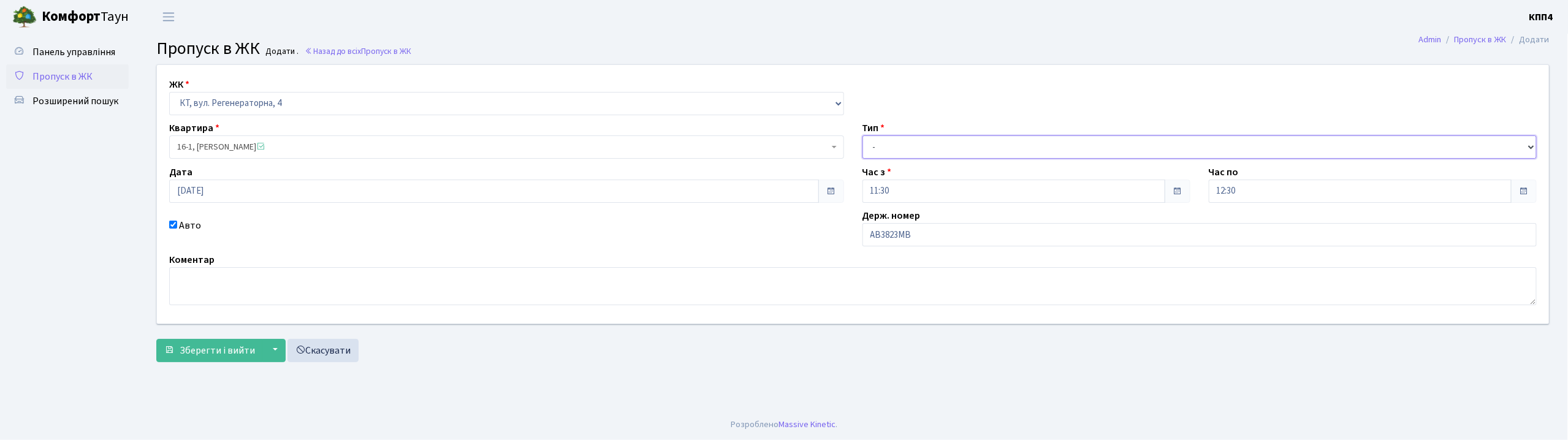
click at [883, 155] on select "- Доставка Таксі Гості Сервіс" at bounding box center [1199, 147] width 675 height 23
select select "3"
click at [862, 136] on select "- Доставка Таксі Гості Сервіс" at bounding box center [1199, 147] width 675 height 23
click at [209, 350] on span "Зберегти і вийти" at bounding box center [217, 350] width 76 height 13
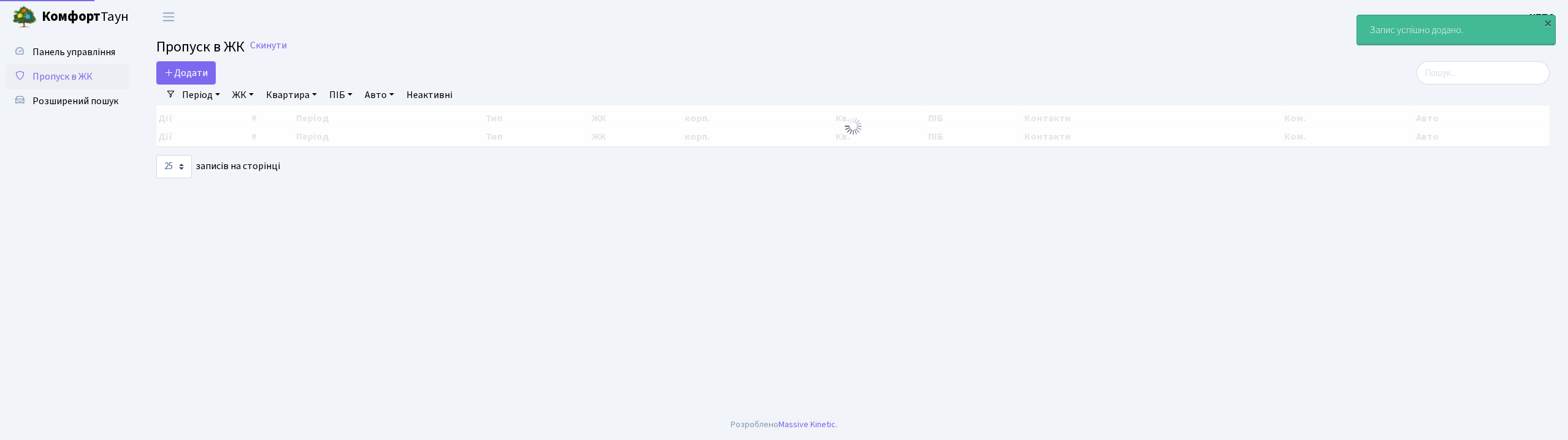
select select "25"
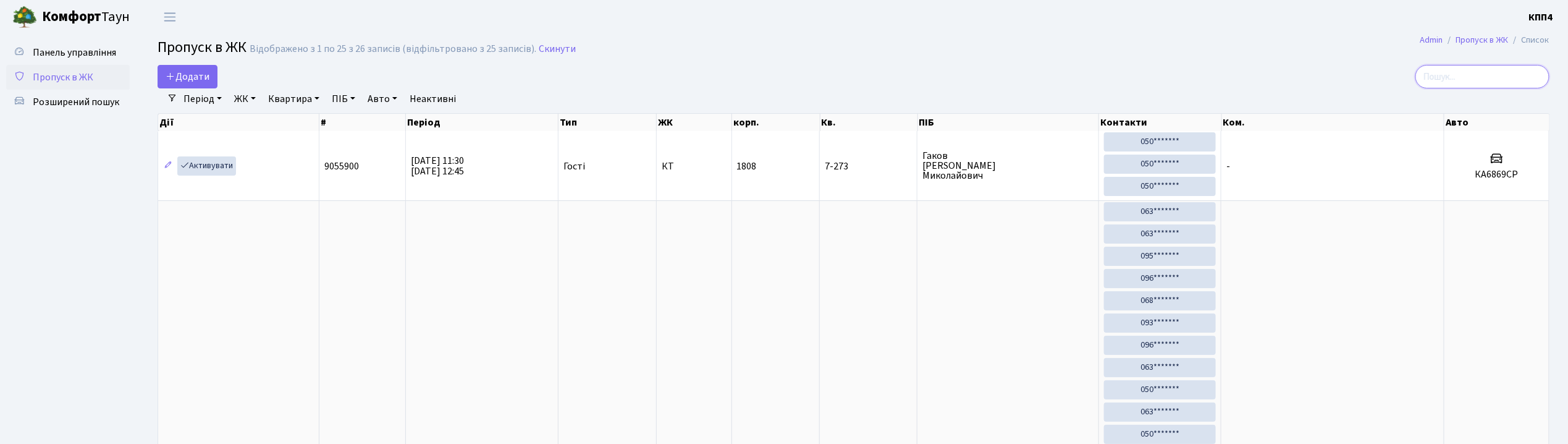
click at [1475, 71] on input "search" at bounding box center [1483, 76] width 134 height 24
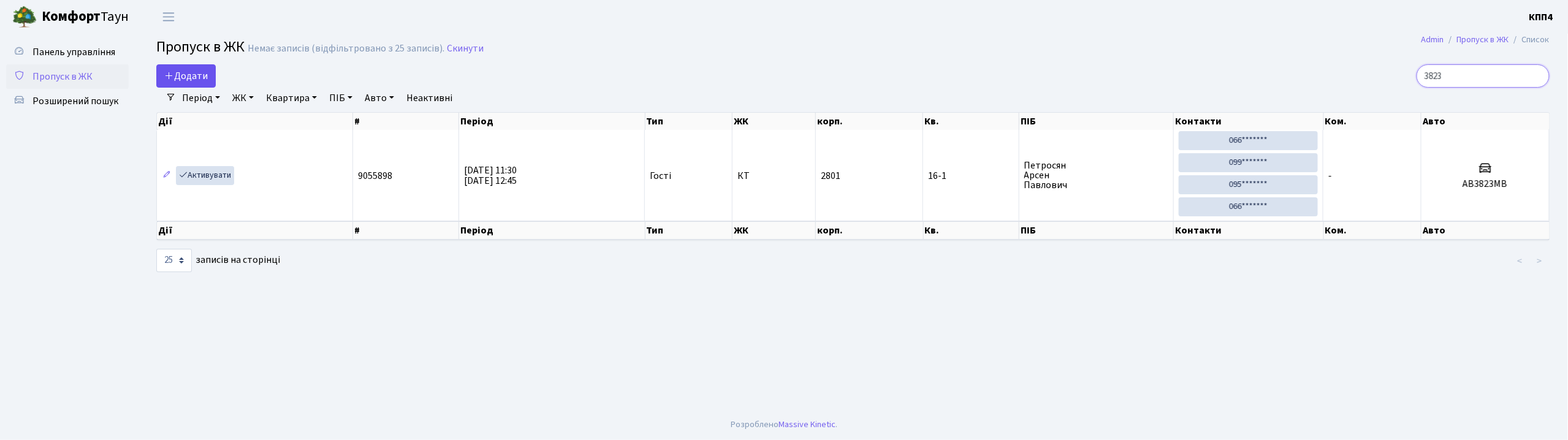
type input "3823"
click at [189, 74] on span "Додати" at bounding box center [186, 76] width 44 height 13
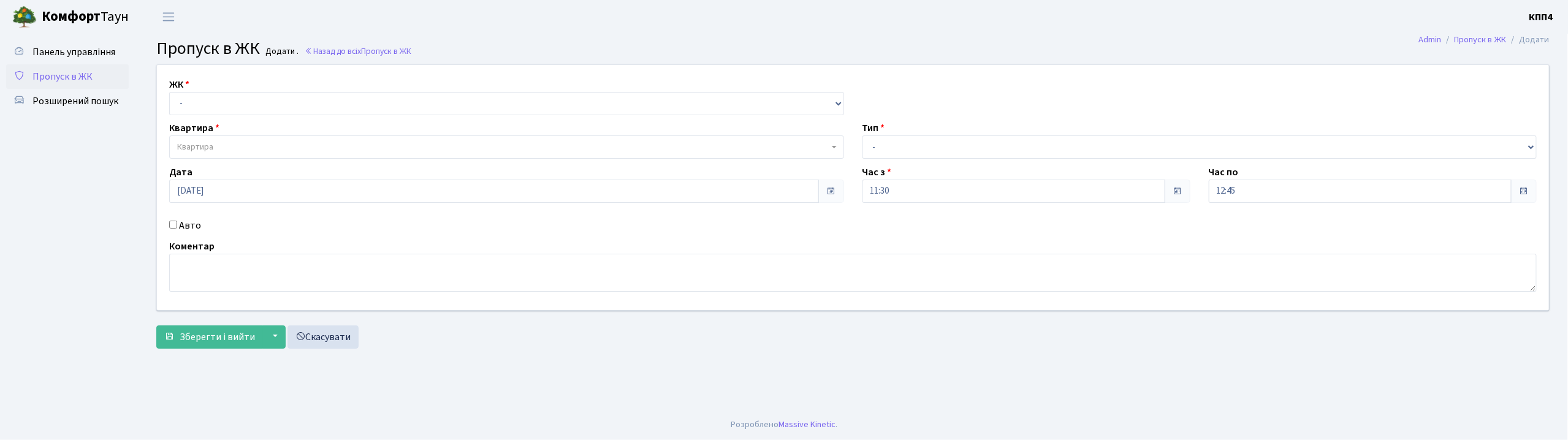
click at [172, 221] on input "Авто" at bounding box center [172, 224] width 8 height 8
checkbox input "true"
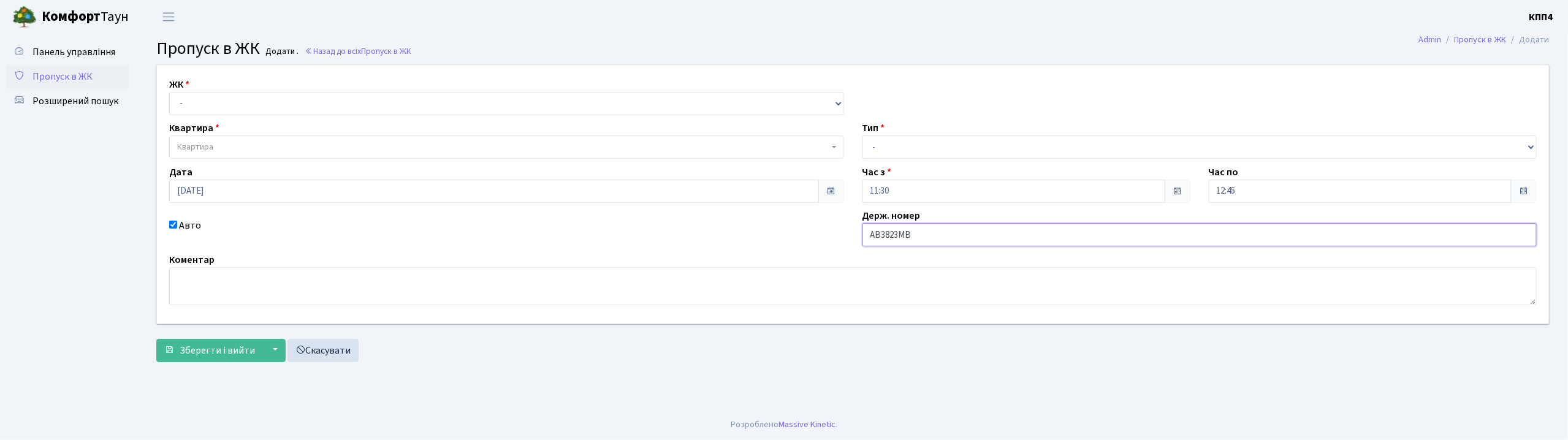
type input "АВ3823МВ"
click at [232, 110] on select "- КТ, вул. Регенераторна, 4 КТ2, просп. Соборності, 17 КТ3, вул. Березнева, 16 …" at bounding box center [506, 103] width 675 height 23
select select "271"
click at [169, 92] on select "- КТ, вул. Регенераторна, 4 КТ2, просп. Соборності, 17 КТ3, вул. Березнева, 16 …" at bounding box center [506, 103] width 675 height 23
select select
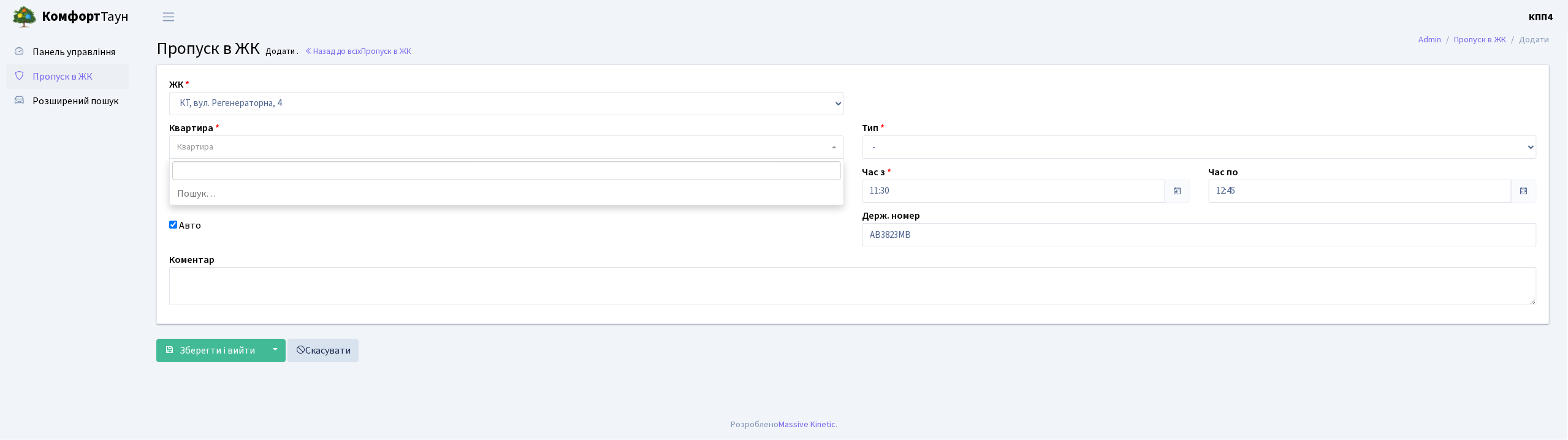
click at [236, 150] on span "Квартира" at bounding box center [503, 146] width 652 height 12
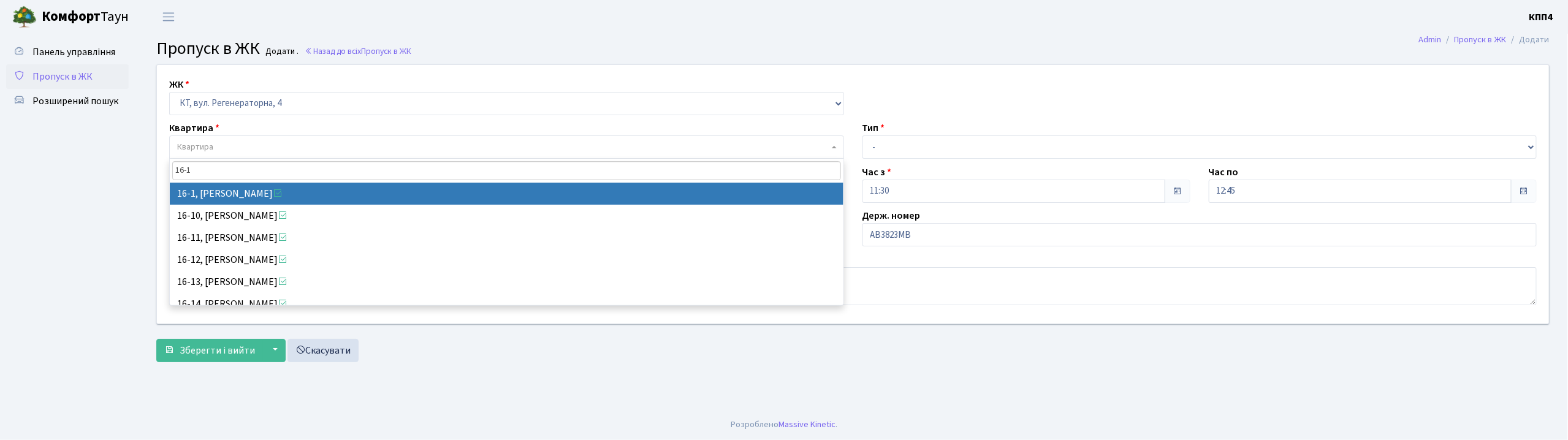
type input "16-1"
select select "8562"
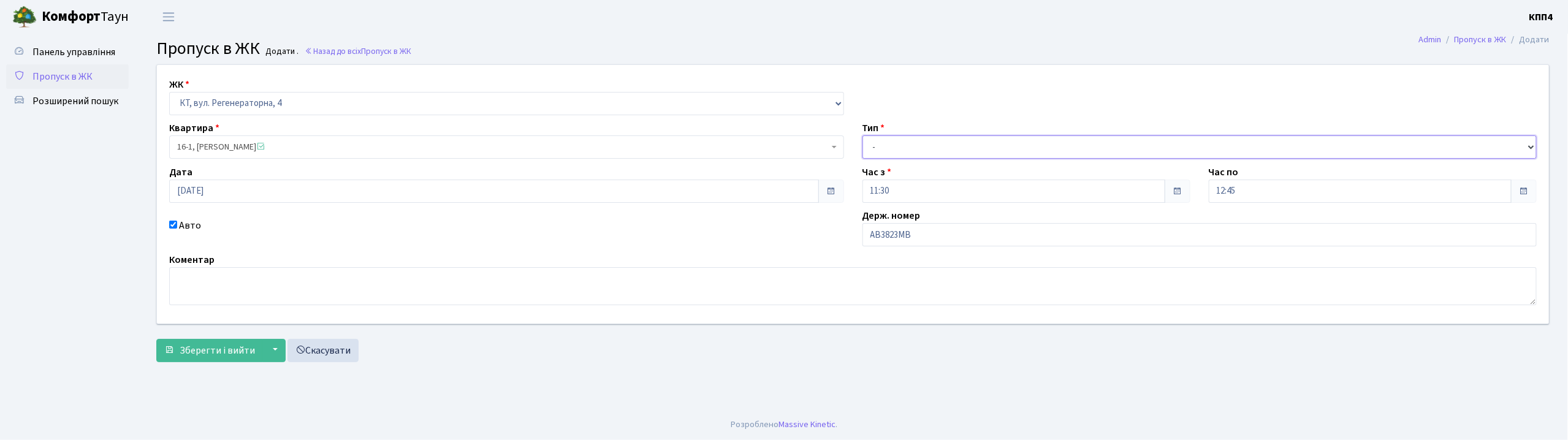
click at [876, 155] on select "- Доставка Таксі Гості Сервіс" at bounding box center [1199, 147] width 675 height 23
select select "3"
click at [862, 136] on select "- Доставка Таксі Гості Сервіс" at bounding box center [1199, 147] width 675 height 23
click at [204, 349] on span "Зберегти і вийти" at bounding box center [217, 350] width 76 height 13
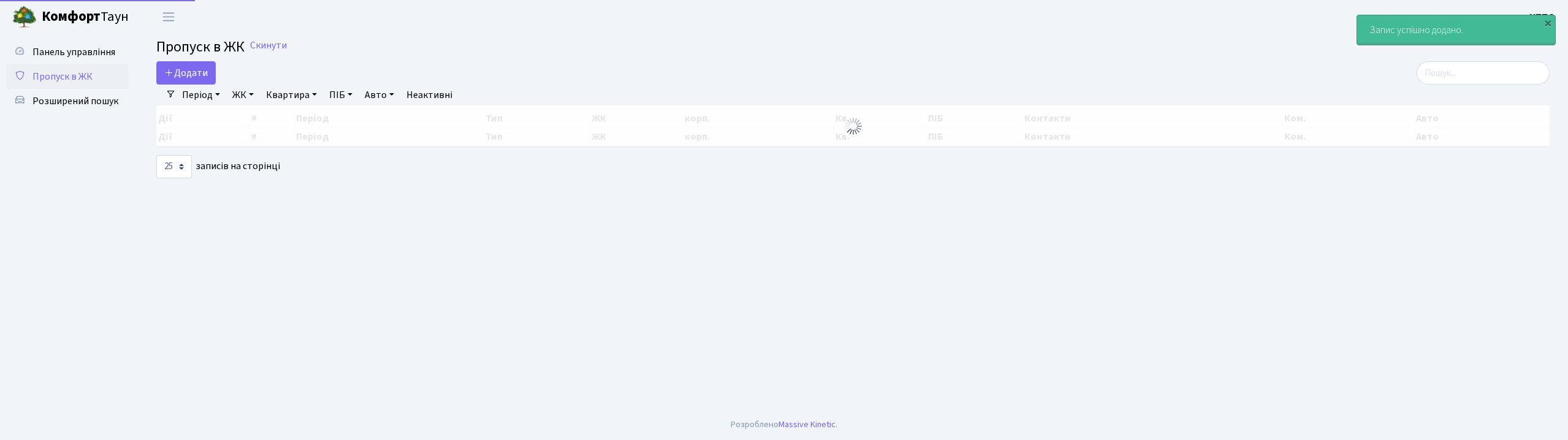
select select "25"
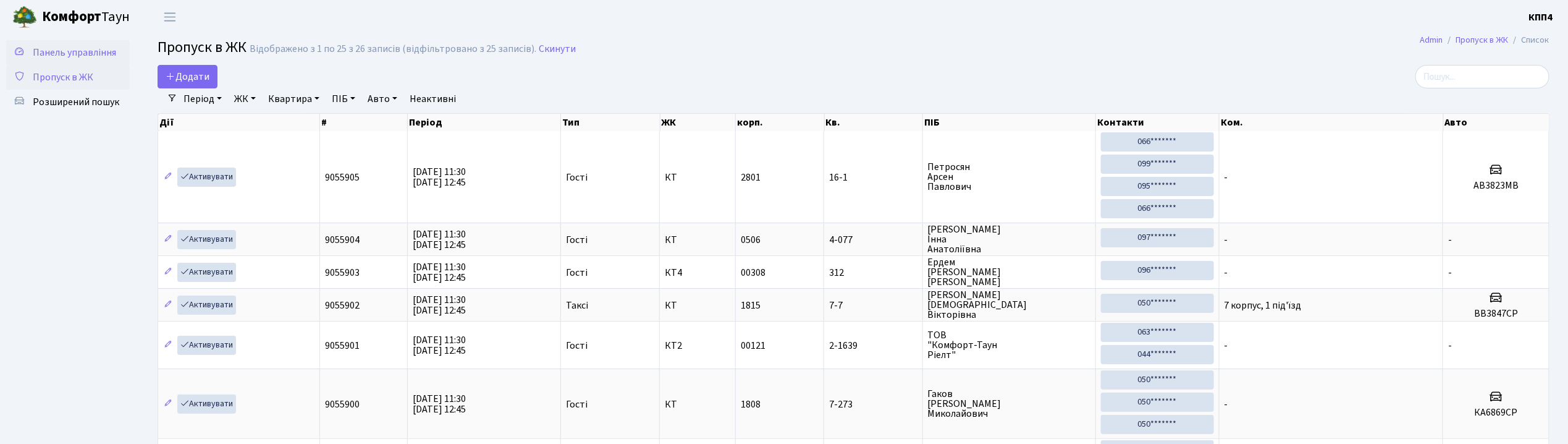
click at [89, 51] on span "Панель управління" at bounding box center [74, 52] width 83 height 14
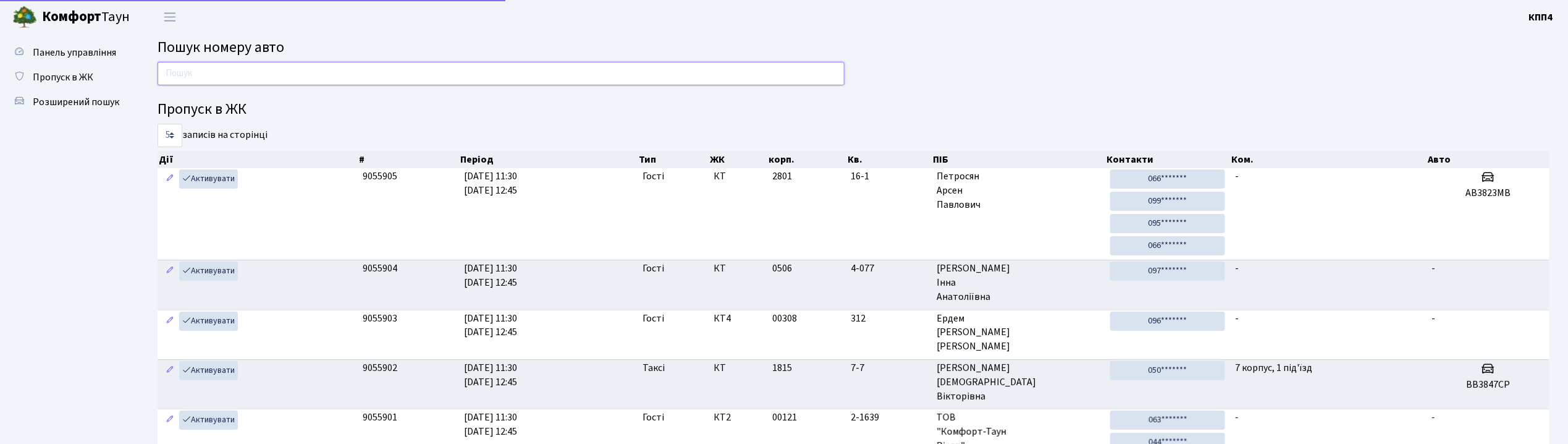
click at [229, 70] on input "text" at bounding box center [501, 73] width 687 height 24
click at [110, 80] on link "Пропуск в ЖК" at bounding box center [68, 77] width 123 height 25
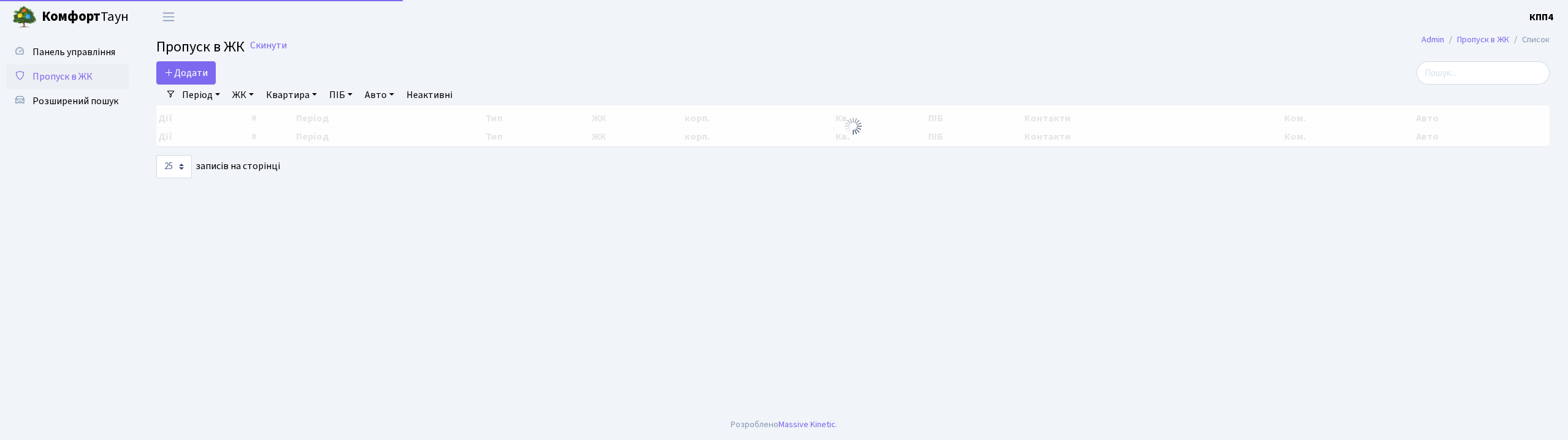
select select "25"
click at [182, 77] on span "Додати" at bounding box center [186, 73] width 44 height 13
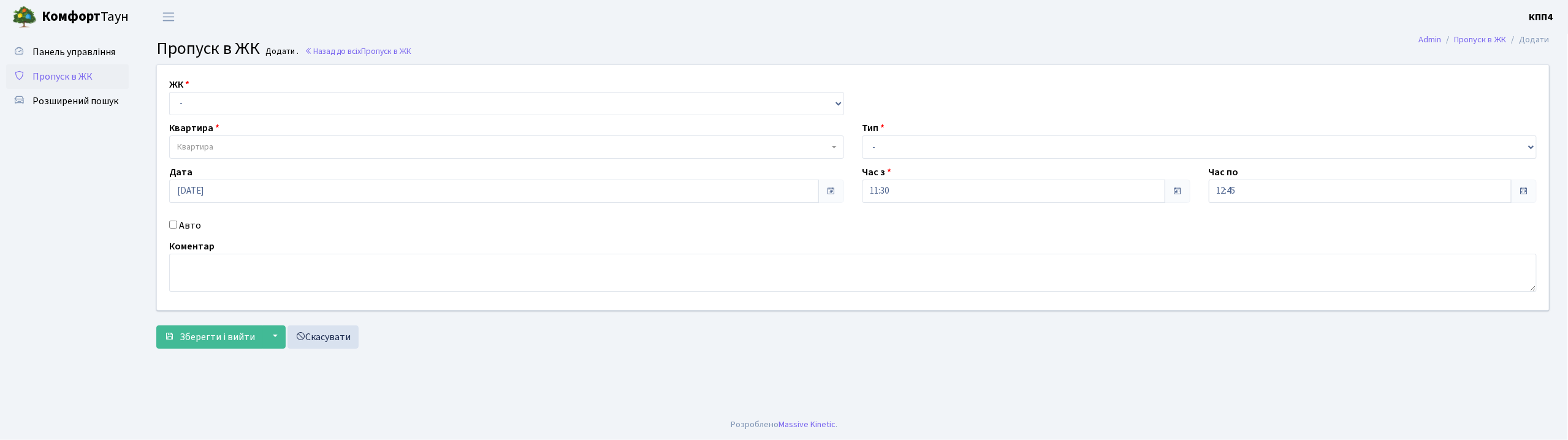
click at [170, 222] on input "Авто" at bounding box center [172, 224] width 8 height 8
checkbox input "true"
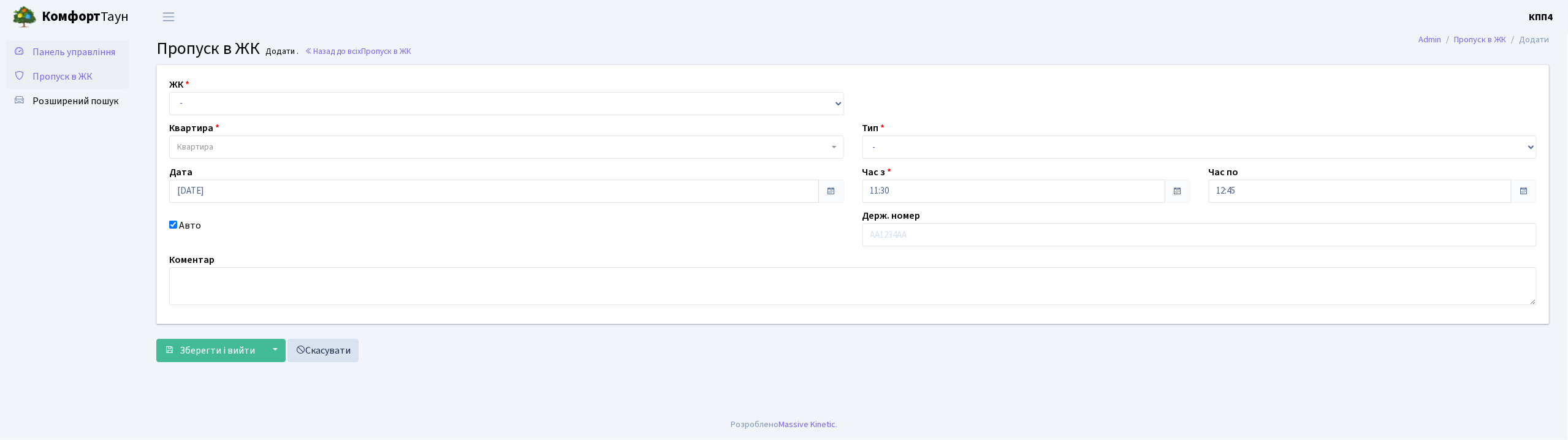
click at [73, 45] on span "Панель управління" at bounding box center [73, 52] width 83 height 13
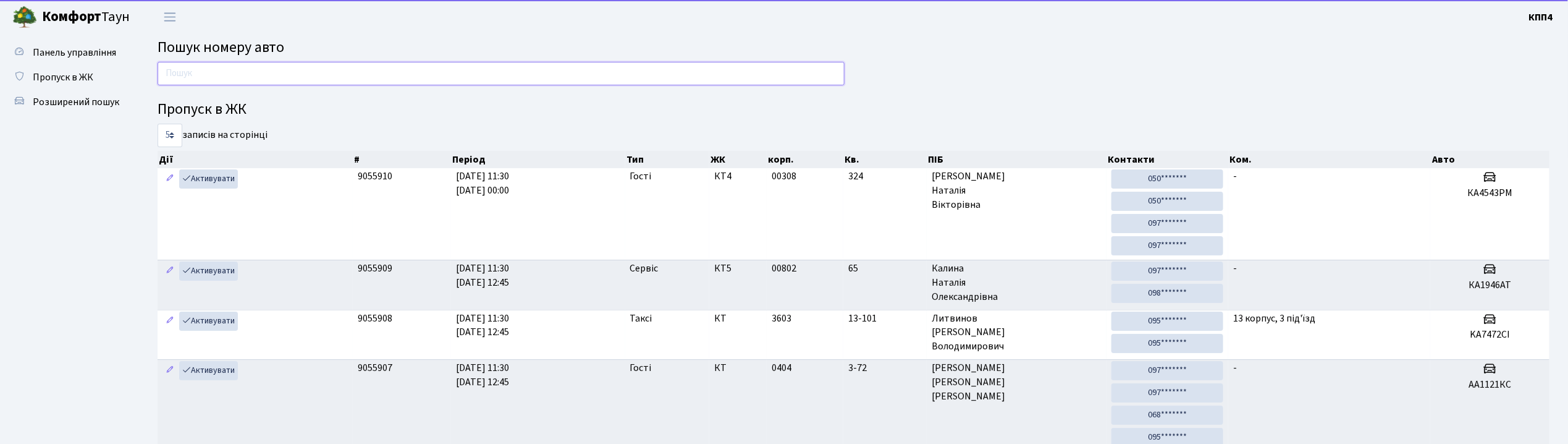
click at [216, 81] on input "text" at bounding box center [501, 73] width 687 height 24
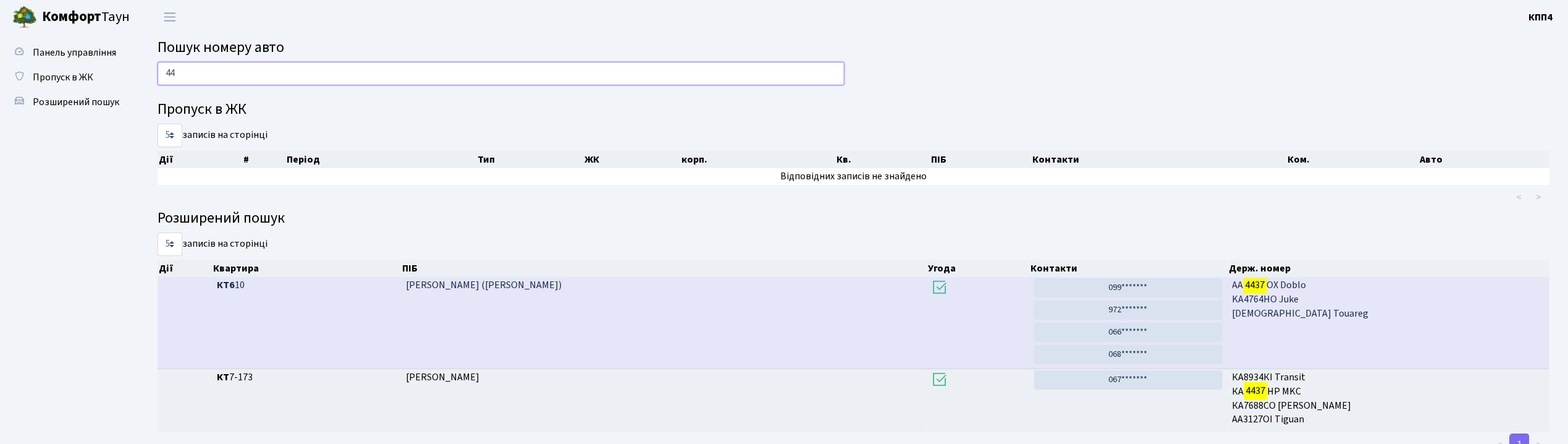
type input "4"
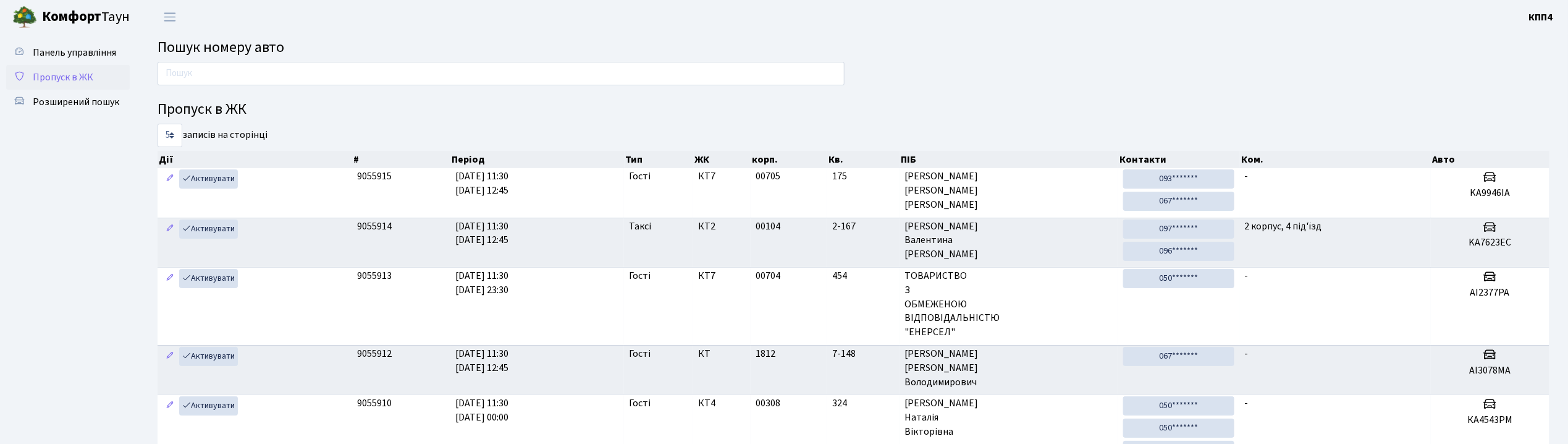
click at [55, 77] on span "Пропуск в ЖК" at bounding box center [63, 77] width 61 height 14
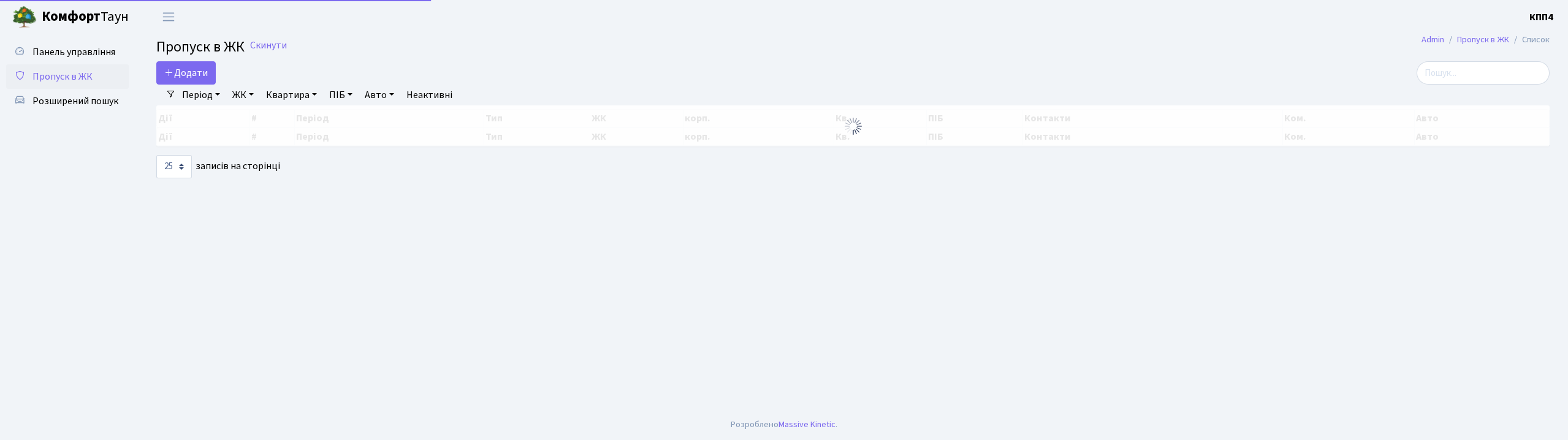
select select "25"
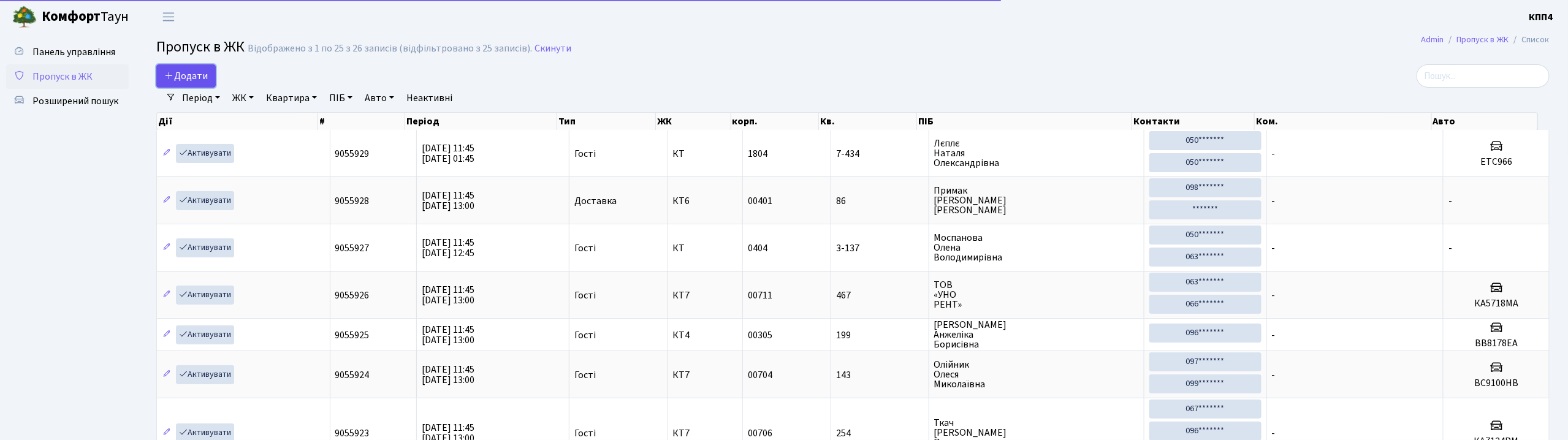
click at [187, 79] on span "Додати" at bounding box center [186, 76] width 44 height 13
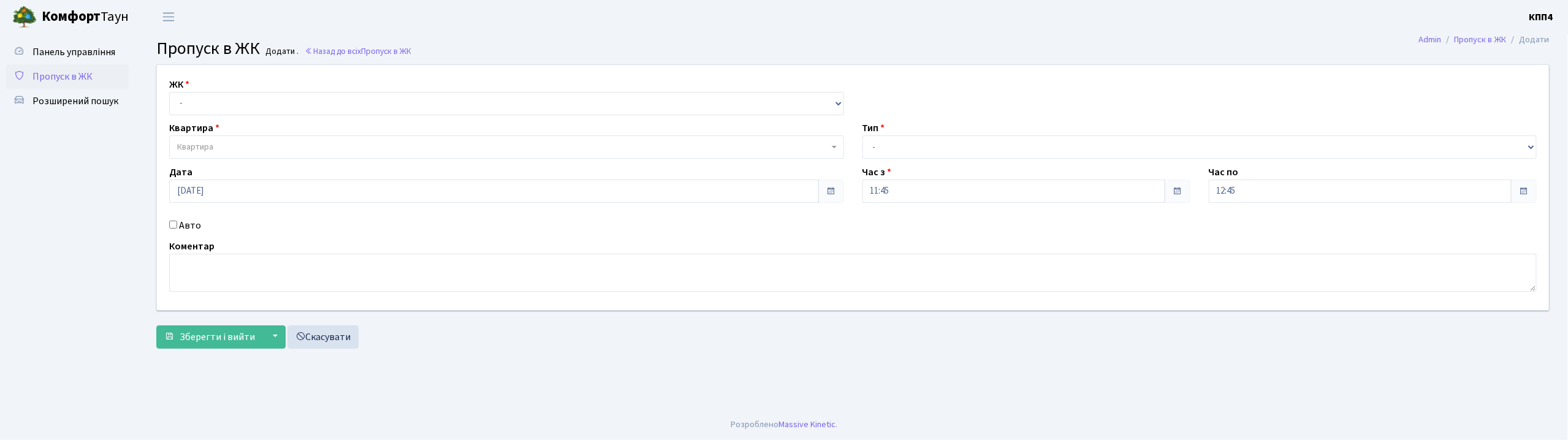
click at [175, 227] on input "Авто" at bounding box center [172, 224] width 8 height 8
checkbox input "true"
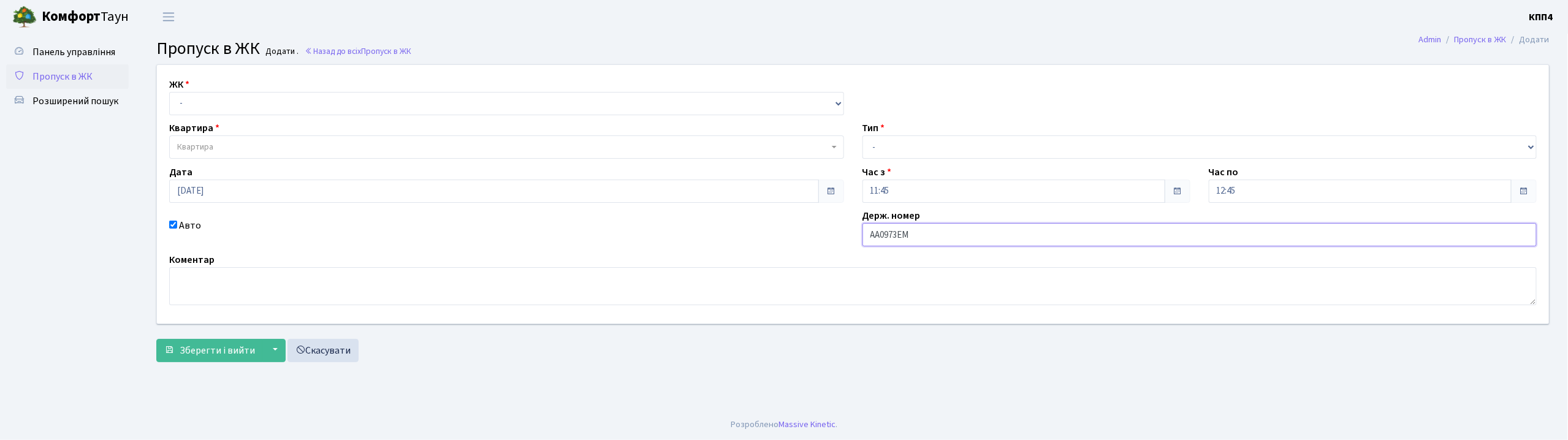
type input "АА0973ЕМ"
drag, startPoint x: 207, startPoint y: 95, endPoint x: 204, endPoint y: 102, distance: 7.6
click at [206, 95] on select "- КТ, вул. Регенераторна, 4 КТ2, просп. Соборності, 17 КТ3, вул. Березнева, 16 …" at bounding box center [506, 103] width 675 height 23
select select "271"
click at [169, 92] on select "- КТ, вул. Регенераторна, 4 КТ2, просп. Соборності, 17 КТ3, вул. Березнева, 16 …" at bounding box center [506, 103] width 675 height 23
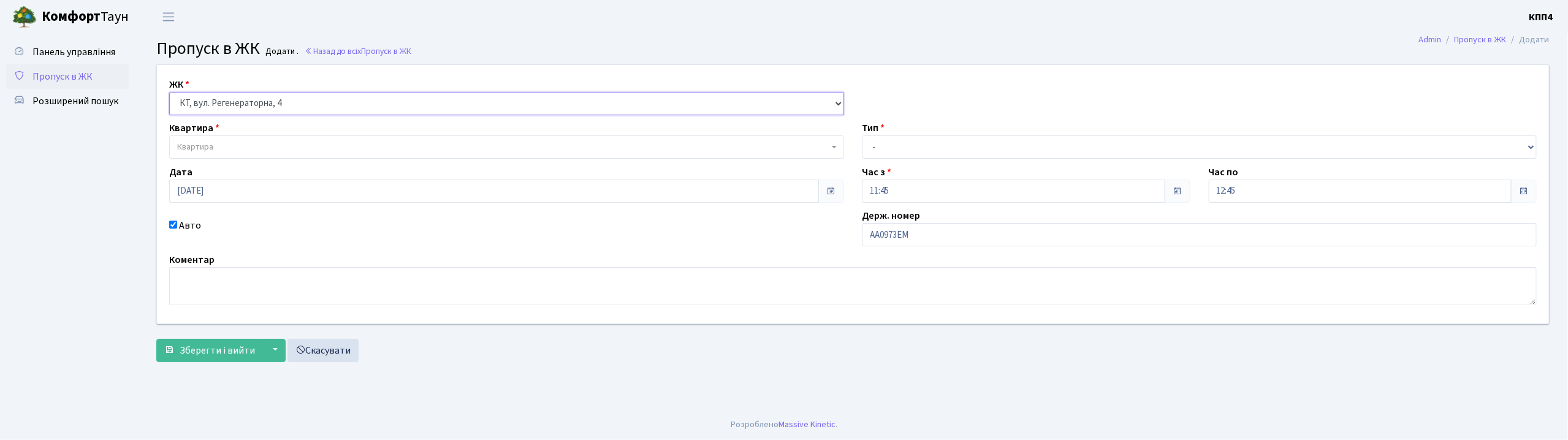
select select
click at [204, 150] on span "Квартира" at bounding box center [195, 146] width 36 height 12
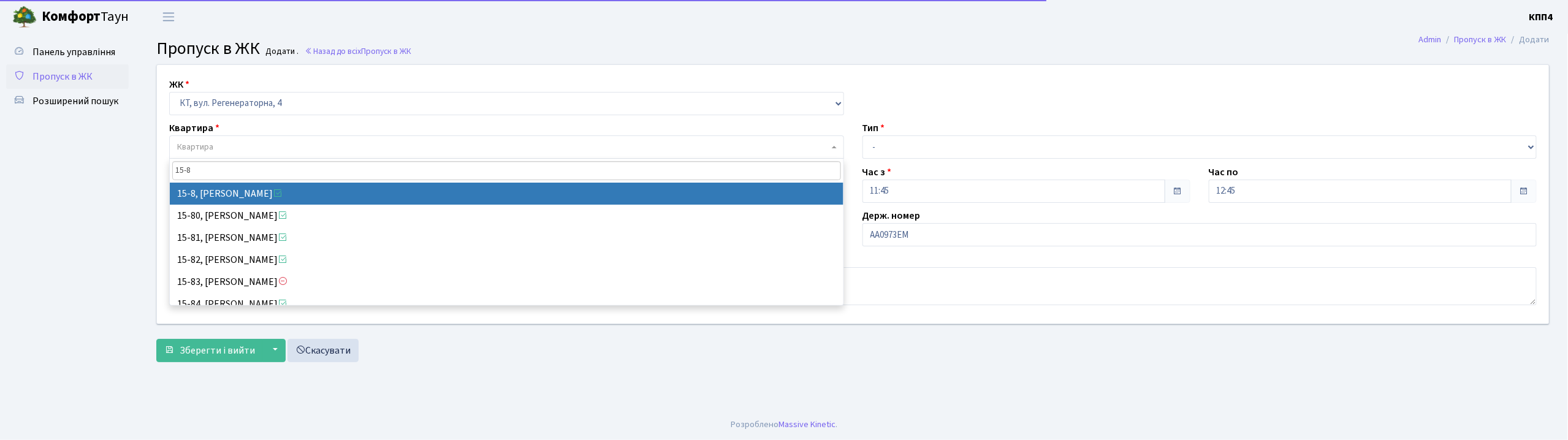
type input "15-8"
select select "8783"
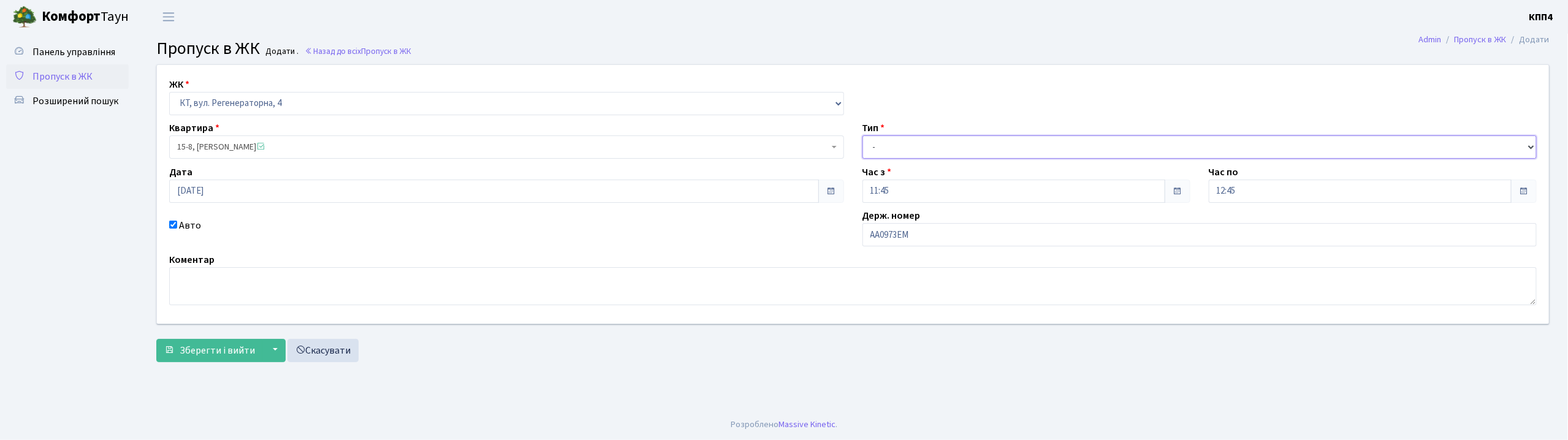
click at [948, 150] on select "- Доставка Таксі Гості Сервіс" at bounding box center [1199, 147] width 675 height 23
select select "2"
click at [862, 136] on select "- Доставка Таксі Гості Сервіс" at bounding box center [1199, 147] width 675 height 23
click at [207, 354] on span "Зберегти і вийти" at bounding box center [217, 350] width 76 height 13
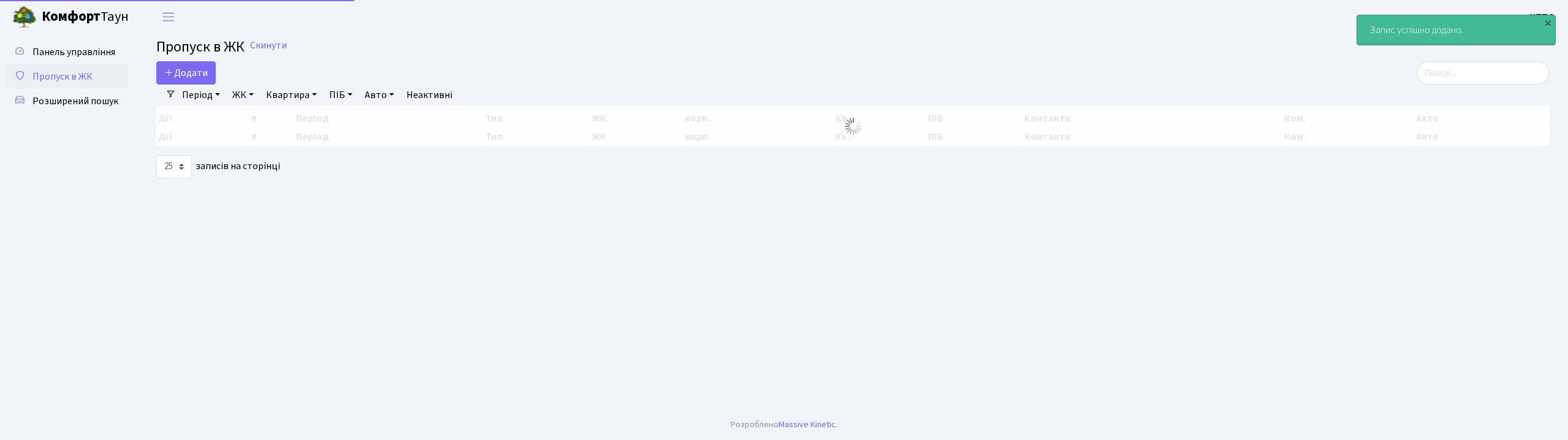
select select "25"
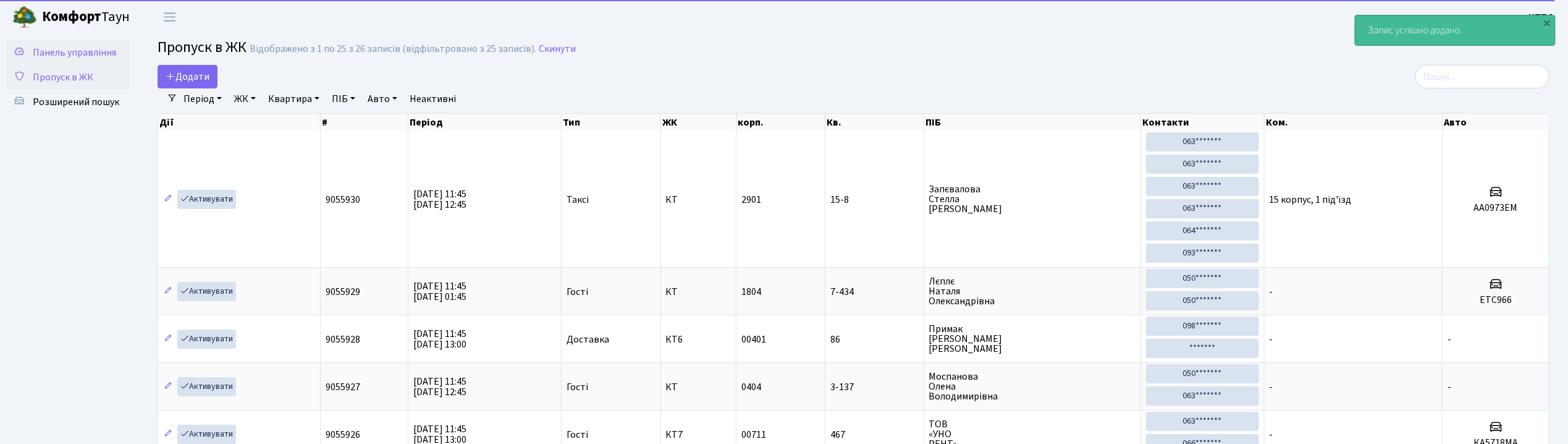
click at [57, 55] on span "Панель управління" at bounding box center [74, 52] width 83 height 14
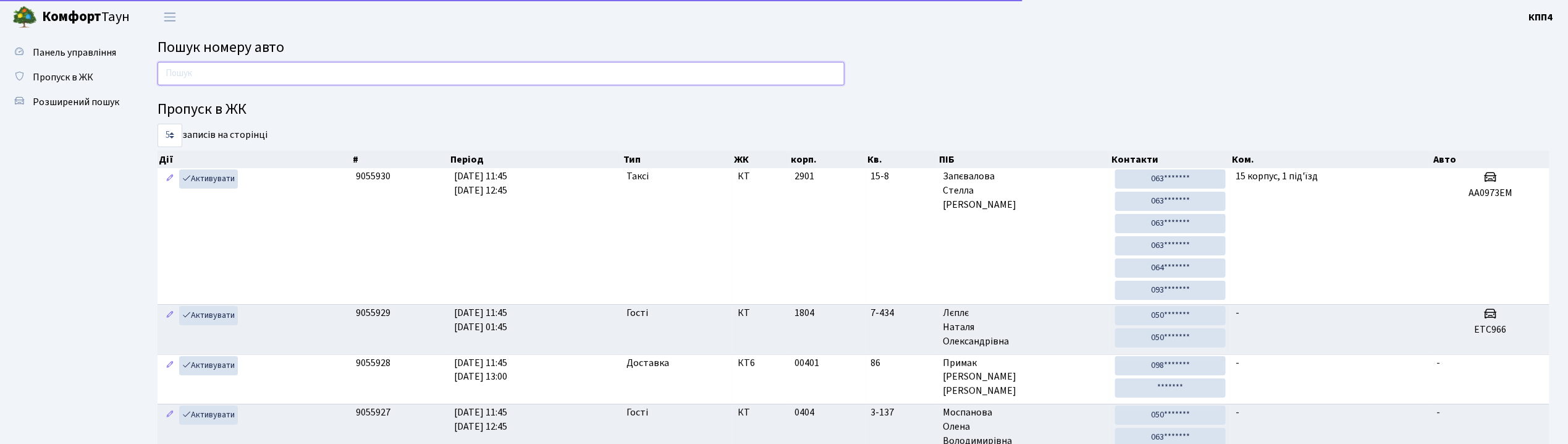
click at [203, 77] on input "text" at bounding box center [501, 73] width 687 height 24
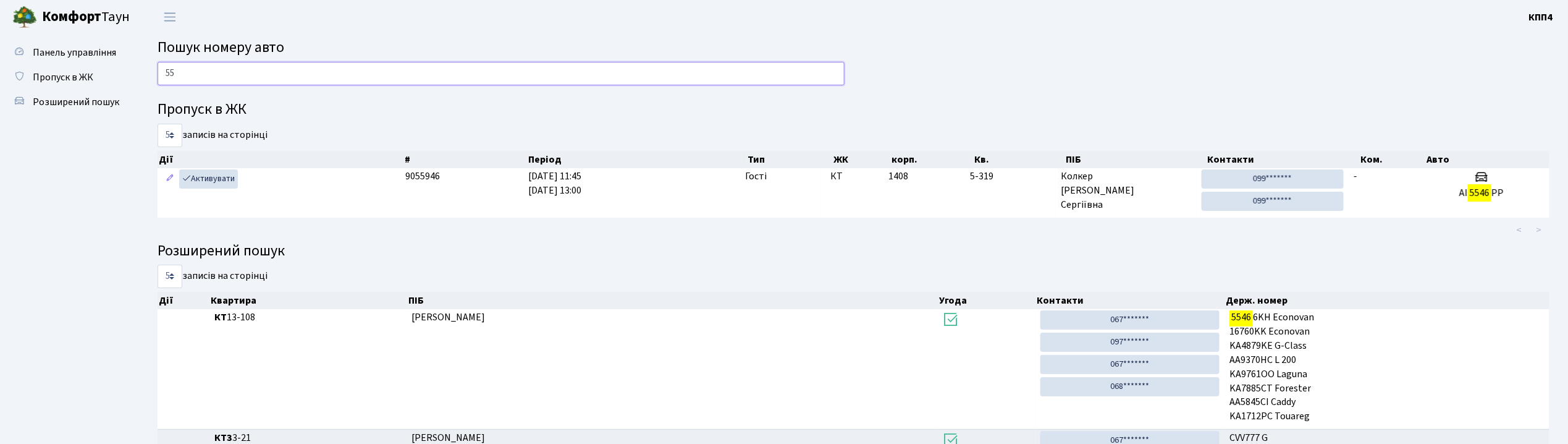
type input "5"
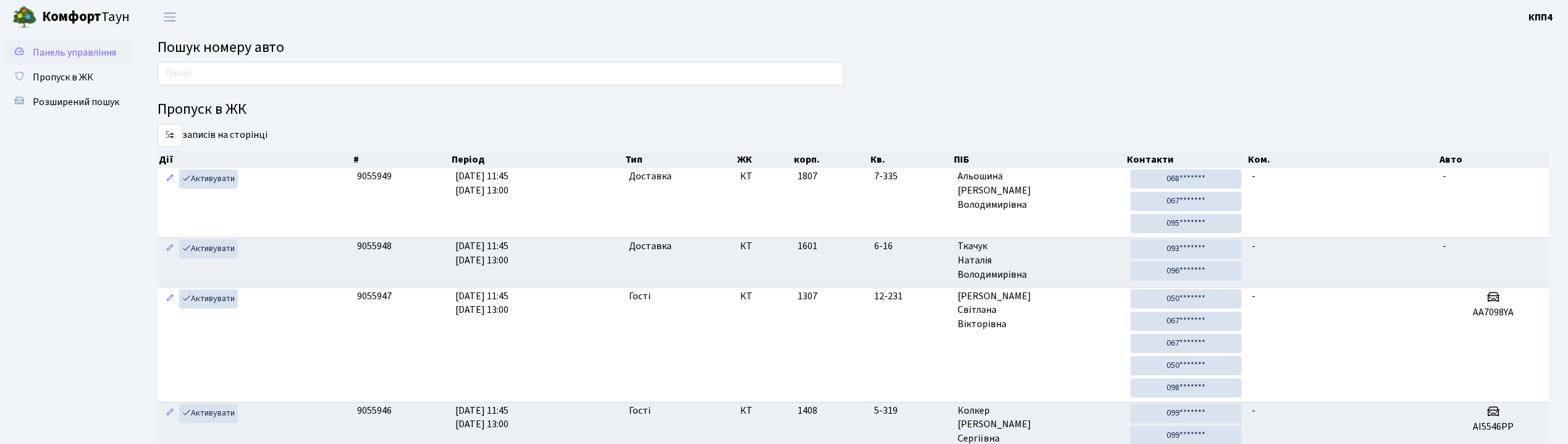
click at [79, 50] on span "Панель управління" at bounding box center [74, 52] width 83 height 14
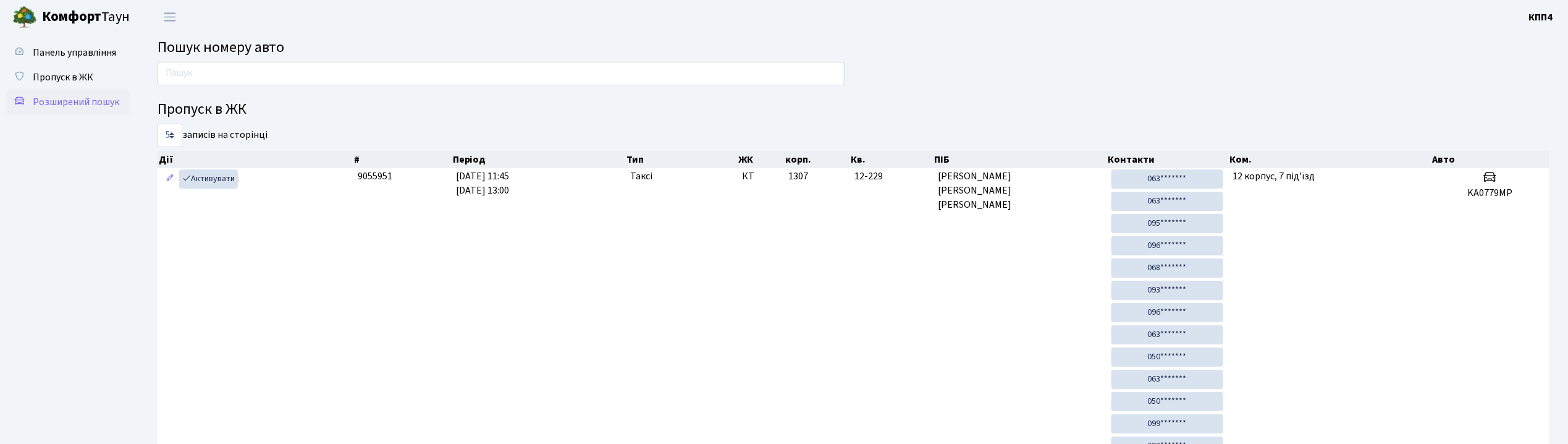
click at [70, 95] on span "Розширений пошук" at bounding box center [76, 102] width 86 height 14
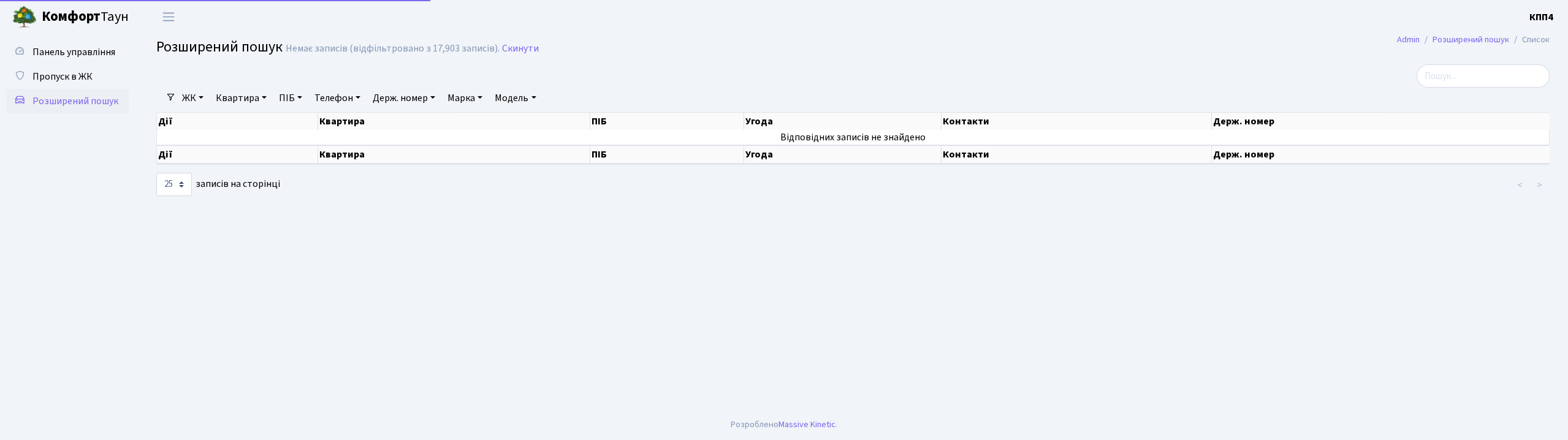
select select "25"
click at [237, 105] on link "Квартира" at bounding box center [241, 97] width 61 height 20
type input "15-79"
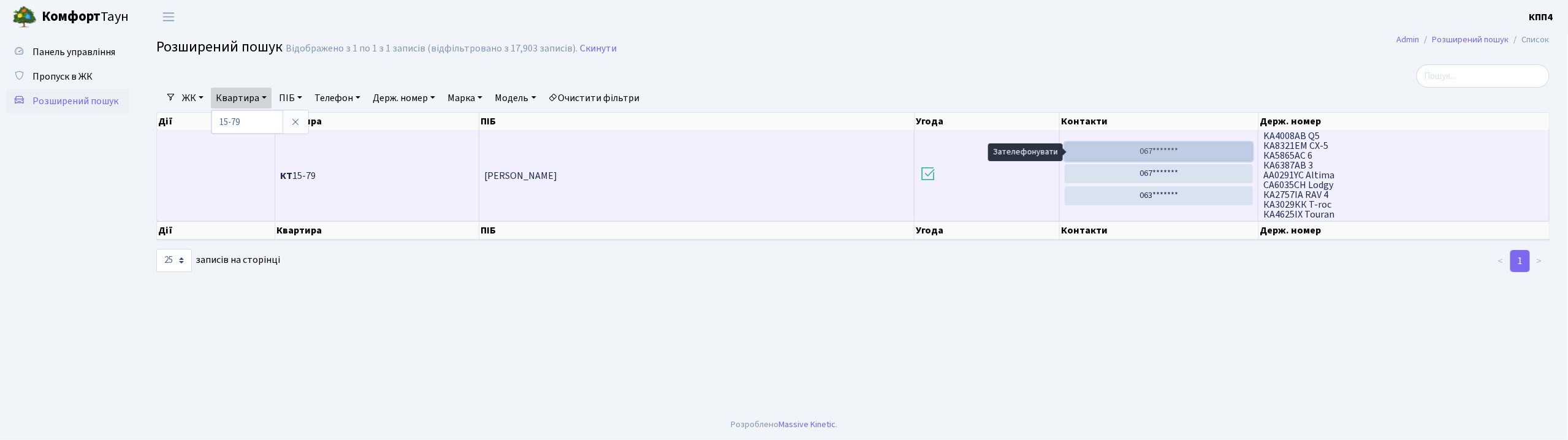
click at [1160, 150] on link "067*******" at bounding box center [1159, 151] width 188 height 19
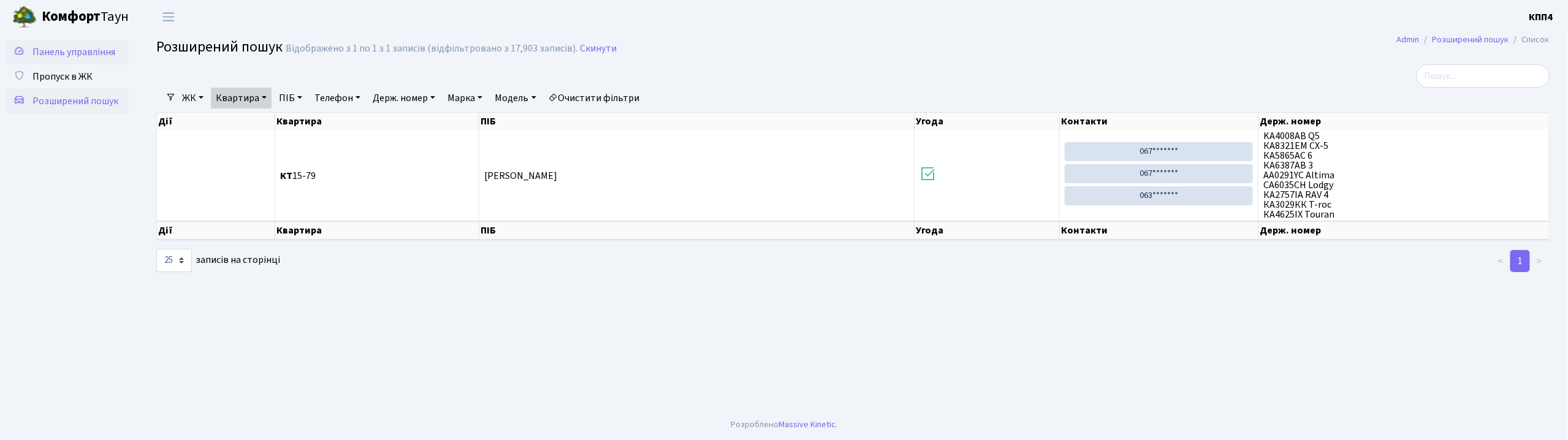
click at [62, 45] on span "Панель управління" at bounding box center [73, 52] width 83 height 13
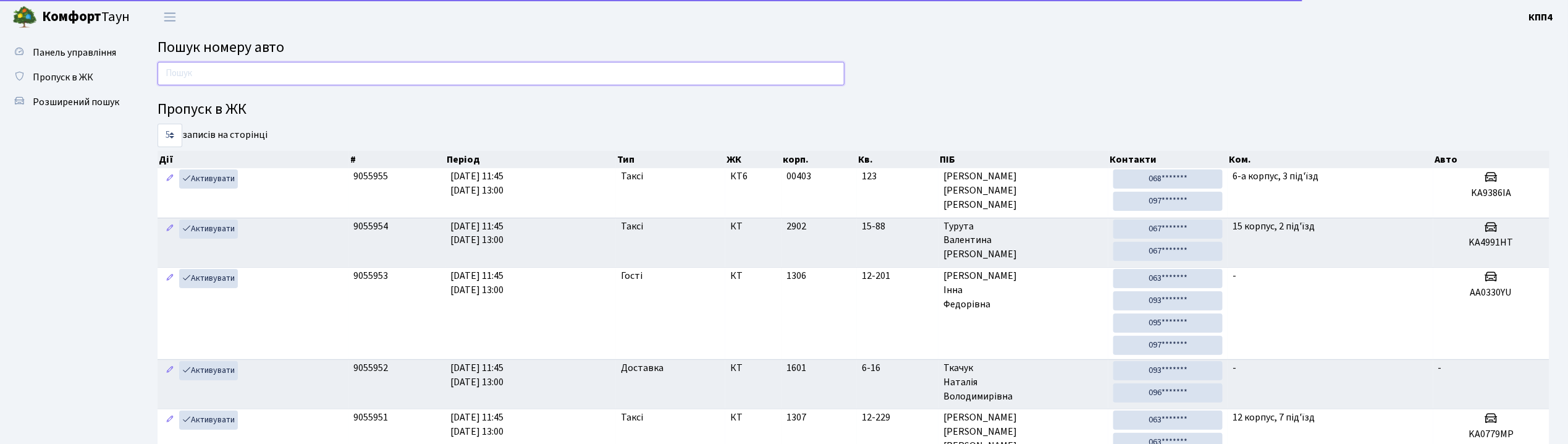
click at [189, 69] on input "text" at bounding box center [501, 73] width 687 height 24
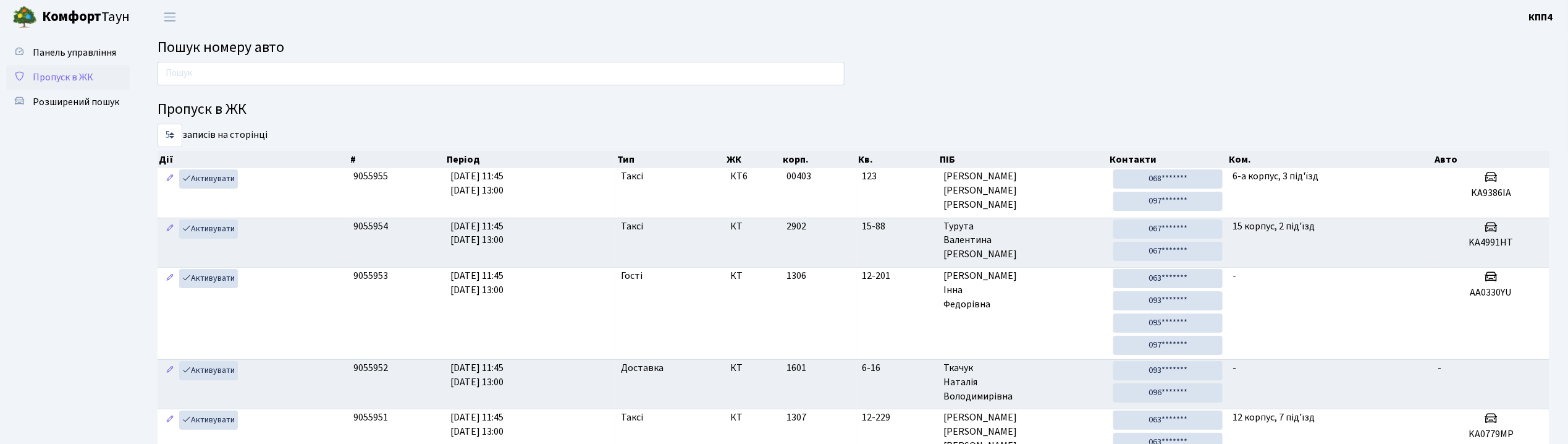
click at [73, 77] on span "Пропуск в ЖК" at bounding box center [63, 77] width 61 height 14
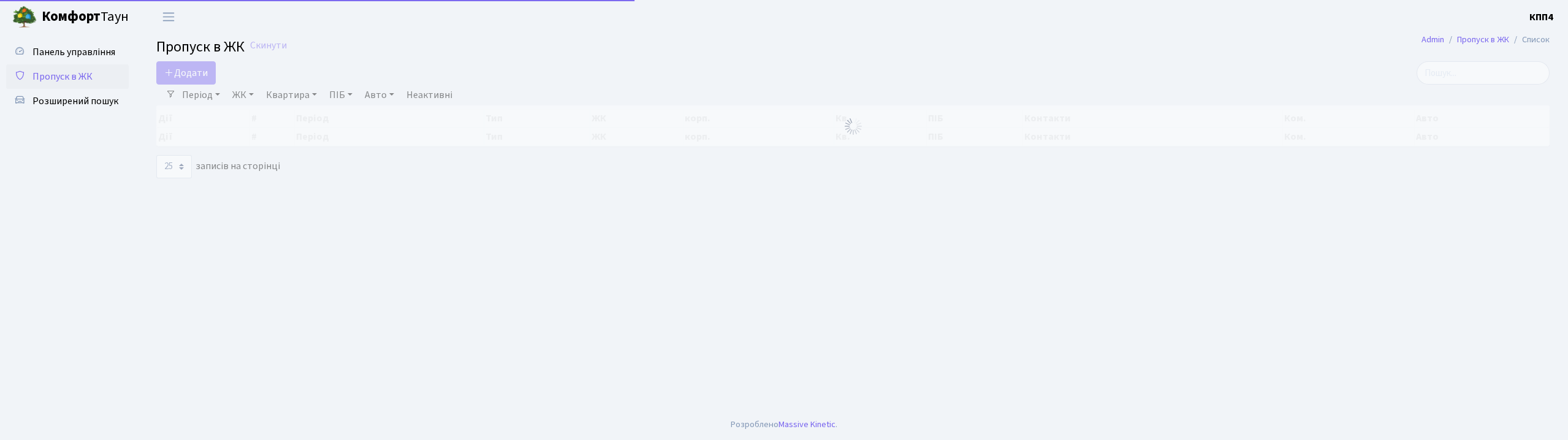
select select "25"
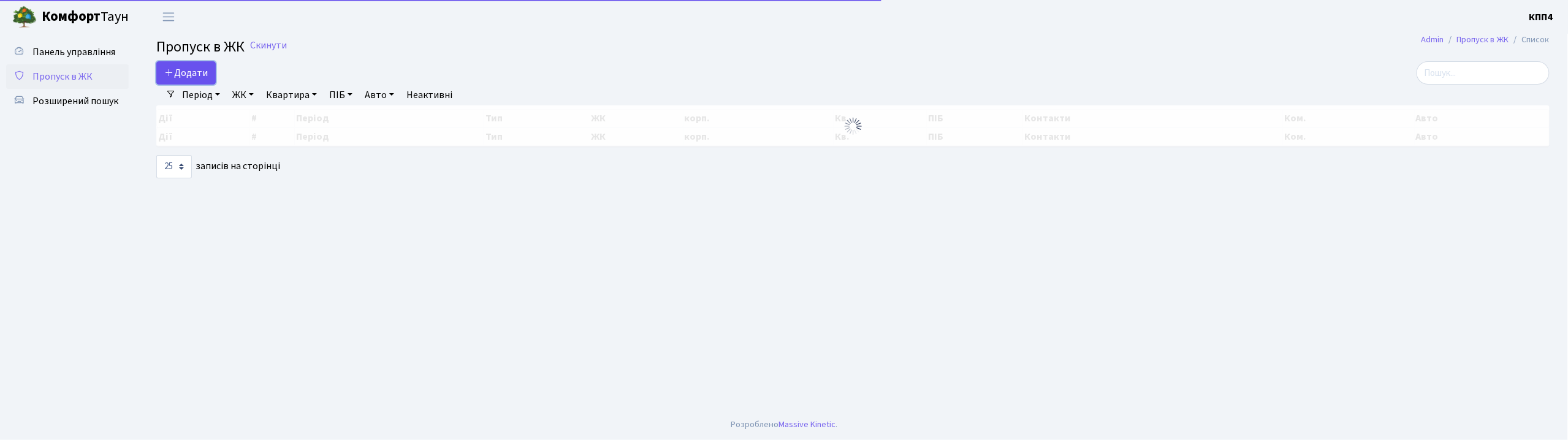
click at [179, 71] on span "Додати" at bounding box center [186, 73] width 44 height 13
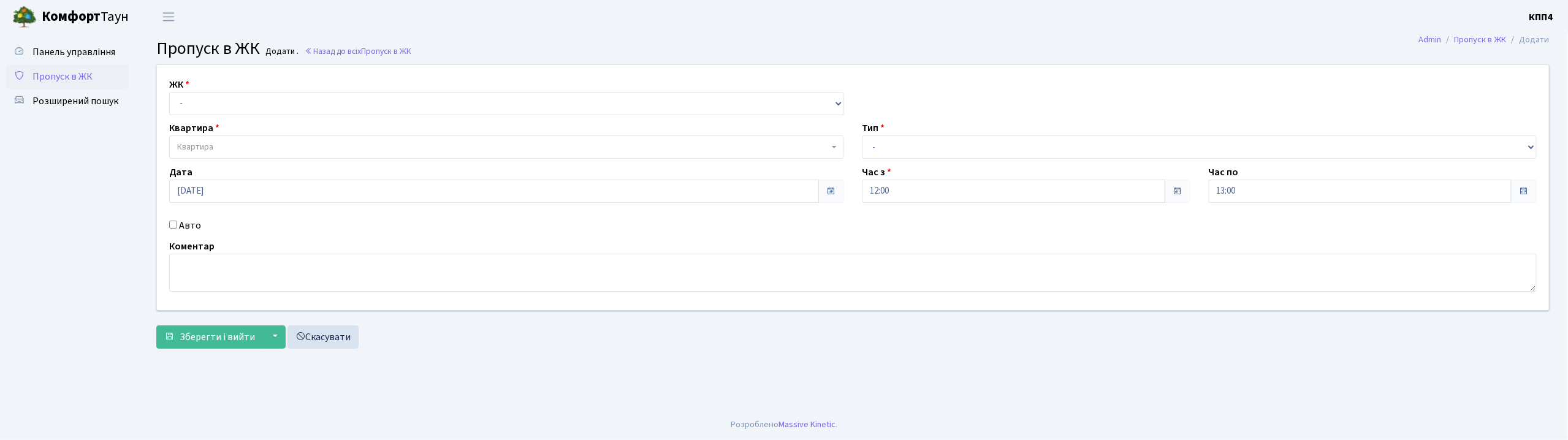
click at [175, 224] on input "Авто" at bounding box center [172, 224] width 8 height 8
checkbox input "true"
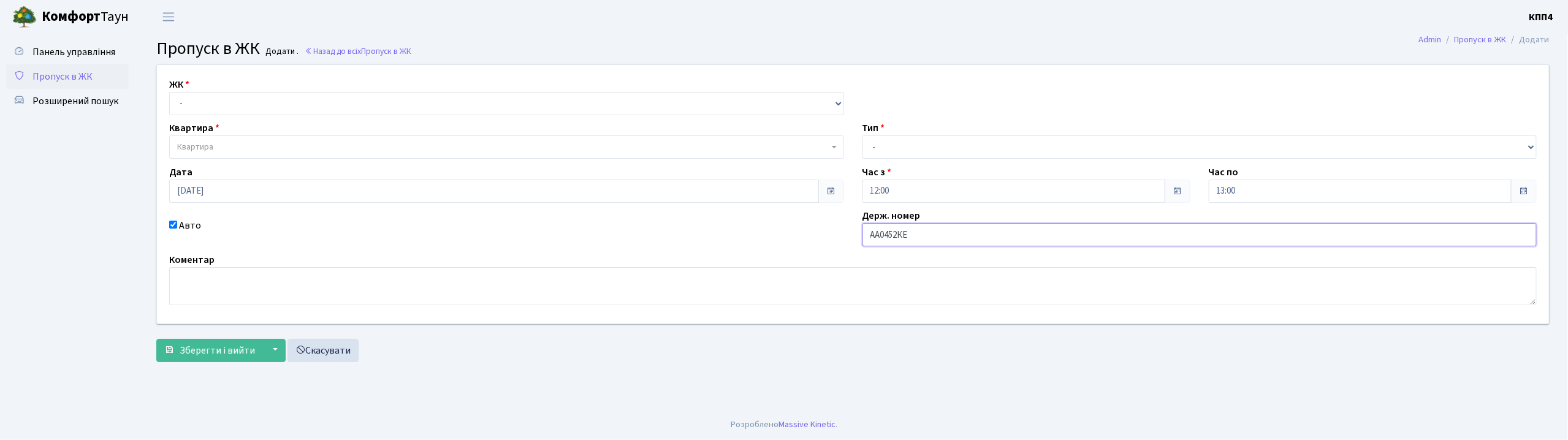
type input "АА0452КЕ"
drag, startPoint x: 199, startPoint y: 103, endPoint x: 200, endPoint y: 117, distance: 14.0
click at [200, 117] on div "ЖК - КТ, вул. Регенераторна, 4 КТ2, просп. Соборності, 17 КТ3, вул. Березнева, …" at bounding box center [853, 194] width 1410 height 258
select select "271"
click at [169, 92] on select "- КТ, вул. Регенераторна, 4 КТ2, просп. Соборності, 17 КТ3, вул. Березнева, 16 …" at bounding box center [506, 103] width 675 height 23
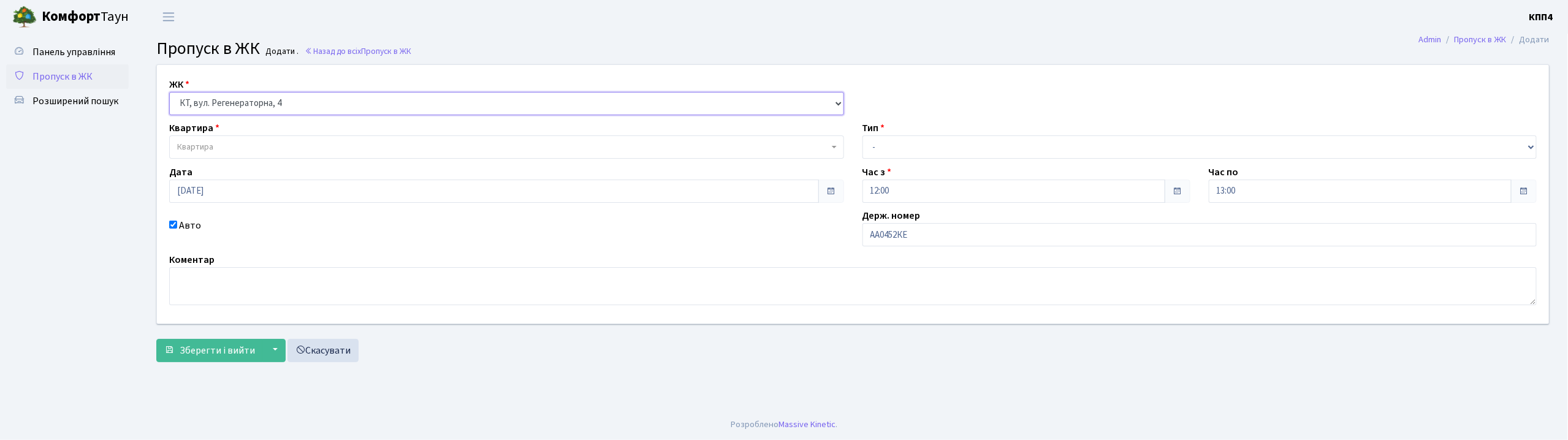
select select
click at [210, 145] on span "Квартира" at bounding box center [195, 146] width 36 height 12
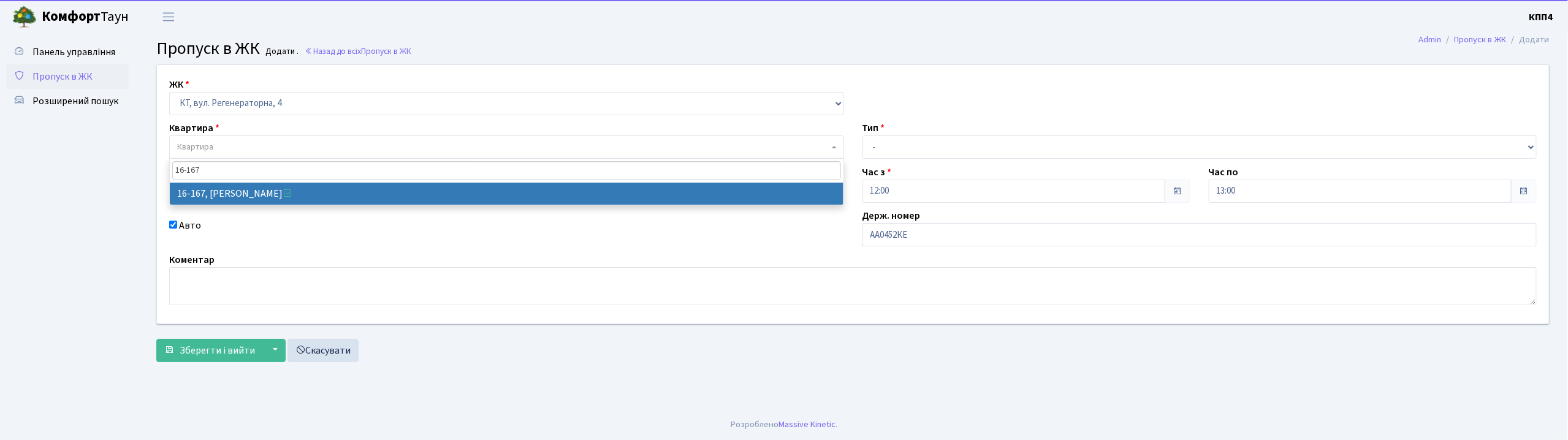
type input "16-167"
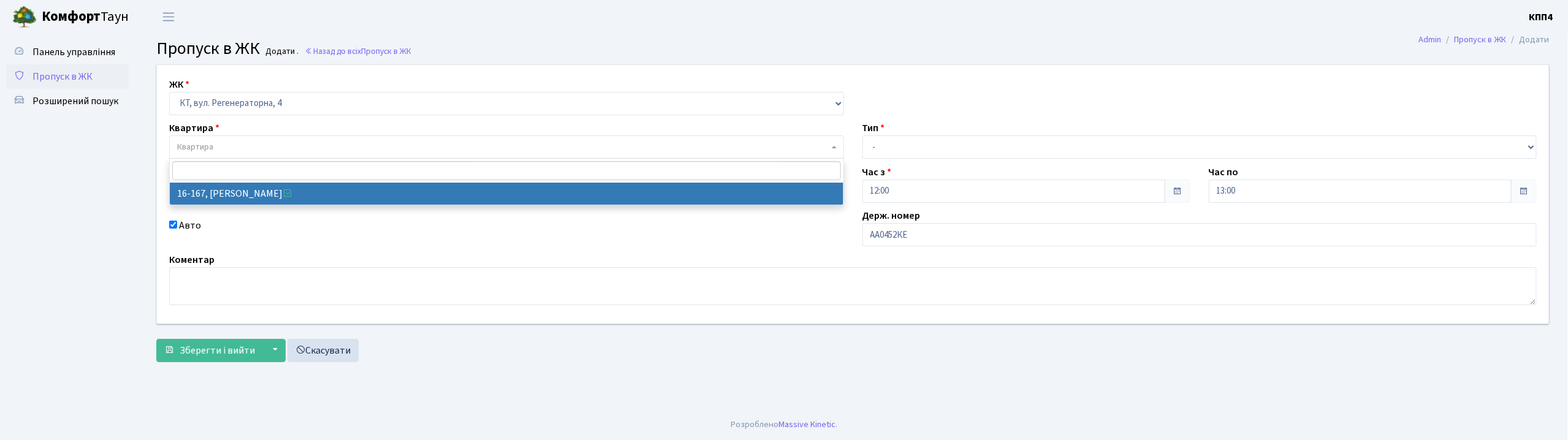
select select "8728"
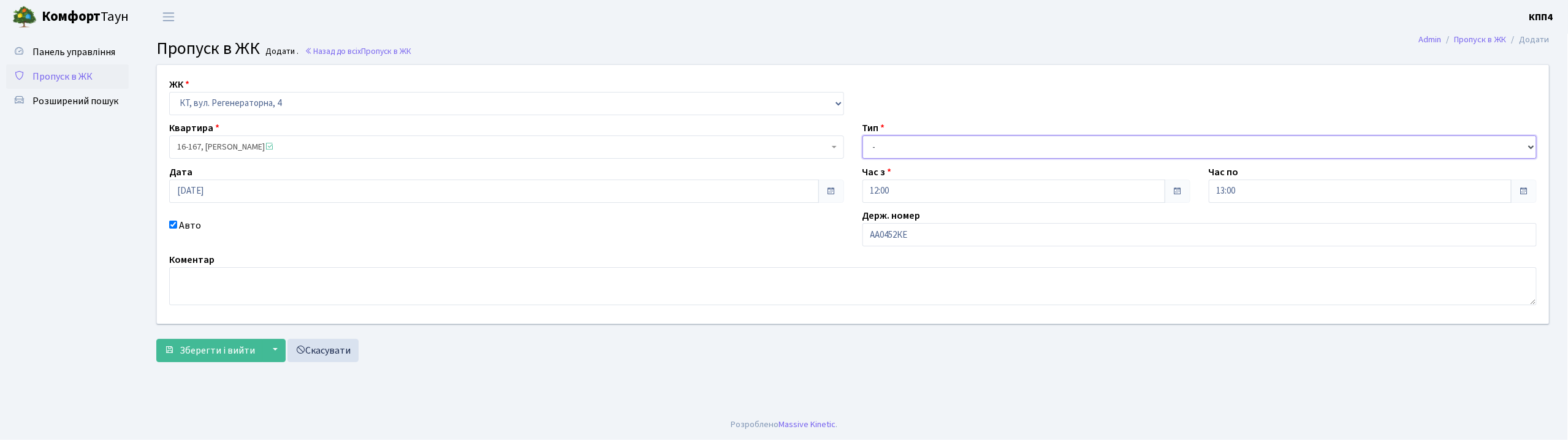
click at [920, 157] on select "- Доставка Таксі Гості Сервіс" at bounding box center [1199, 147] width 675 height 23
select select "2"
click at [862, 136] on select "- Доставка Таксі Гості Сервіс" at bounding box center [1199, 147] width 675 height 23
click at [205, 352] on span "Зберегти і вийти" at bounding box center [217, 350] width 76 height 13
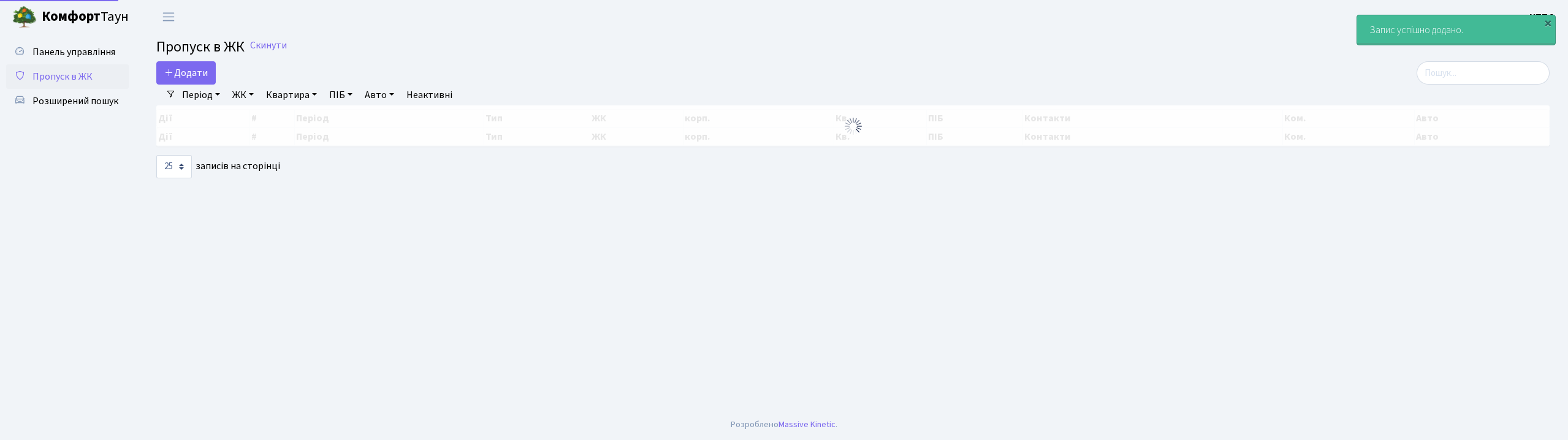
select select "25"
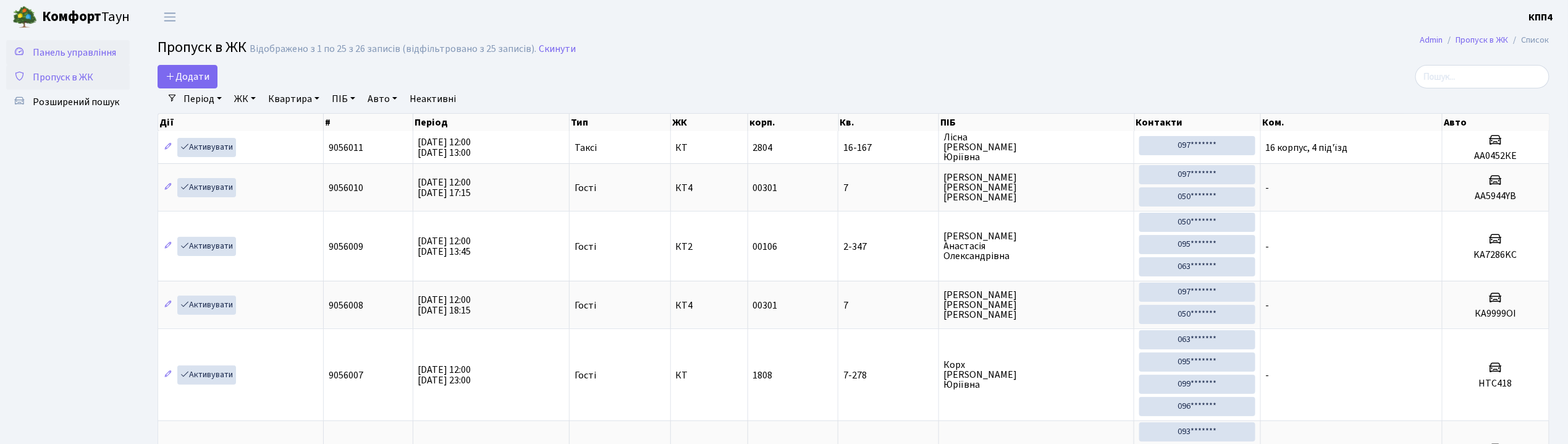
click at [82, 53] on span "Панель управління" at bounding box center [74, 52] width 83 height 14
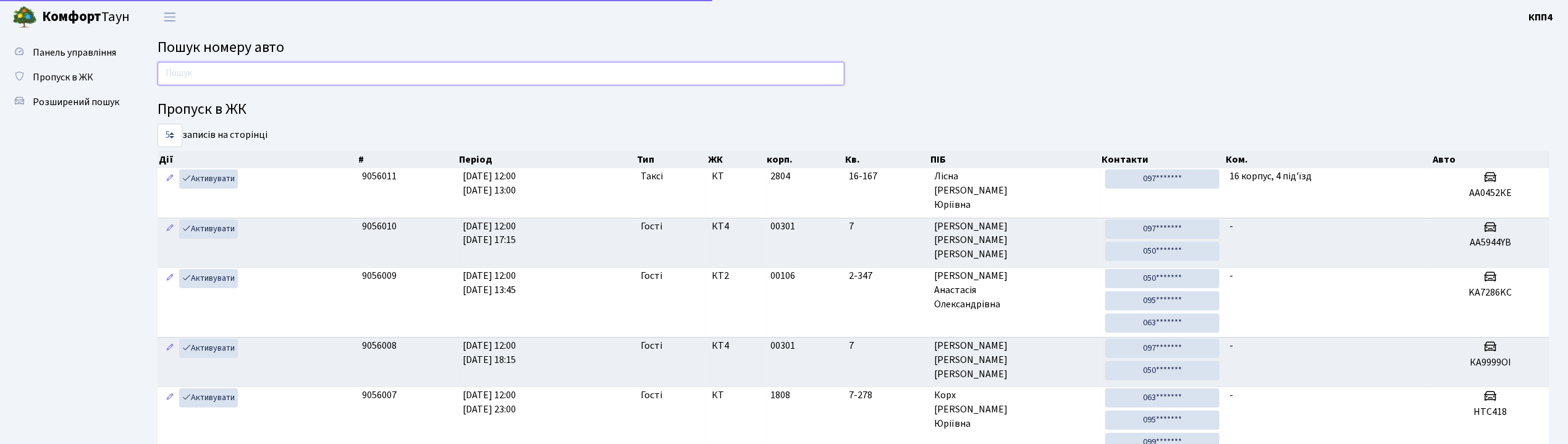
drag, startPoint x: 0, startPoint y: 0, endPoint x: 237, endPoint y: 77, distance: 249.2
click at [237, 77] on input "text" at bounding box center [501, 73] width 687 height 24
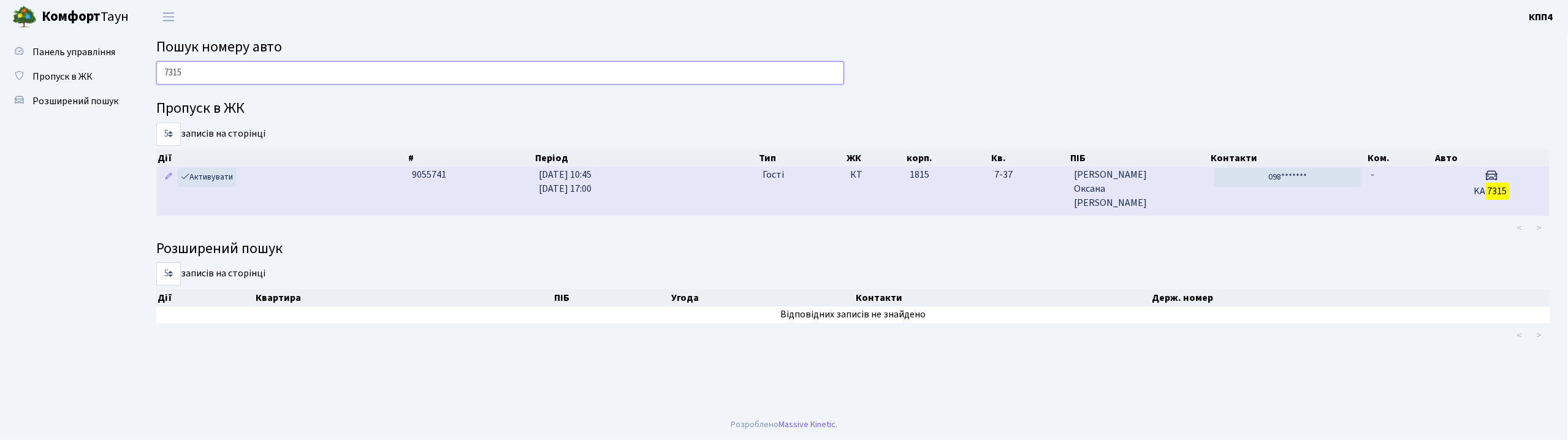
type input "7315"
click at [1160, 182] on span "Савчук Оксана Петрівна" at bounding box center [1139, 189] width 131 height 42
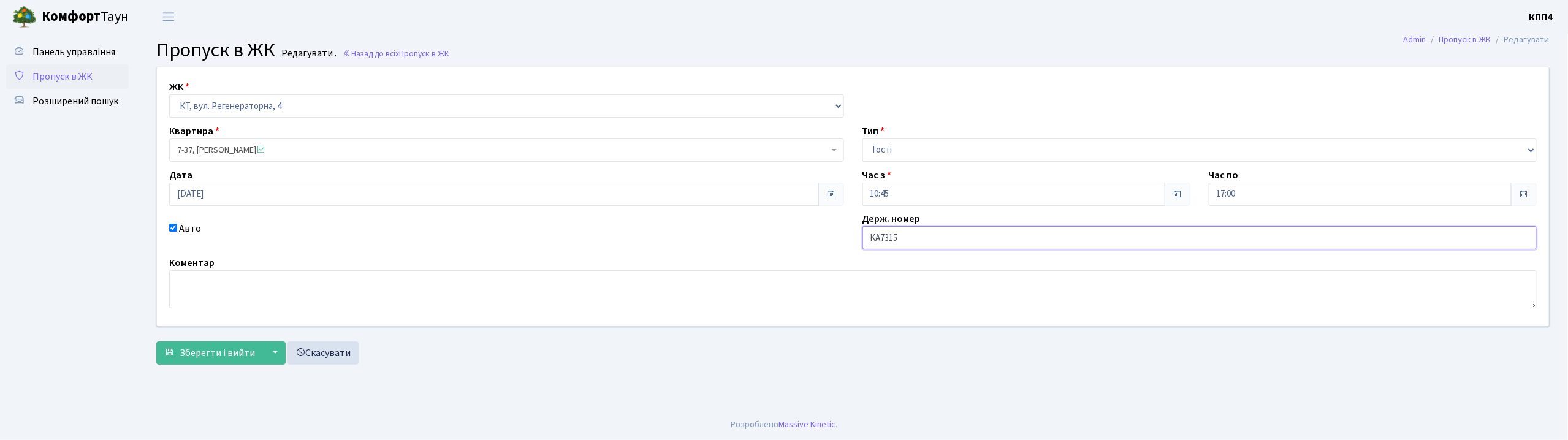
click at [911, 238] on input "KA7315" at bounding box center [1199, 237] width 675 height 23
type input "KA7315ВХ"
click at [215, 349] on span "Зберегти і вийти" at bounding box center [217, 352] width 76 height 13
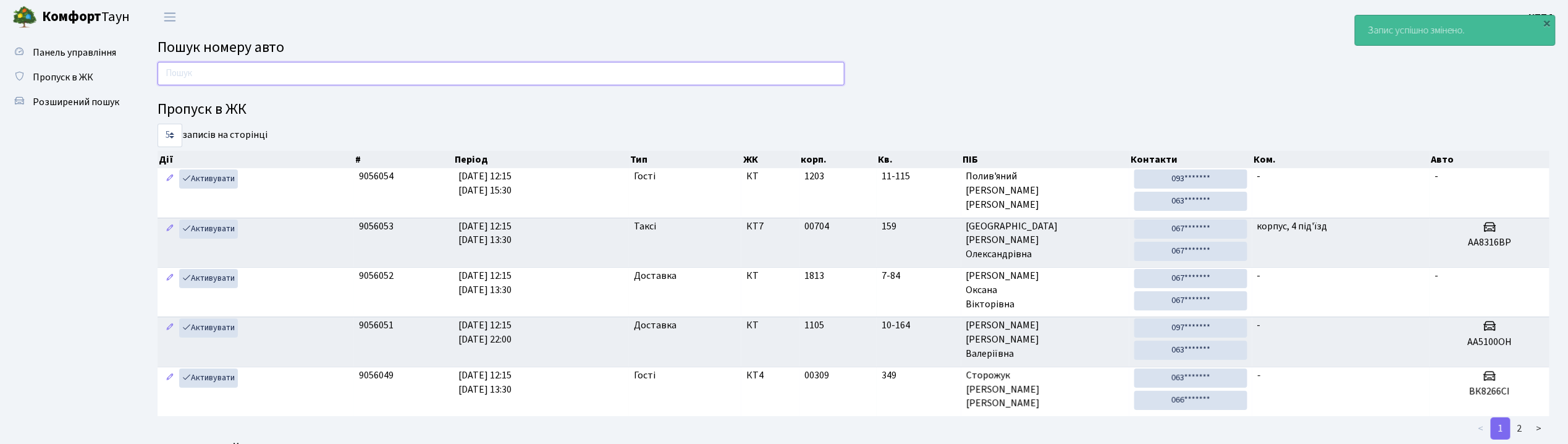
click at [228, 68] on input "text" at bounding box center [501, 73] width 687 height 24
